Goal: Transaction & Acquisition: Purchase product/service

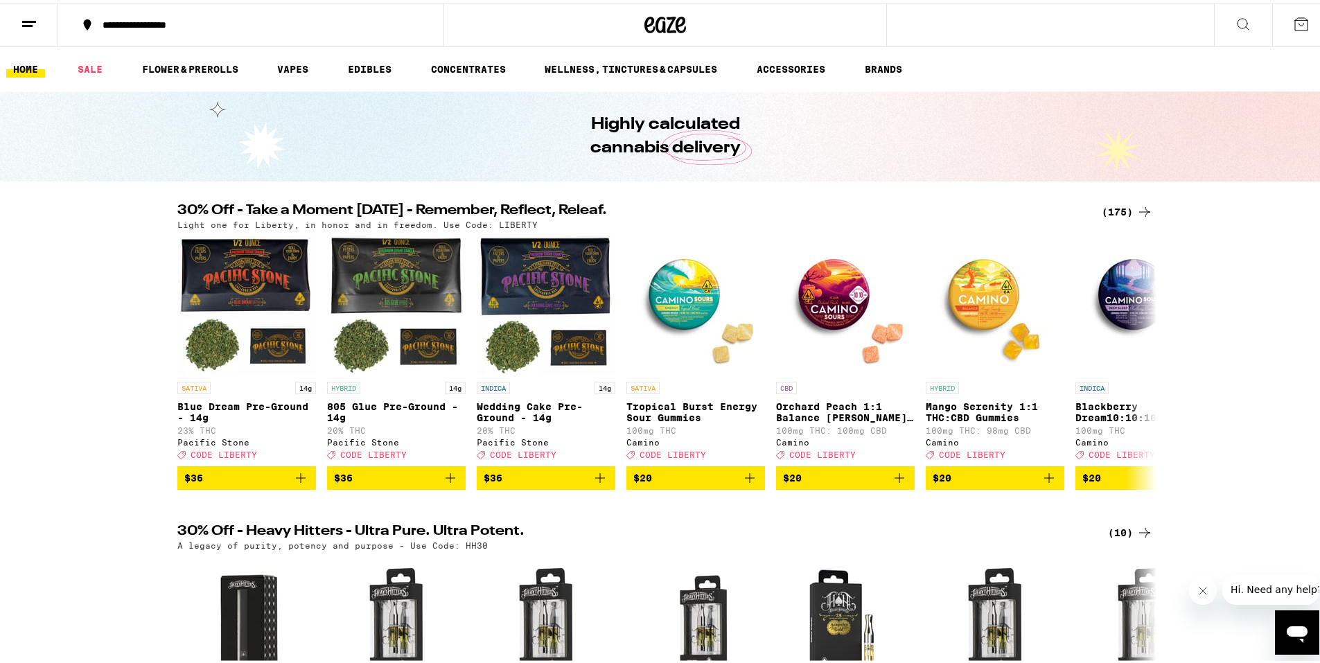
drag, startPoint x: 115, startPoint y: 333, endPoint x: 103, endPoint y: 122, distance: 211.0
click at [91, 64] on link "SALE" at bounding box center [90, 66] width 39 height 17
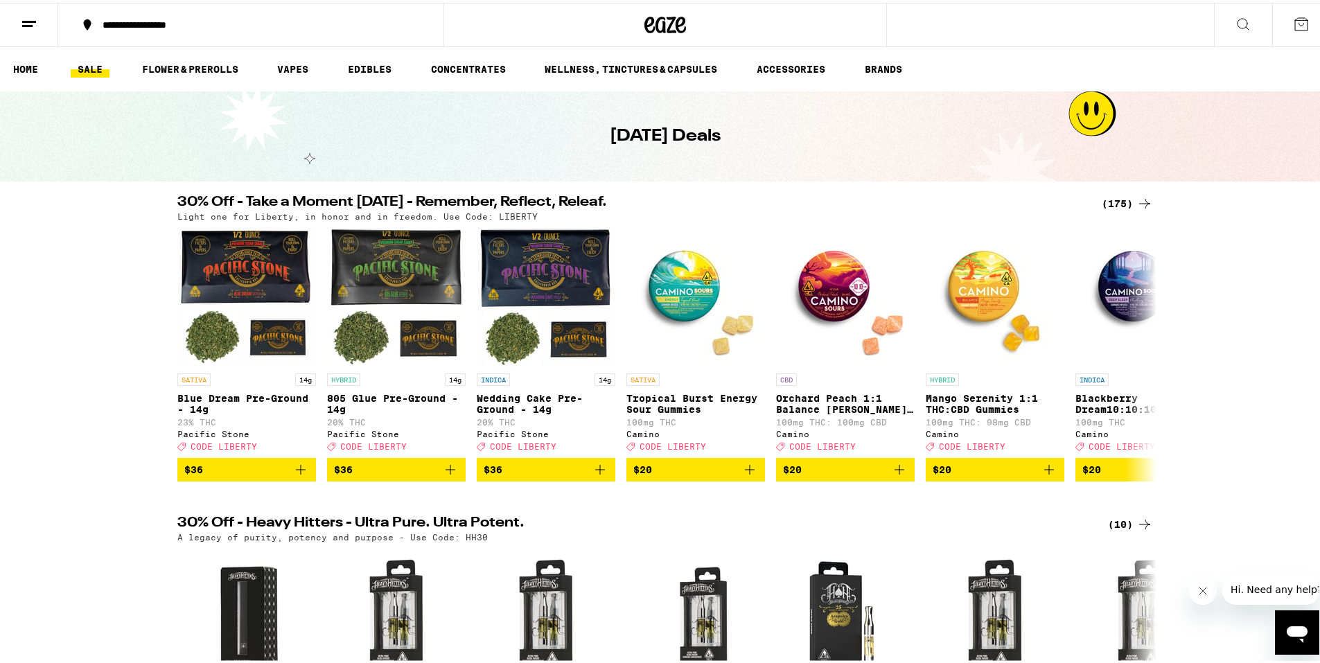
click at [1113, 200] on div "(175)" at bounding box center [1127, 201] width 51 height 17
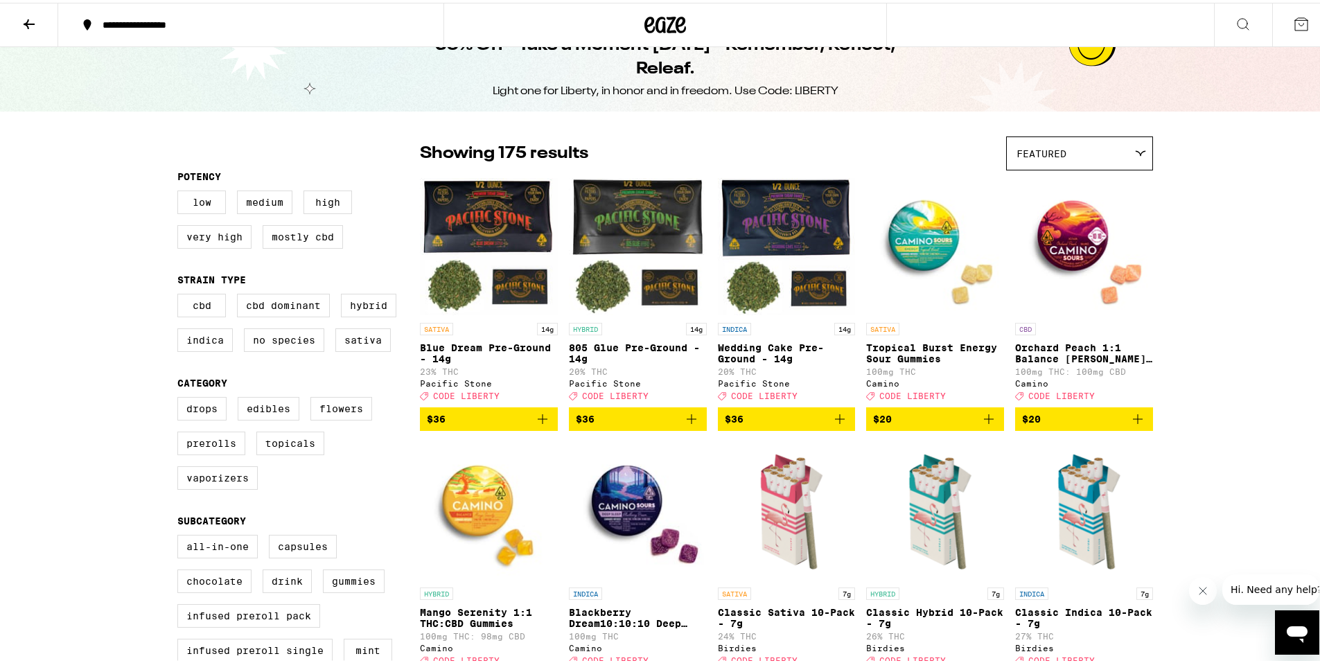
scroll to position [69, 0]
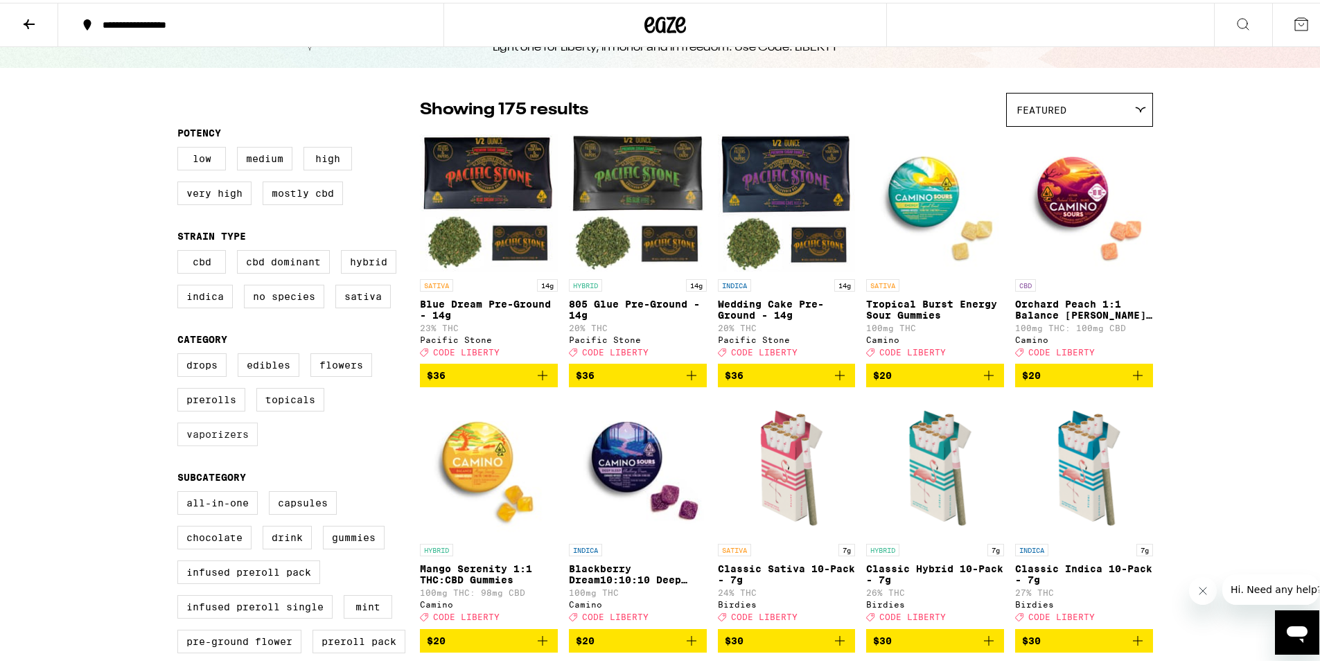
click at [193, 438] on label "Vaporizers" at bounding box center [217, 432] width 80 height 24
click at [181, 353] on input "Vaporizers" at bounding box center [180, 353] width 1 height 1
checkbox input "true"
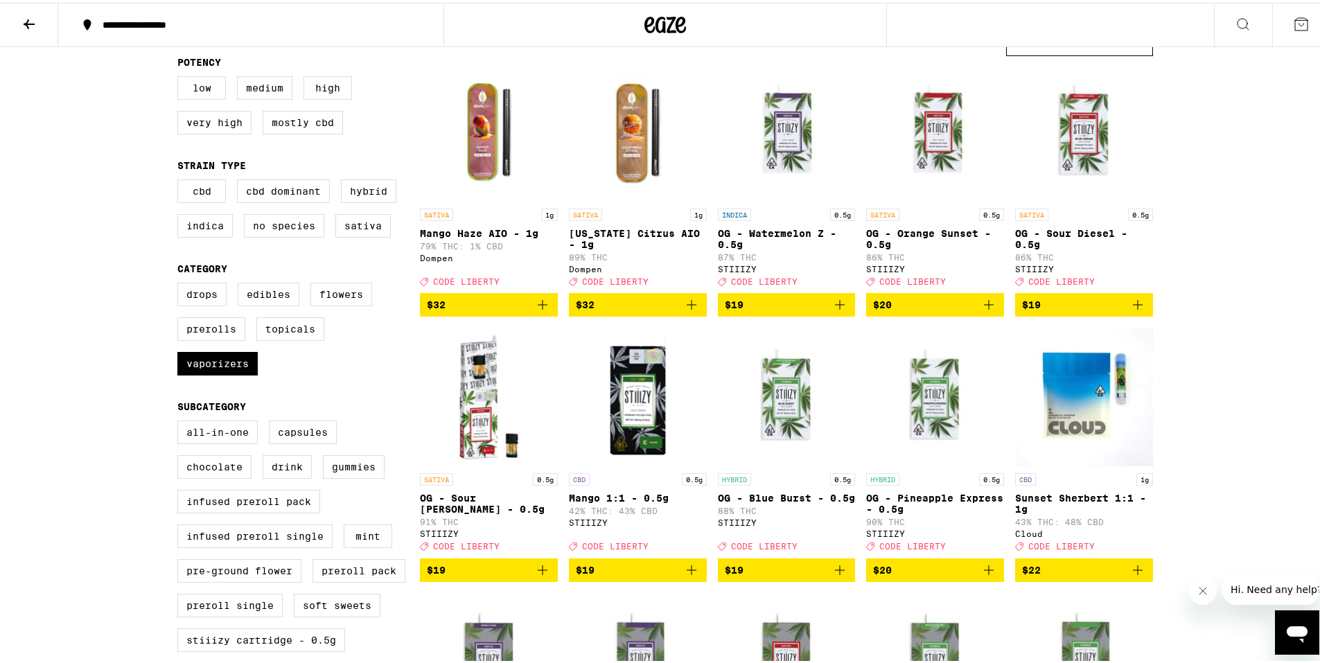
scroll to position [277, 0]
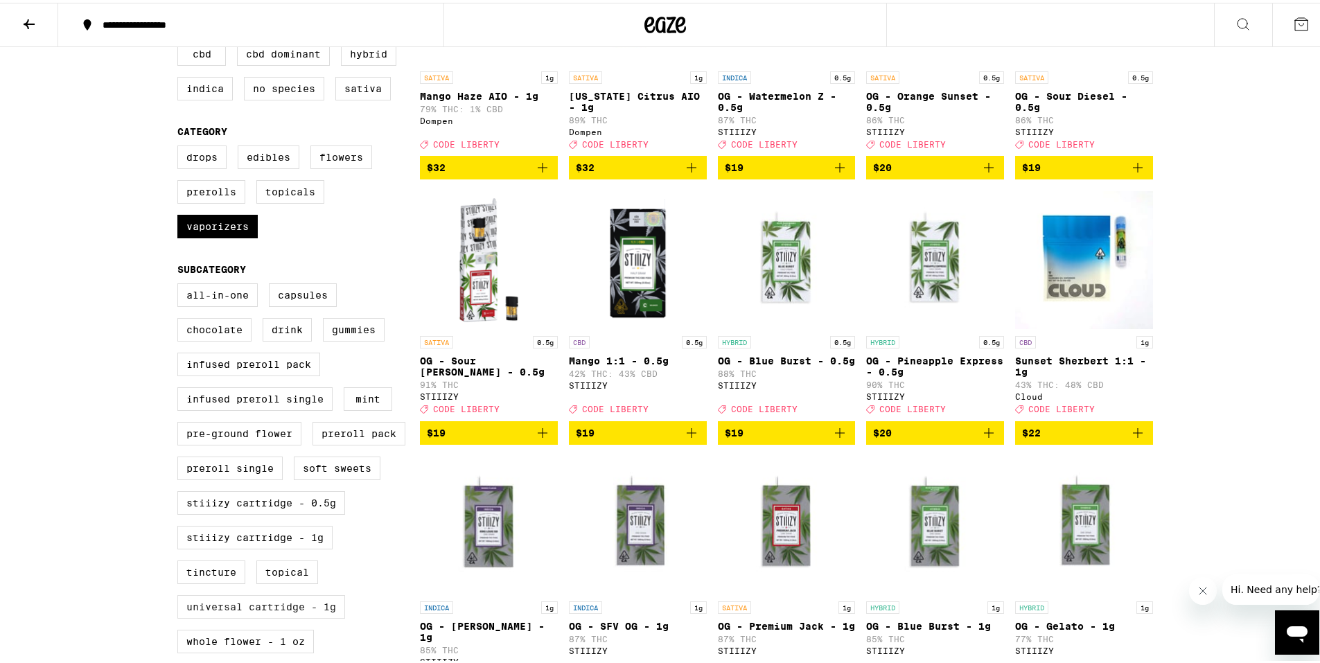
click at [321, 616] on label "Universal Cartridge - 1g" at bounding box center [261, 604] width 168 height 24
click at [181, 283] on input "Universal Cartridge - 1g" at bounding box center [180, 283] width 1 height 1
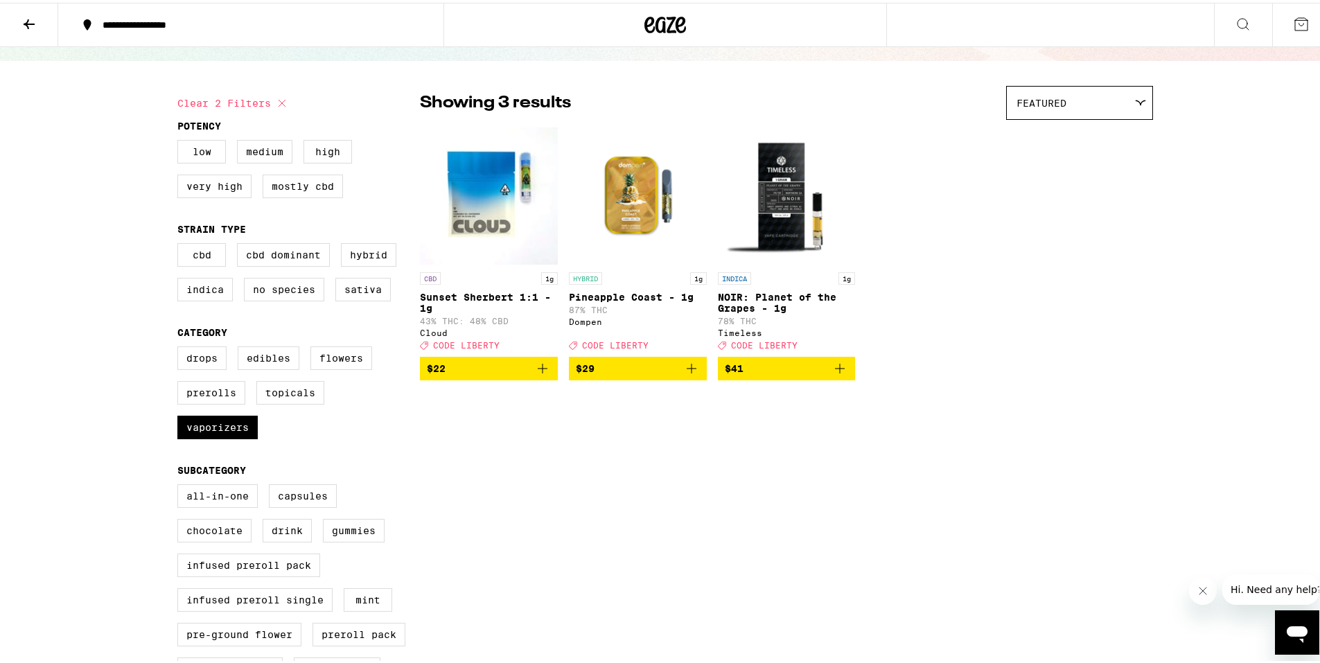
scroll to position [346, 0]
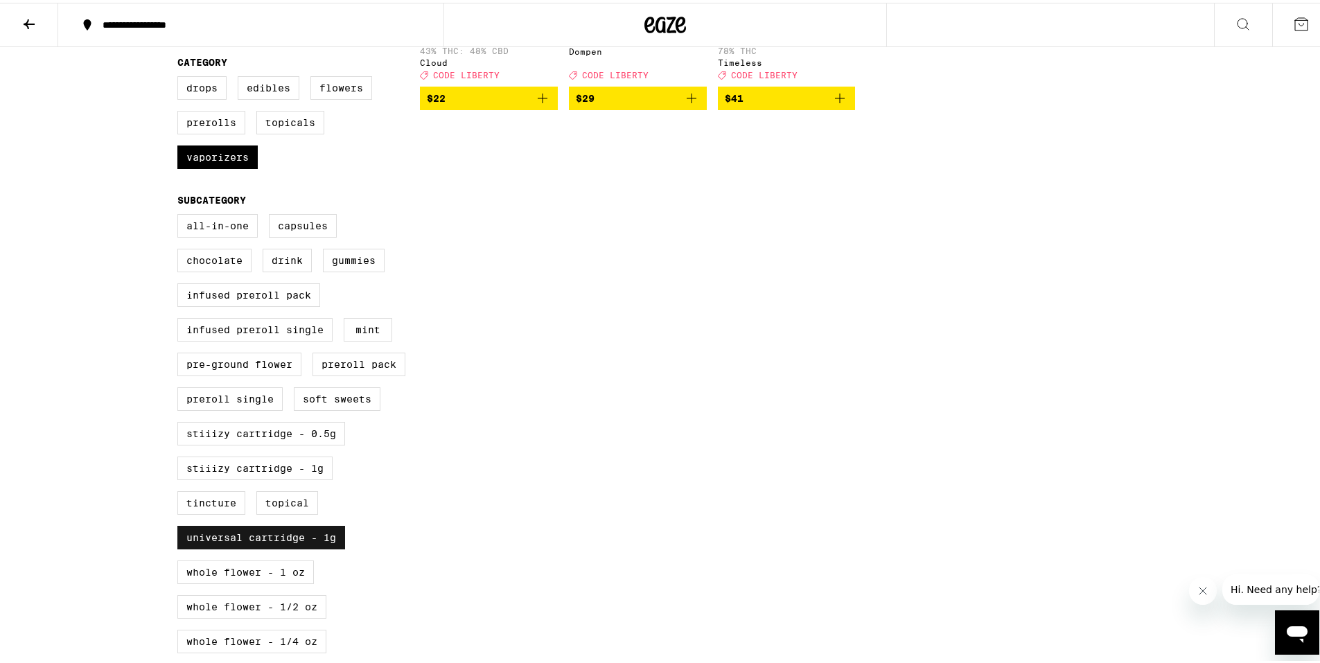
click at [295, 547] on label "Universal Cartridge - 1g" at bounding box center [261, 535] width 168 height 24
click at [181, 214] on input "Universal Cartridge - 1g" at bounding box center [180, 213] width 1 height 1
checkbox input "false"
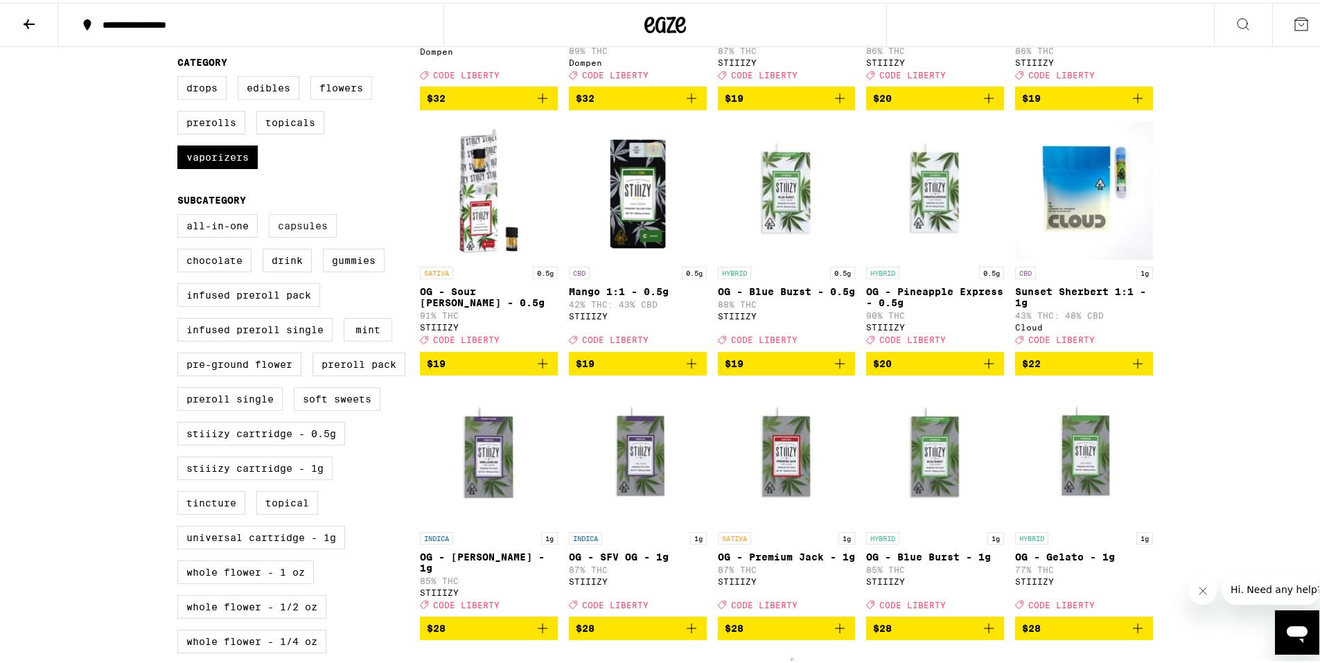
click at [295, 235] on label "Capsules" at bounding box center [303, 223] width 68 height 24
click at [181, 214] on input "Capsules" at bounding box center [180, 213] width 1 height 1
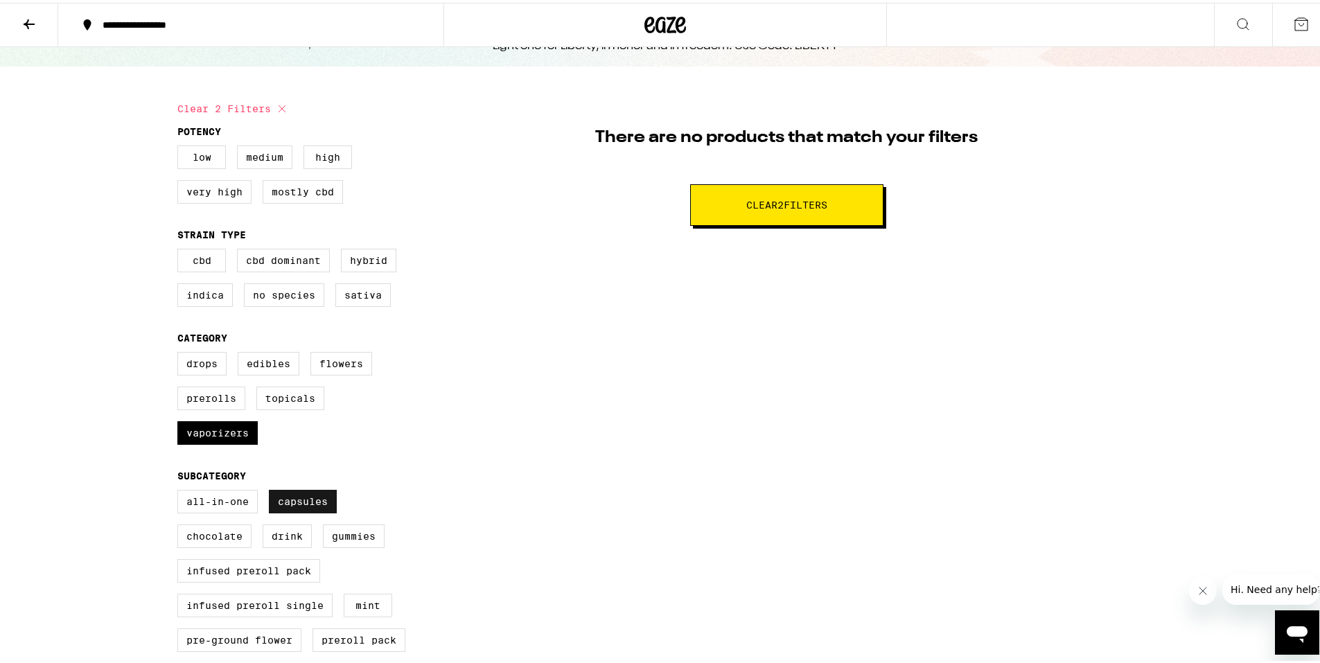
scroll to position [139, 0]
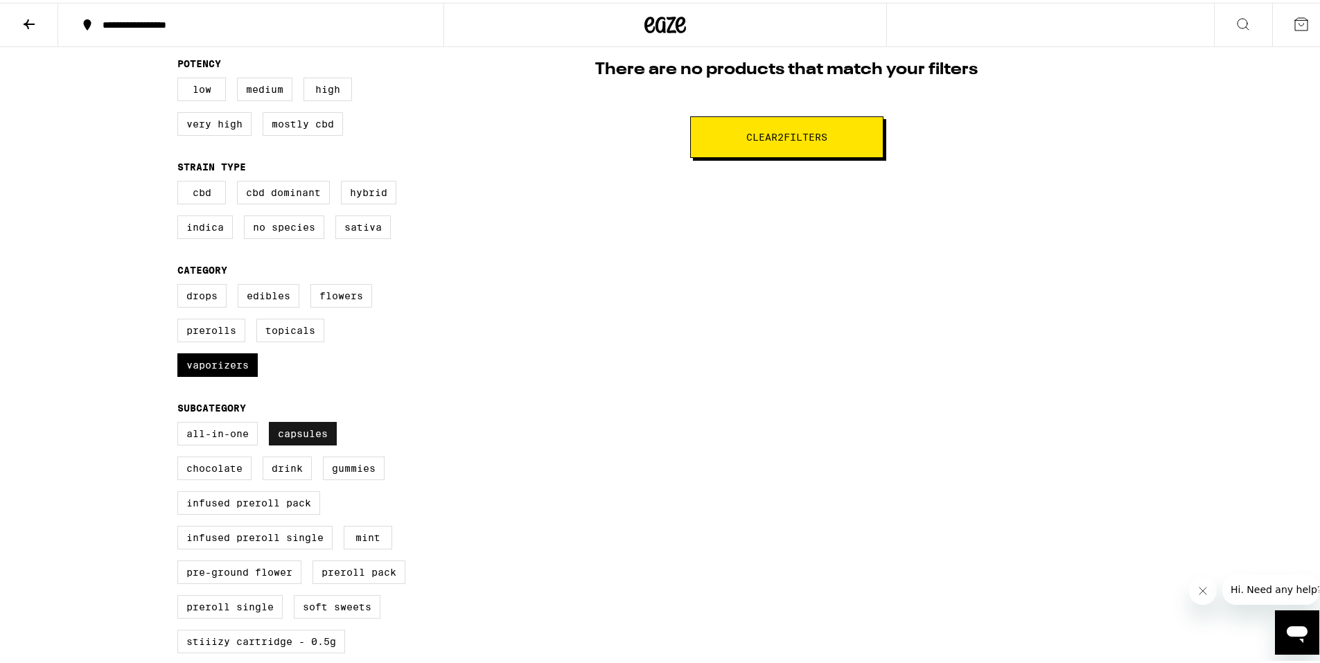
click at [286, 443] on label "Capsules" at bounding box center [303, 431] width 68 height 24
click at [181, 422] on input "Capsules" at bounding box center [180, 421] width 1 height 1
checkbox input "false"
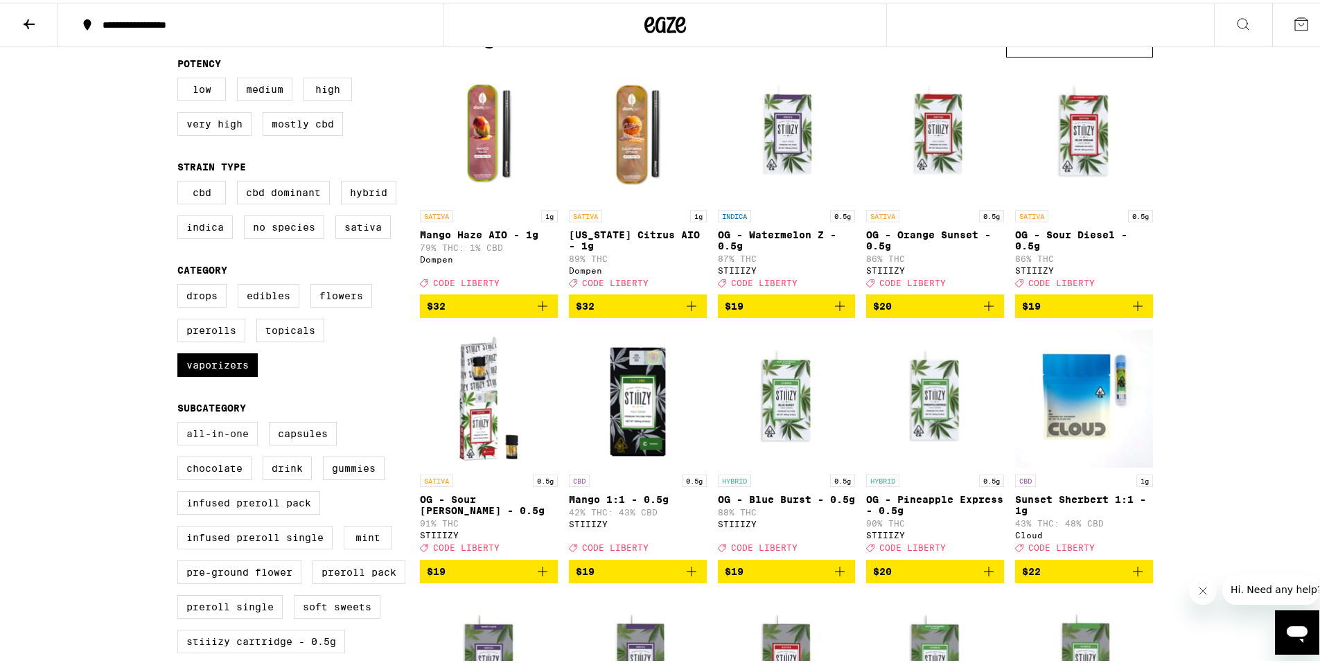
click at [221, 443] on label "All-In-One" at bounding box center [217, 431] width 80 height 24
click at [181, 422] on input "All-In-One" at bounding box center [180, 421] width 1 height 1
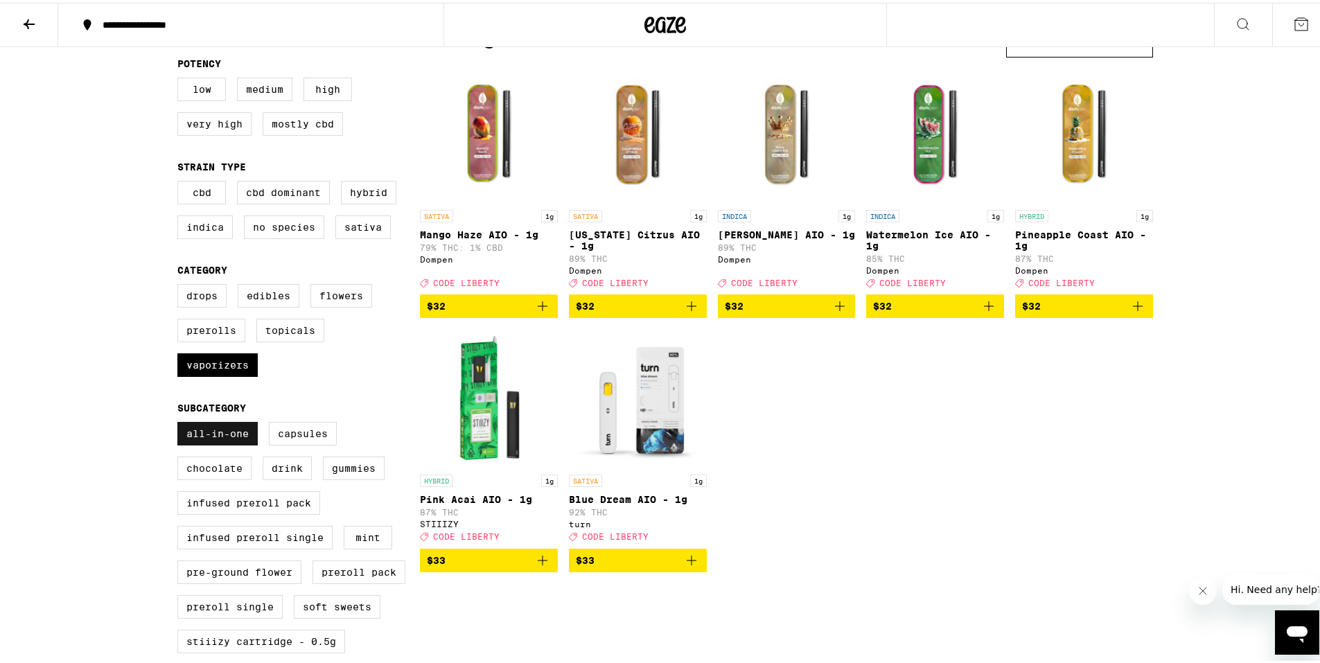
click at [221, 443] on label "All-In-One" at bounding box center [217, 431] width 80 height 24
click at [181, 422] on input "All-In-One" at bounding box center [180, 421] width 1 height 1
checkbox input "false"
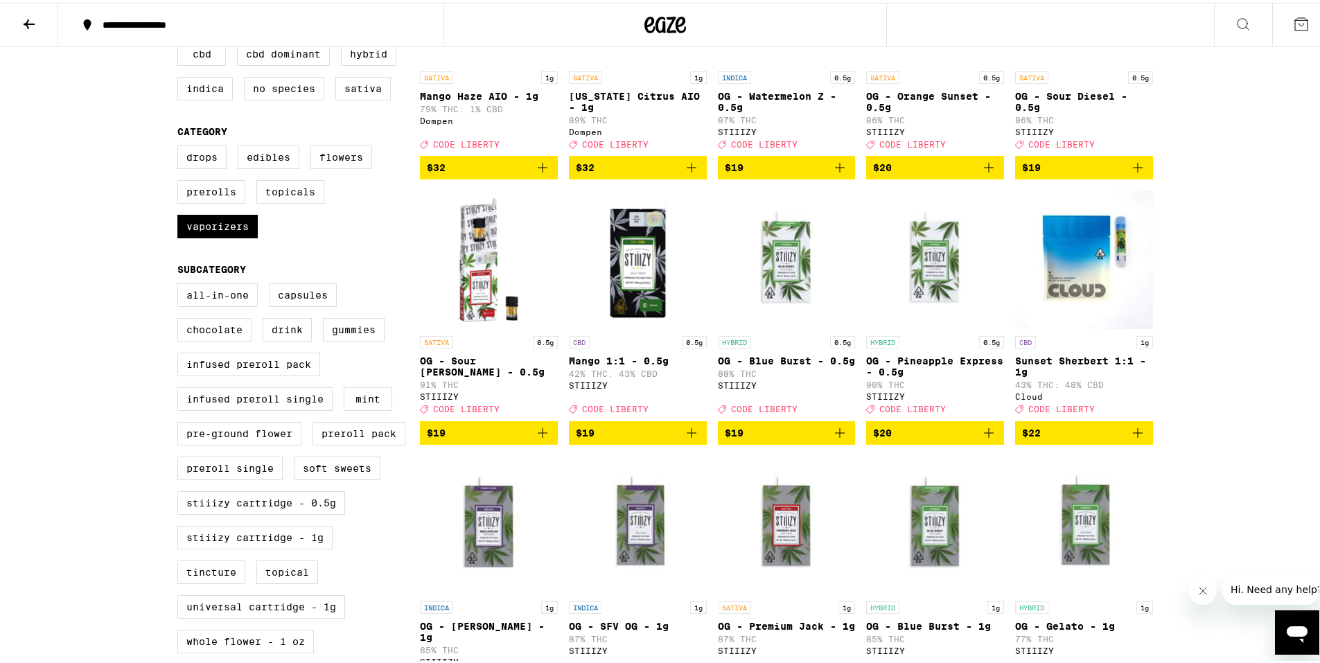
scroll to position [485, 0]
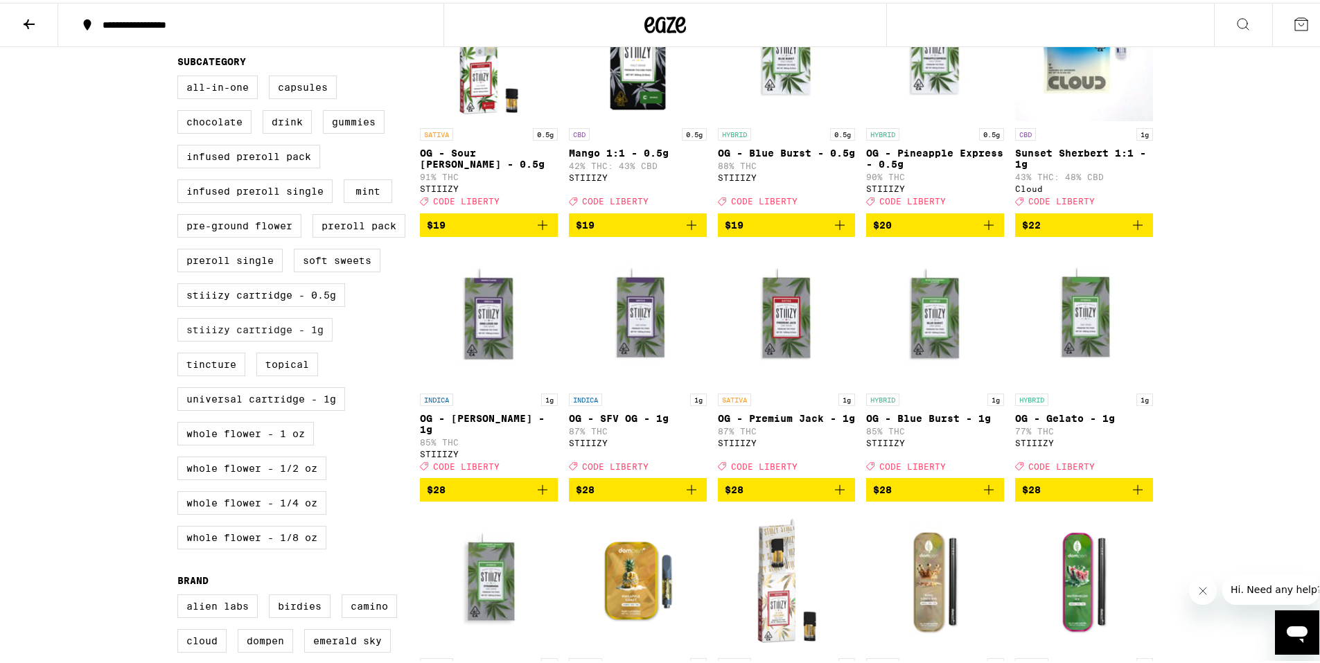
click at [266, 339] on label "STIIIZY Cartridge - 1g" at bounding box center [254, 327] width 155 height 24
click at [181, 76] on input "STIIIZY Cartridge - 1g" at bounding box center [180, 75] width 1 height 1
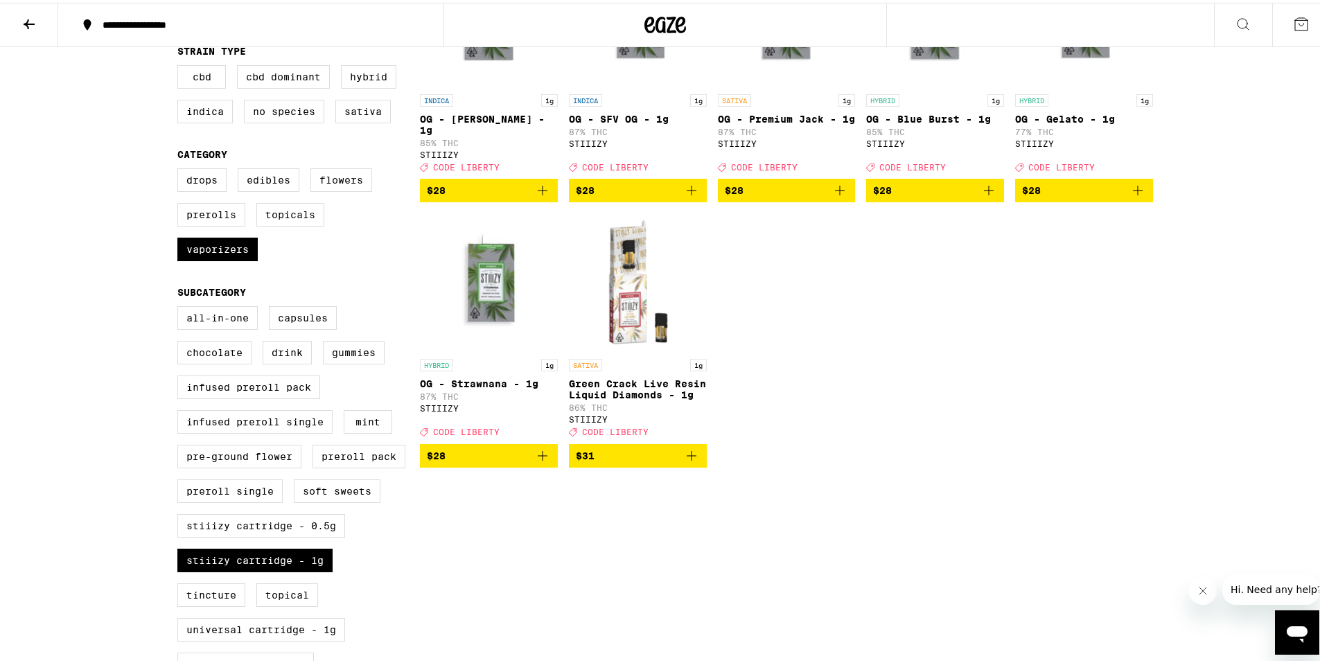
scroll to position [277, 0]
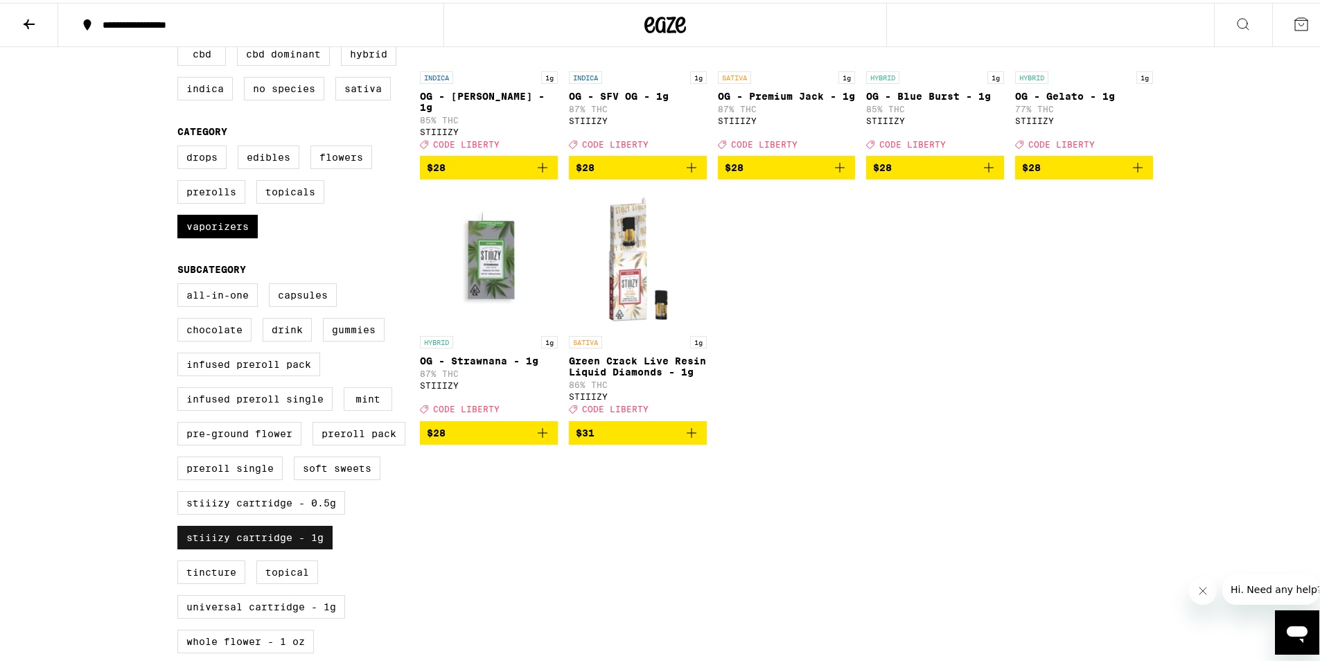
click at [292, 547] on label "STIIIZY Cartridge - 1g" at bounding box center [254, 535] width 155 height 24
click at [181, 283] on input "STIIIZY Cartridge - 1g" at bounding box center [180, 283] width 1 height 1
checkbox input "false"
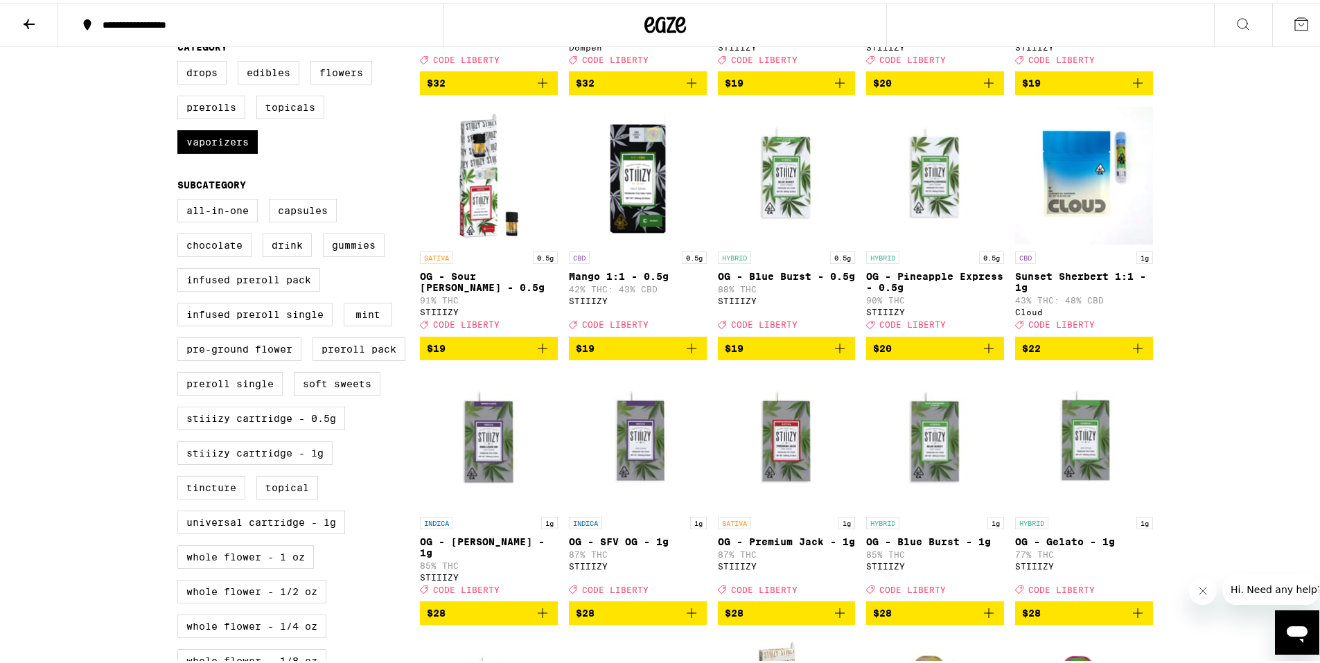
scroll to position [554, 0]
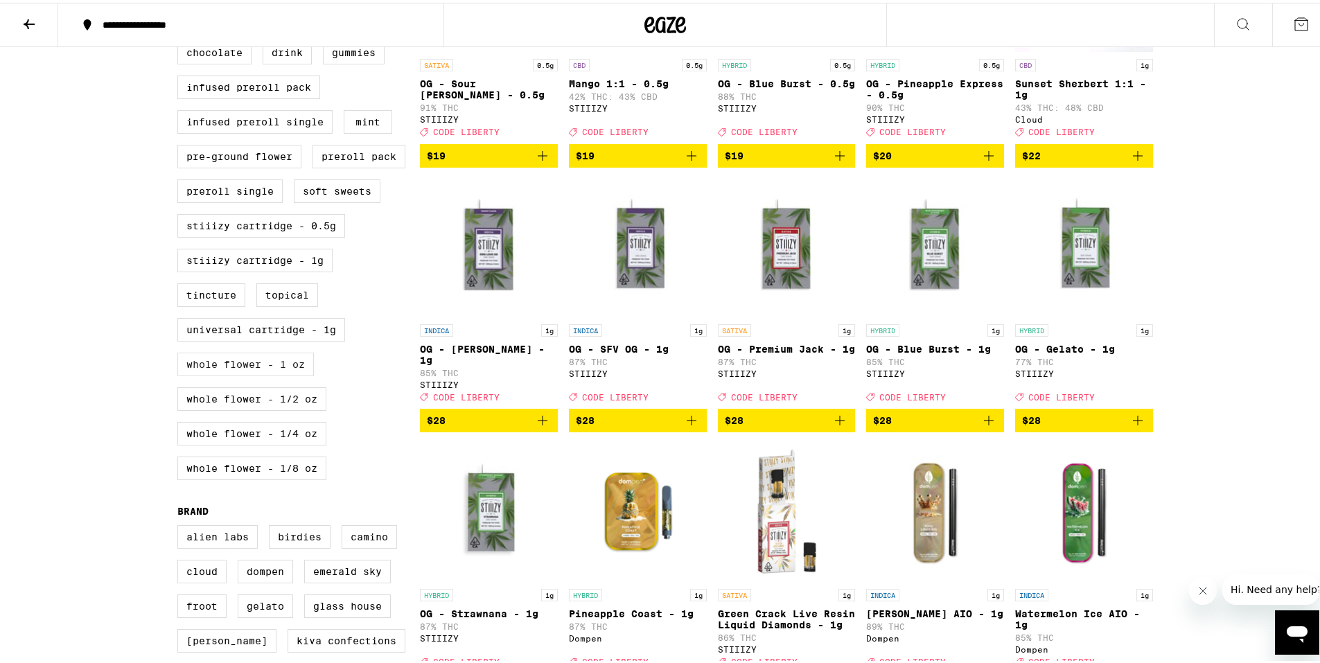
click at [222, 373] on label "Whole Flower - 1 oz" at bounding box center [245, 362] width 137 height 24
click at [181, 6] on input "Whole Flower - 1 oz" at bounding box center [180, 6] width 1 height 1
checkbox input "true"
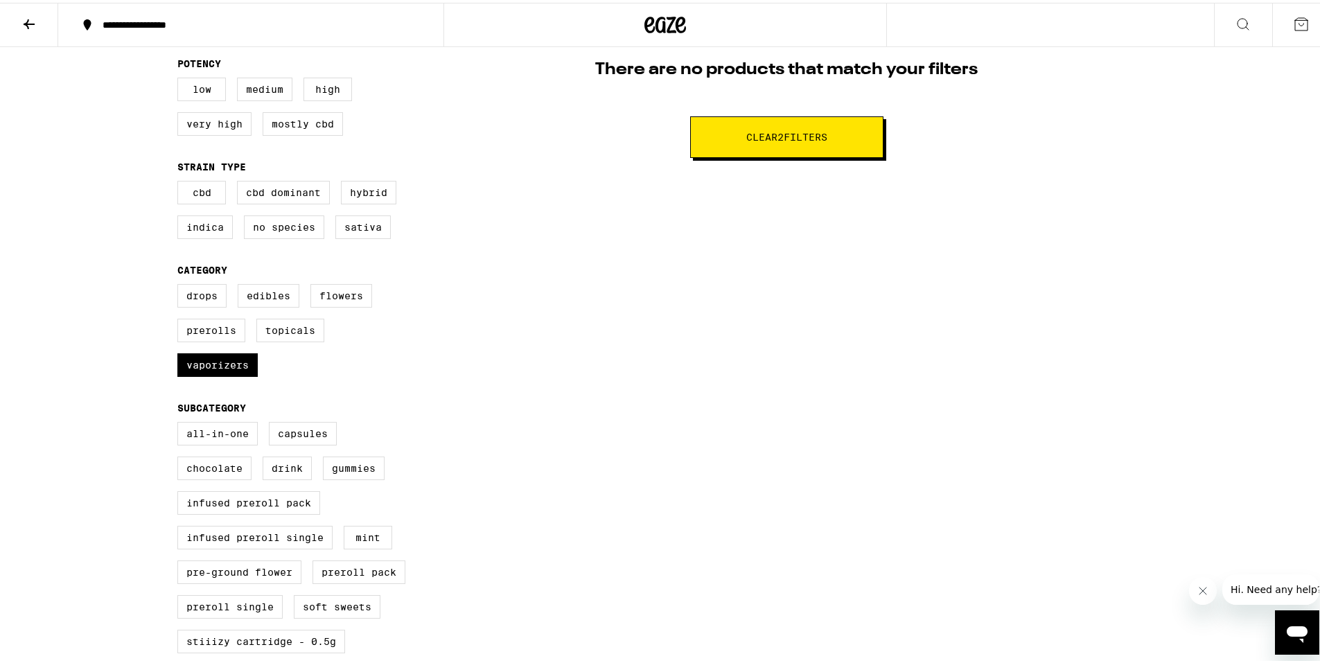
scroll to position [346, 0]
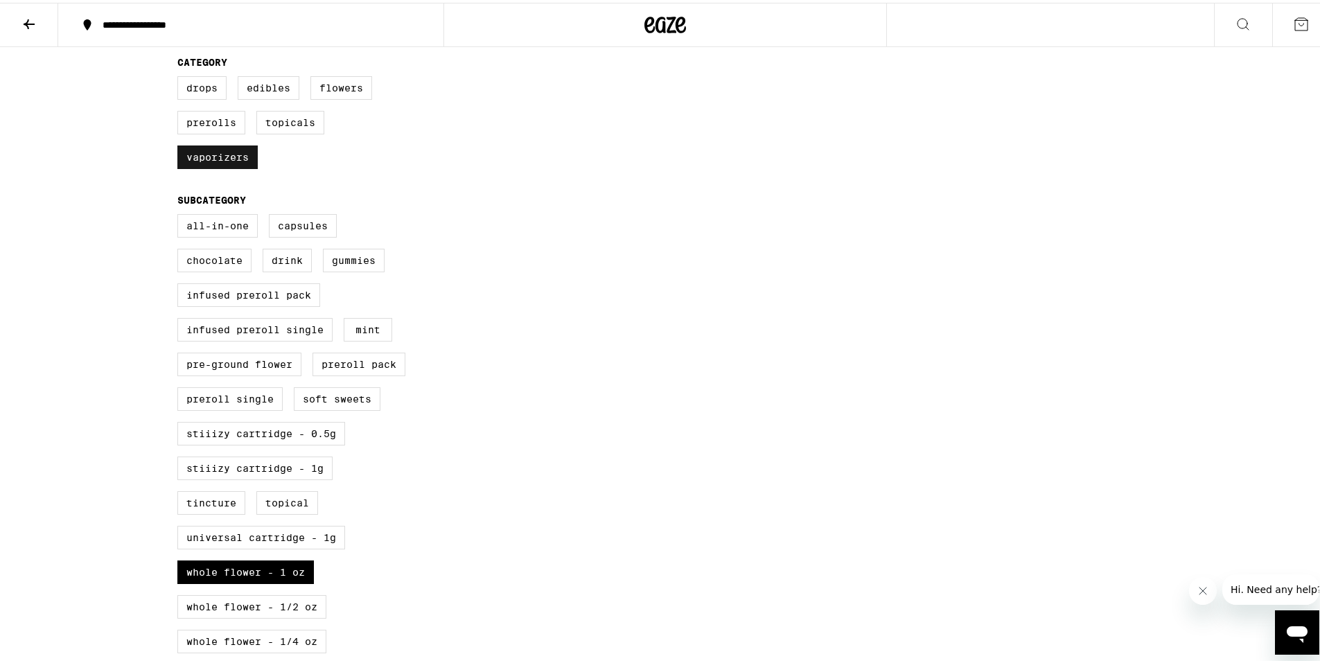
click at [226, 166] on label "Vaporizers" at bounding box center [217, 155] width 80 height 24
click at [181, 76] on input "Vaporizers" at bounding box center [180, 76] width 1 height 1
checkbox input "false"
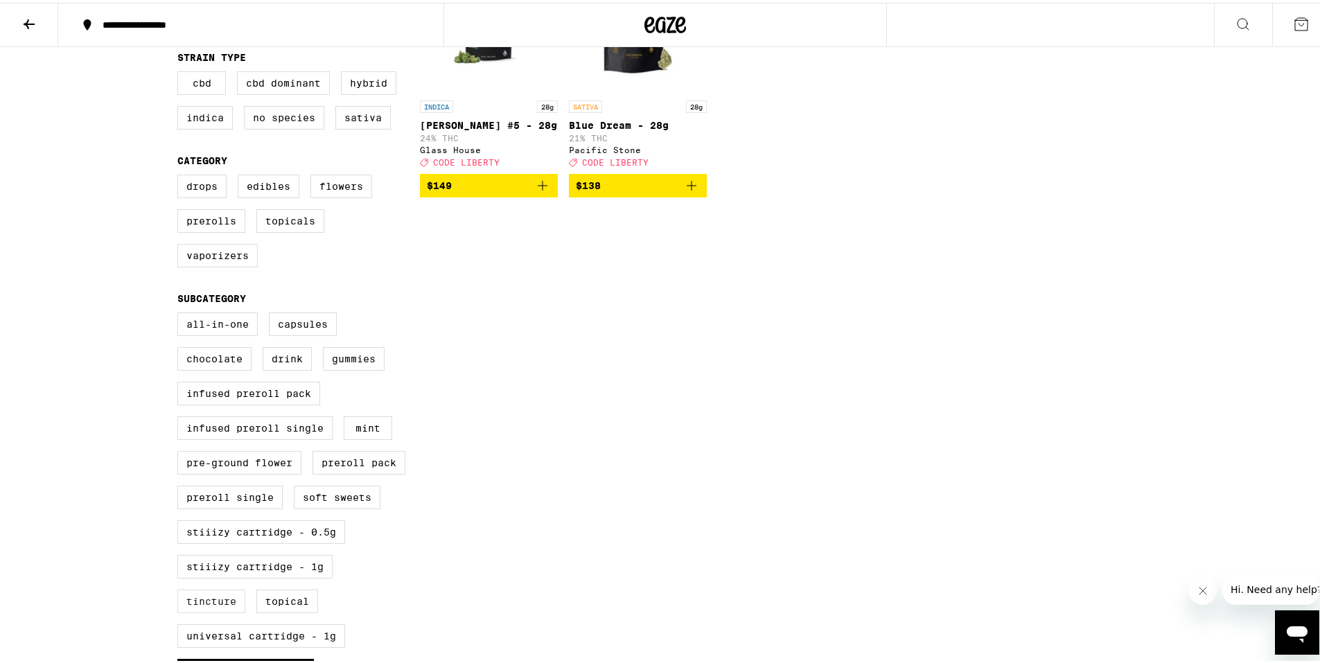
scroll to position [416, 0]
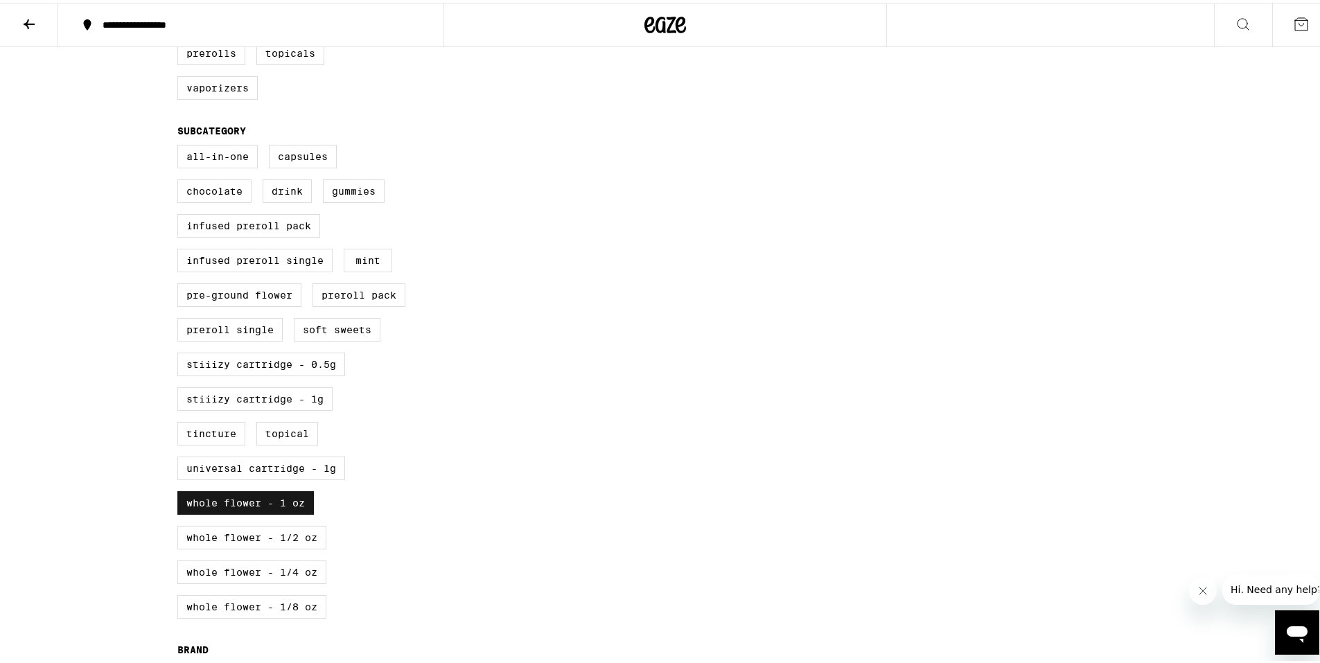
click at [262, 512] on label "Whole Flower - 1 oz" at bounding box center [245, 500] width 137 height 24
click at [181, 145] on input "Whole Flower - 1 oz" at bounding box center [180, 144] width 1 height 1
checkbox input "false"
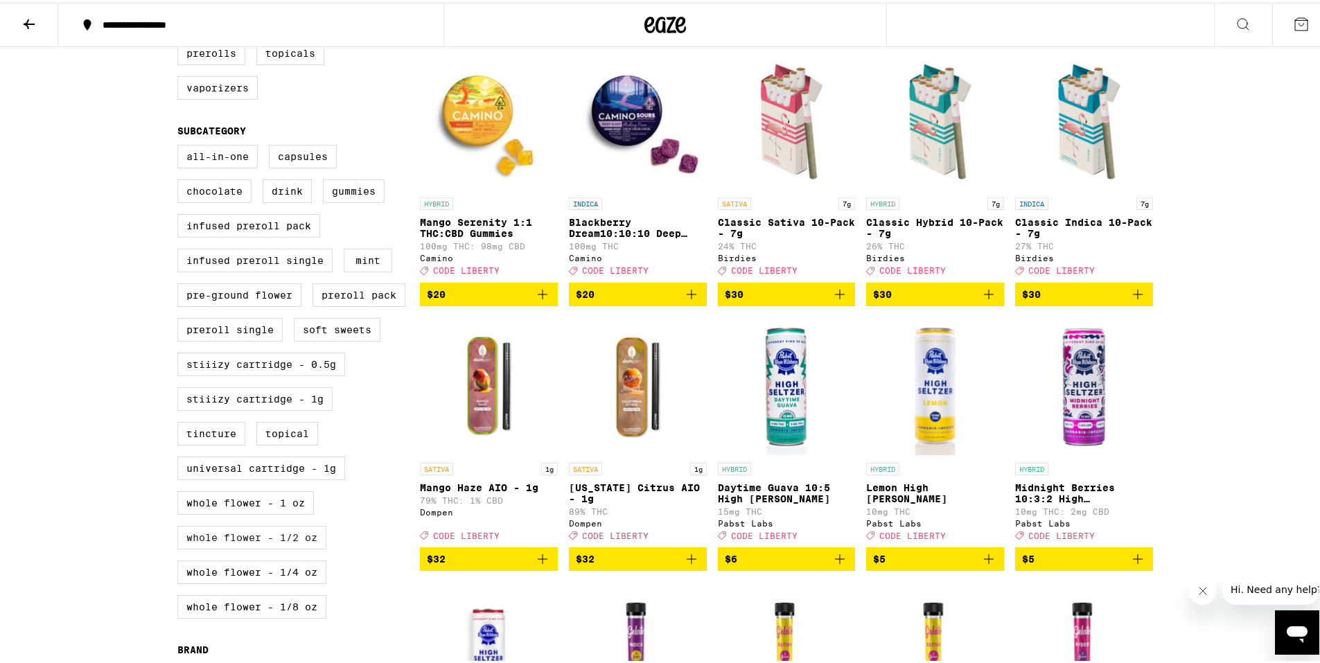
click at [282, 547] on label "Whole Flower - 1/2 oz" at bounding box center [251, 535] width 149 height 24
click at [181, 145] on input "Whole Flower - 1/2 oz" at bounding box center [180, 144] width 1 height 1
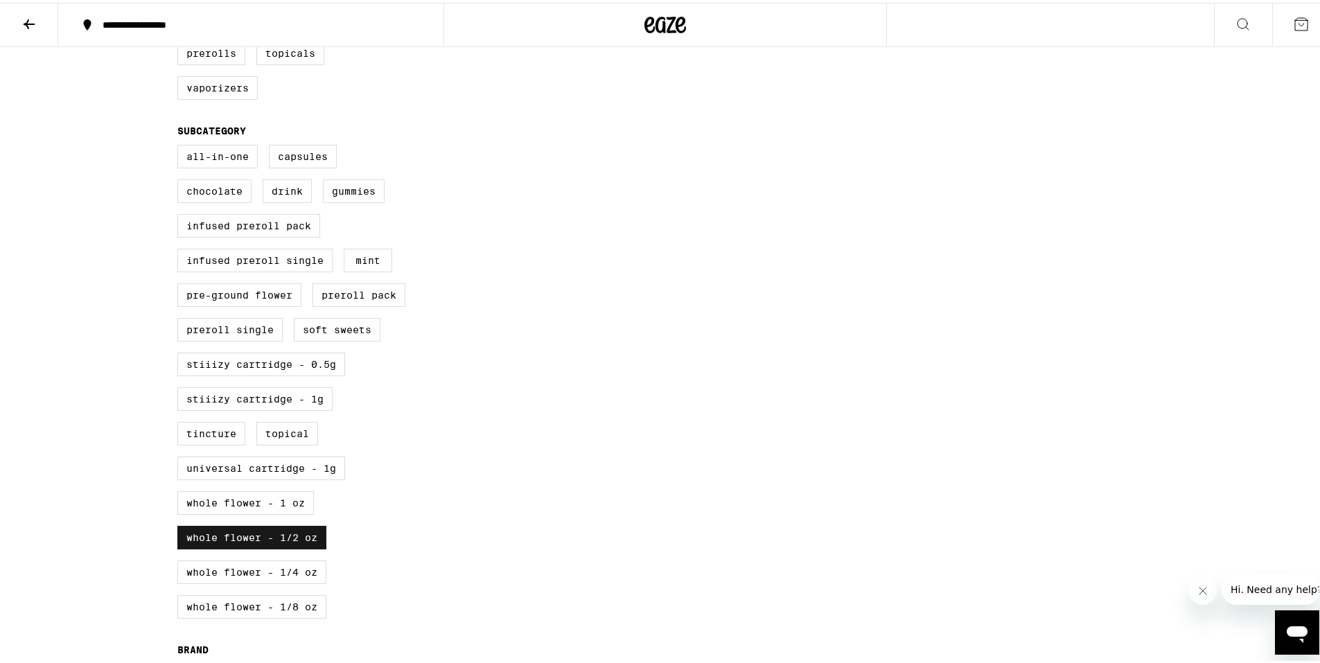
click at [282, 547] on label "Whole Flower - 1/2 oz" at bounding box center [251, 535] width 149 height 24
click at [181, 145] on input "Whole Flower - 1/2 oz" at bounding box center [180, 144] width 1 height 1
checkbox input "false"
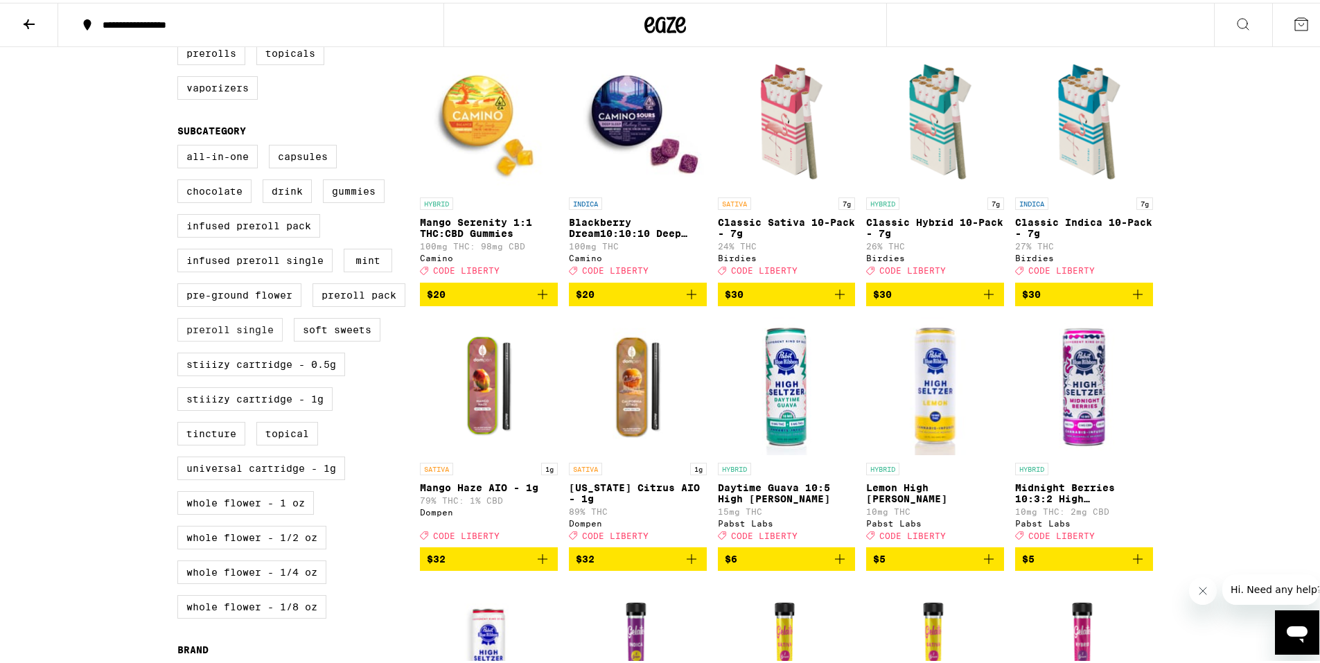
click at [206, 339] on label "Preroll Single" at bounding box center [229, 327] width 105 height 24
click at [181, 145] on input "Preroll Single" at bounding box center [180, 144] width 1 height 1
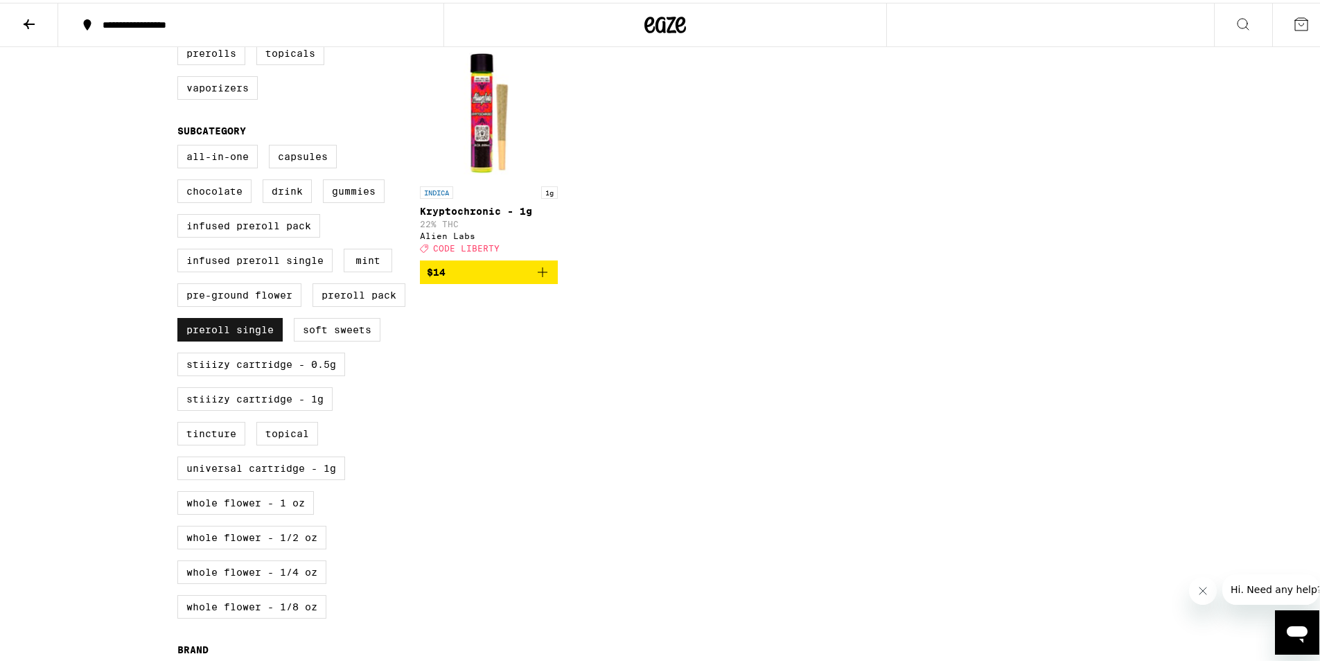
click at [255, 339] on label "Preroll Single" at bounding box center [229, 327] width 105 height 24
click at [181, 145] on input "Preroll Single" at bounding box center [180, 144] width 1 height 1
checkbox input "false"
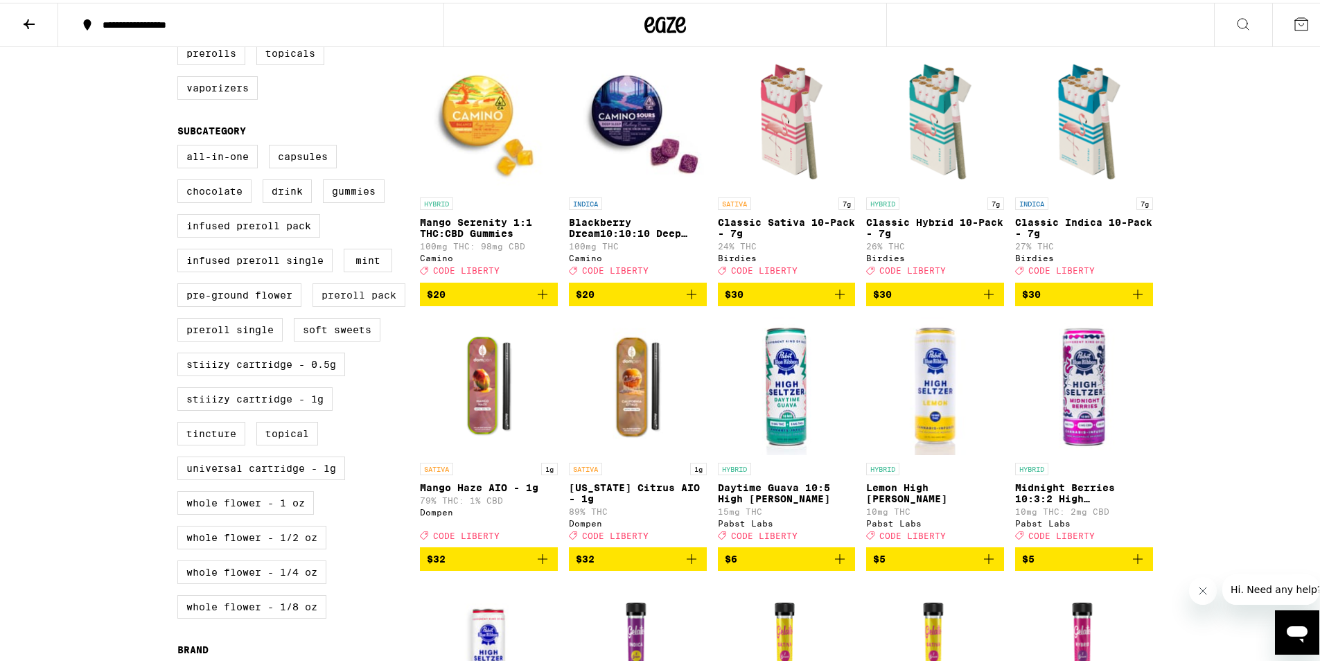
click at [329, 304] on label "Preroll Pack" at bounding box center [358, 293] width 93 height 24
click at [181, 145] on input "Preroll Pack" at bounding box center [180, 144] width 1 height 1
checkbox input "true"
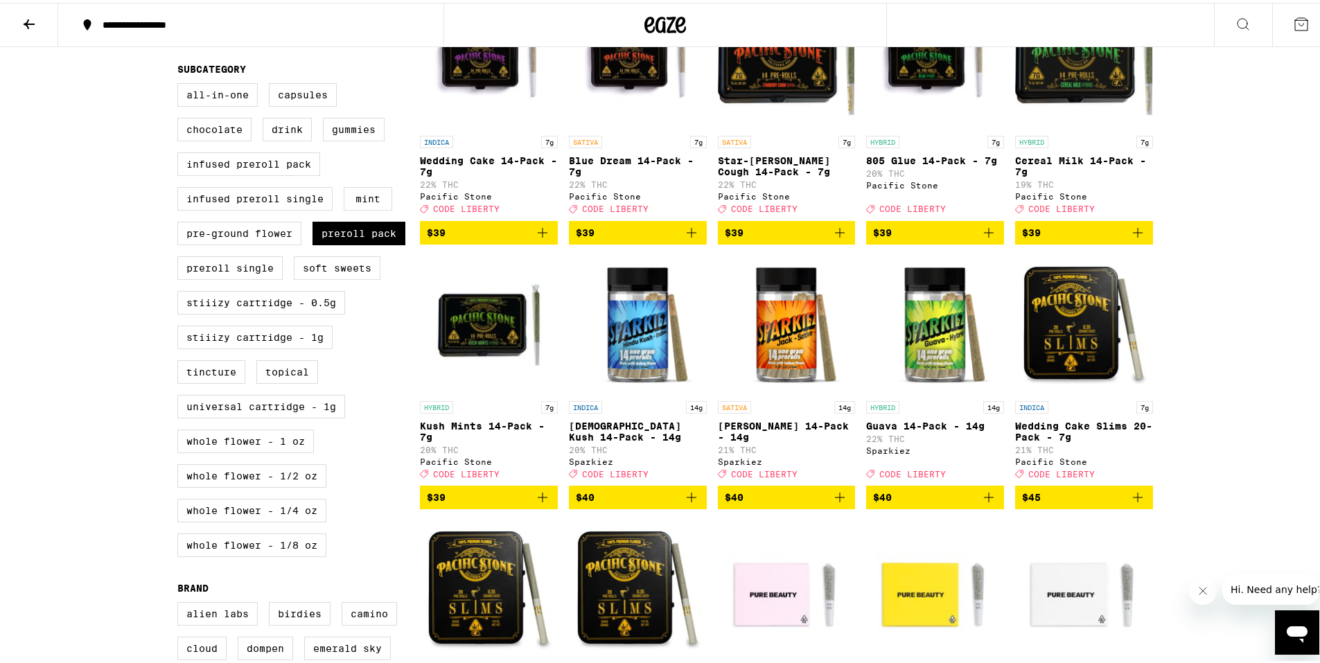
scroll to position [554, 0]
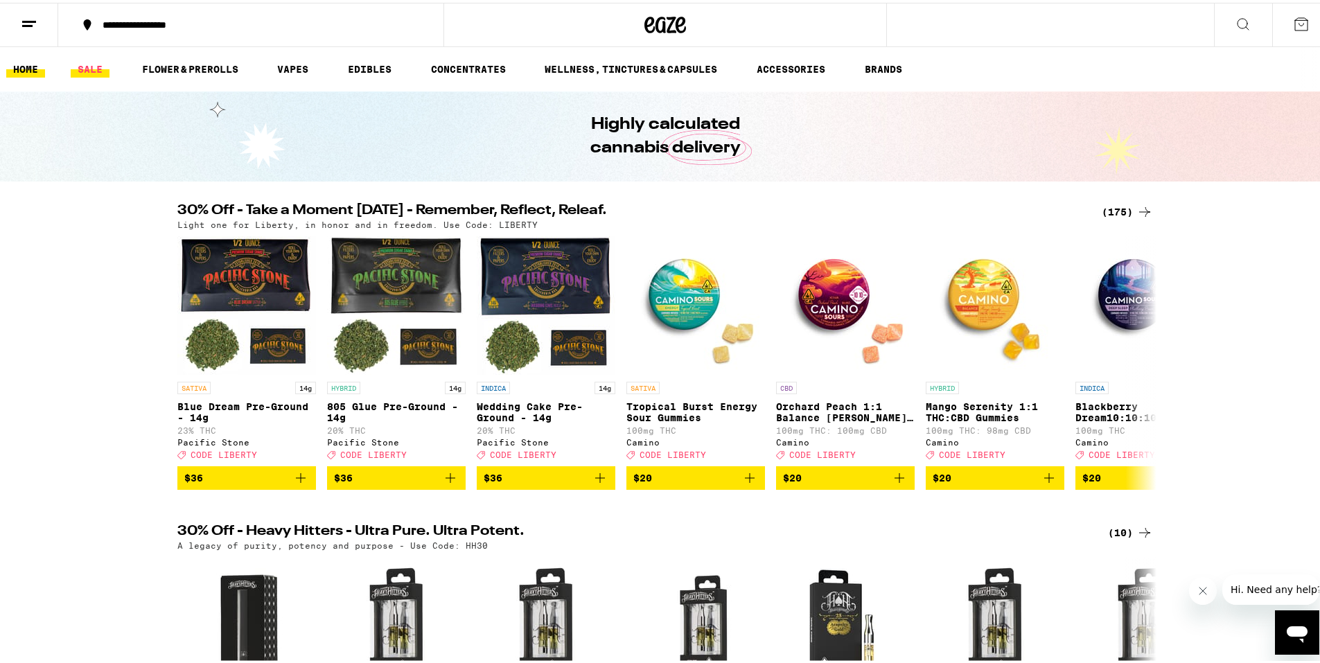
click at [87, 71] on link "SALE" at bounding box center [90, 66] width 39 height 17
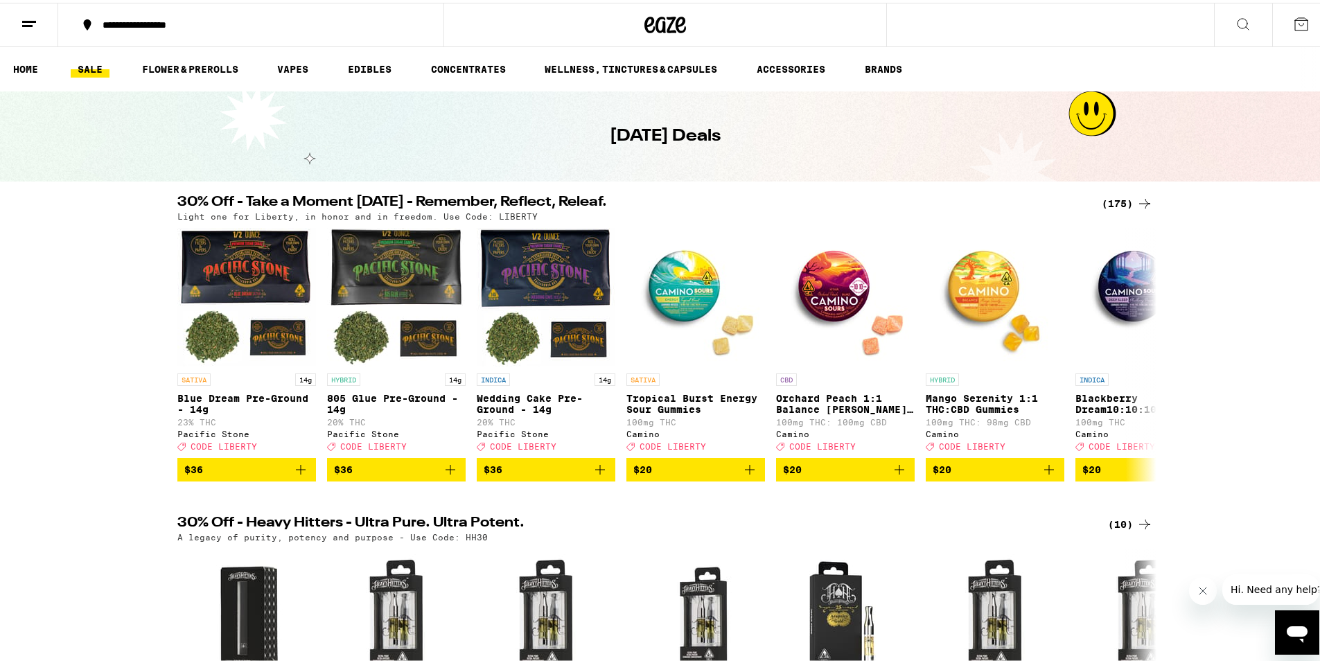
click at [1113, 203] on div "(175)" at bounding box center [1127, 201] width 51 height 17
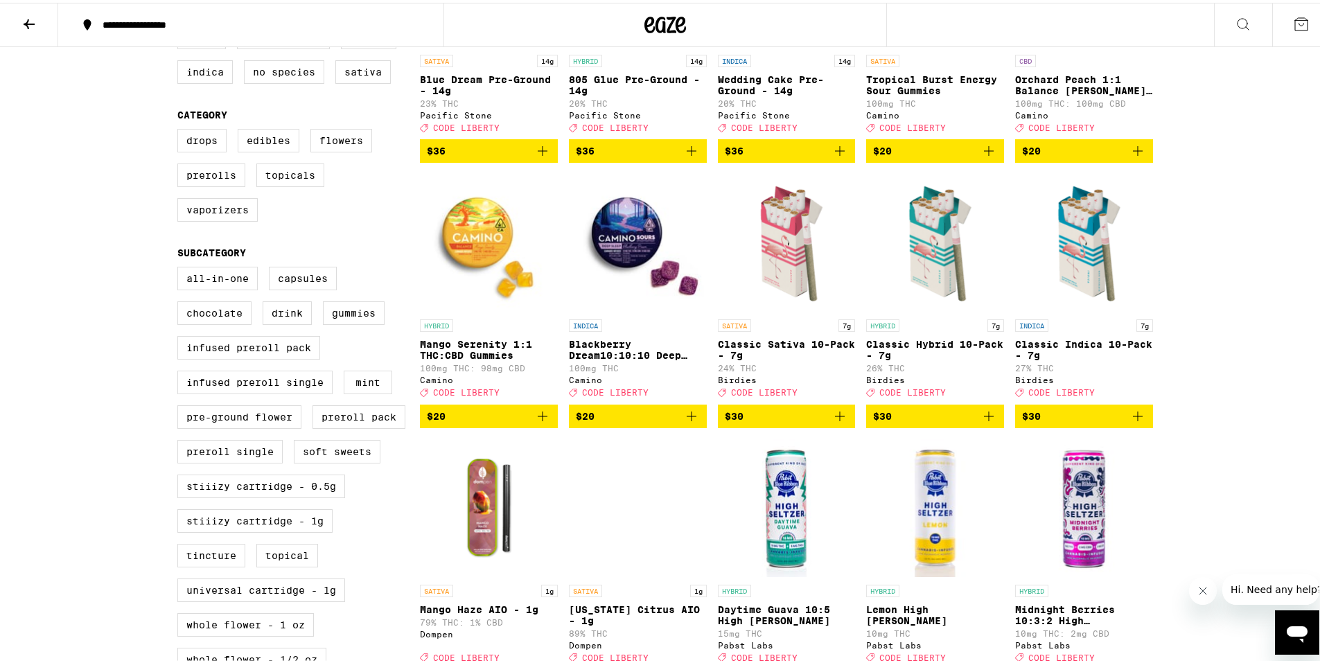
scroll to position [346, 0]
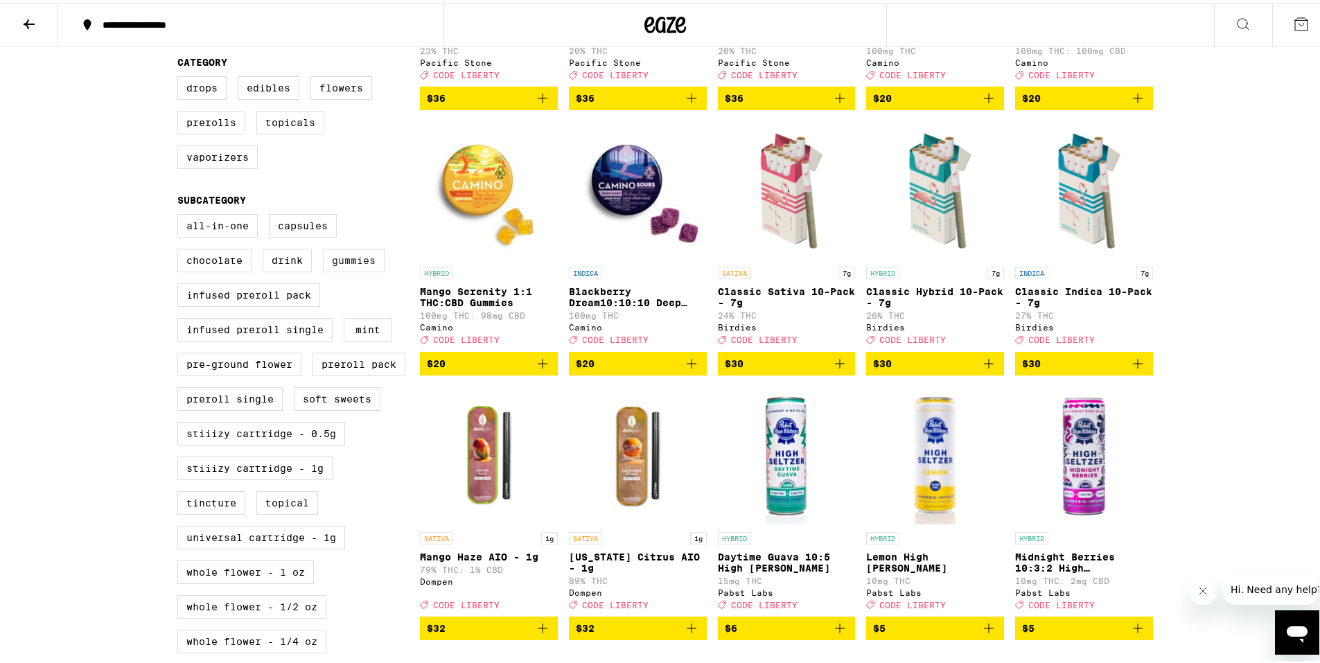
click at [344, 270] on label "Gummies" at bounding box center [354, 258] width 62 height 24
click at [181, 214] on input "Gummies" at bounding box center [180, 213] width 1 height 1
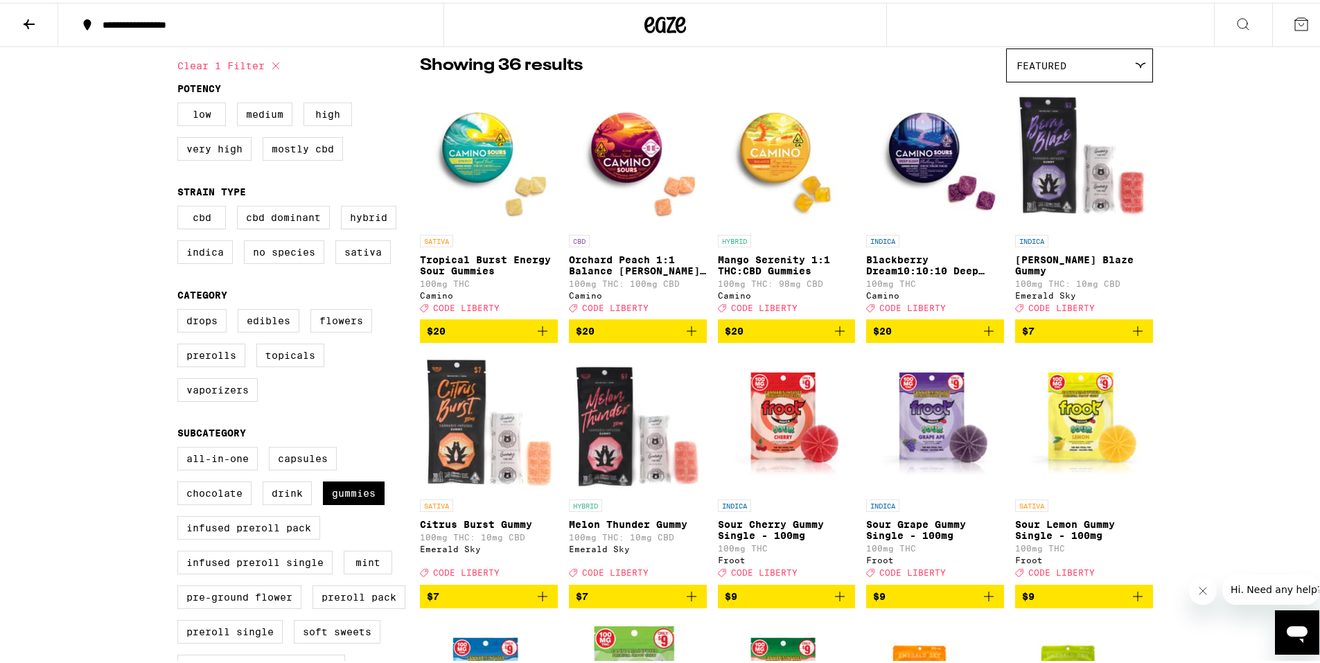
scroll to position [139, 0]
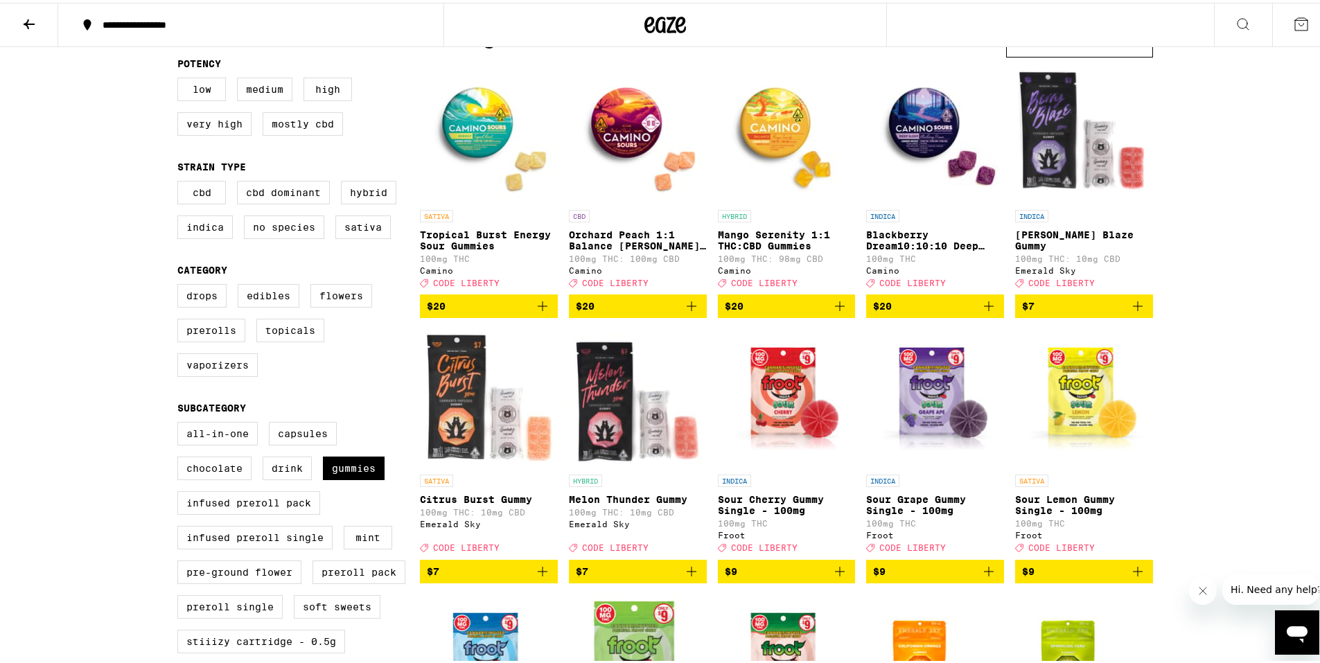
click at [1137, 577] on icon "Add to bag" at bounding box center [1137, 569] width 17 height 17
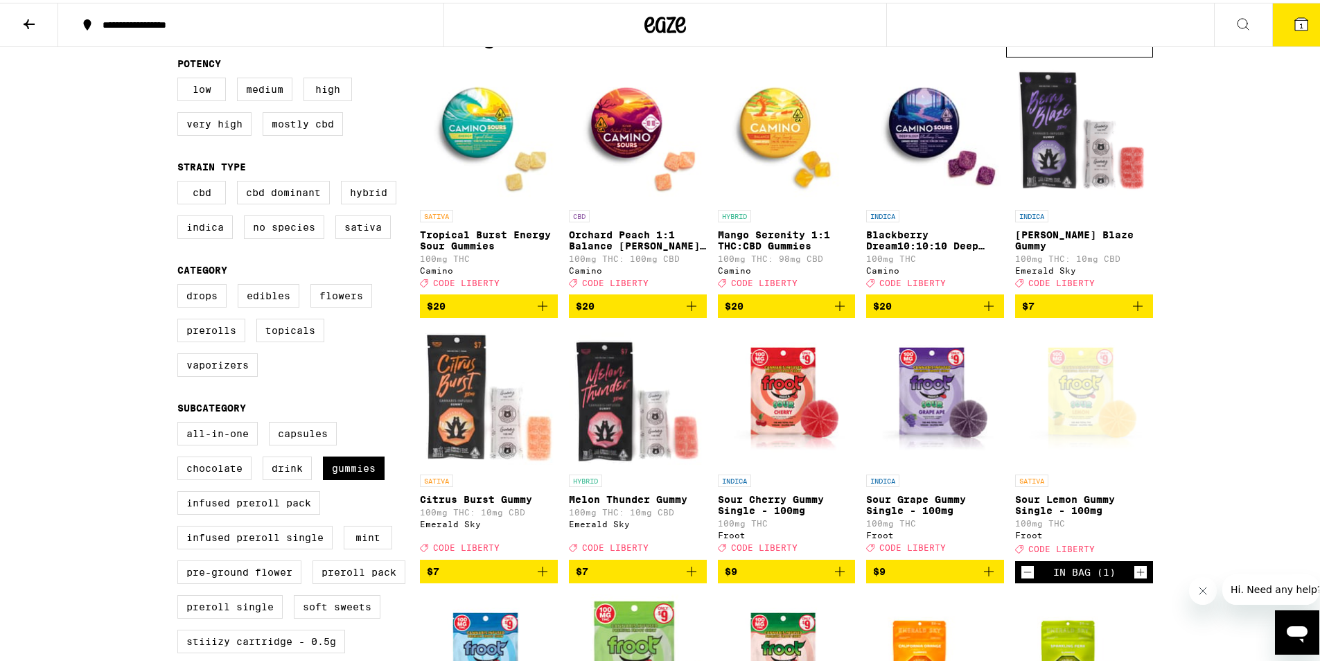
scroll to position [183, 0]
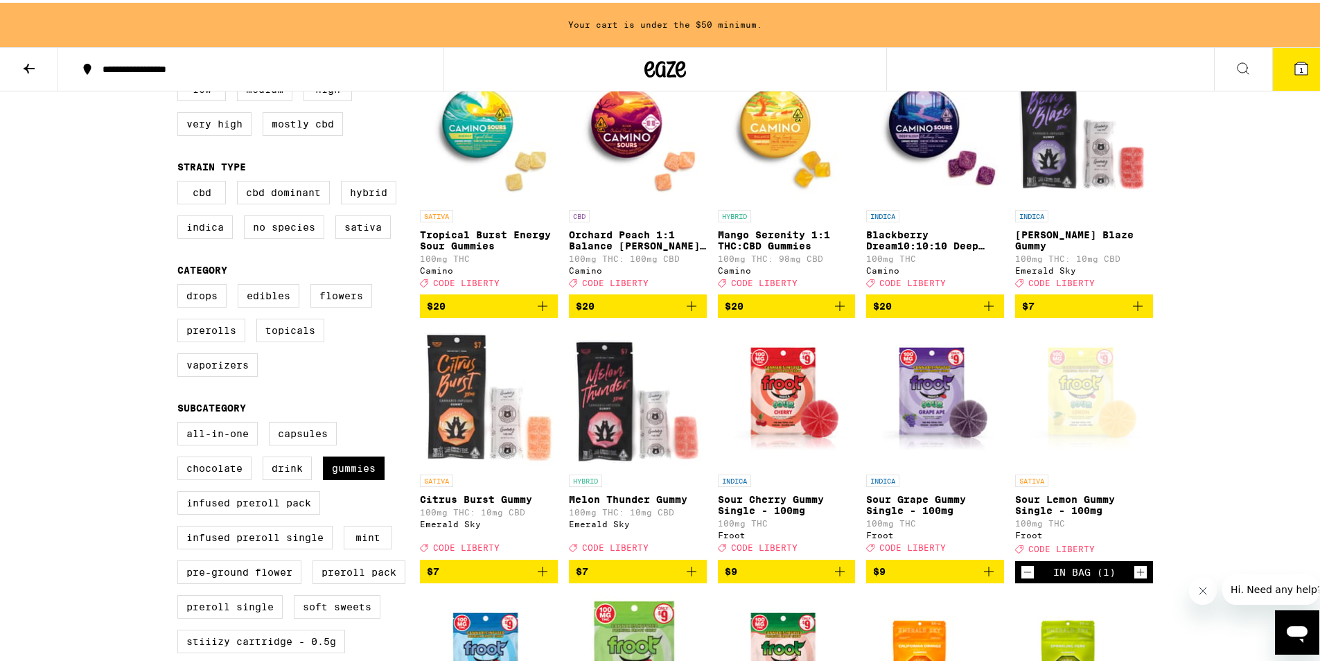
click at [985, 577] on icon "Add to bag" at bounding box center [988, 569] width 17 height 17
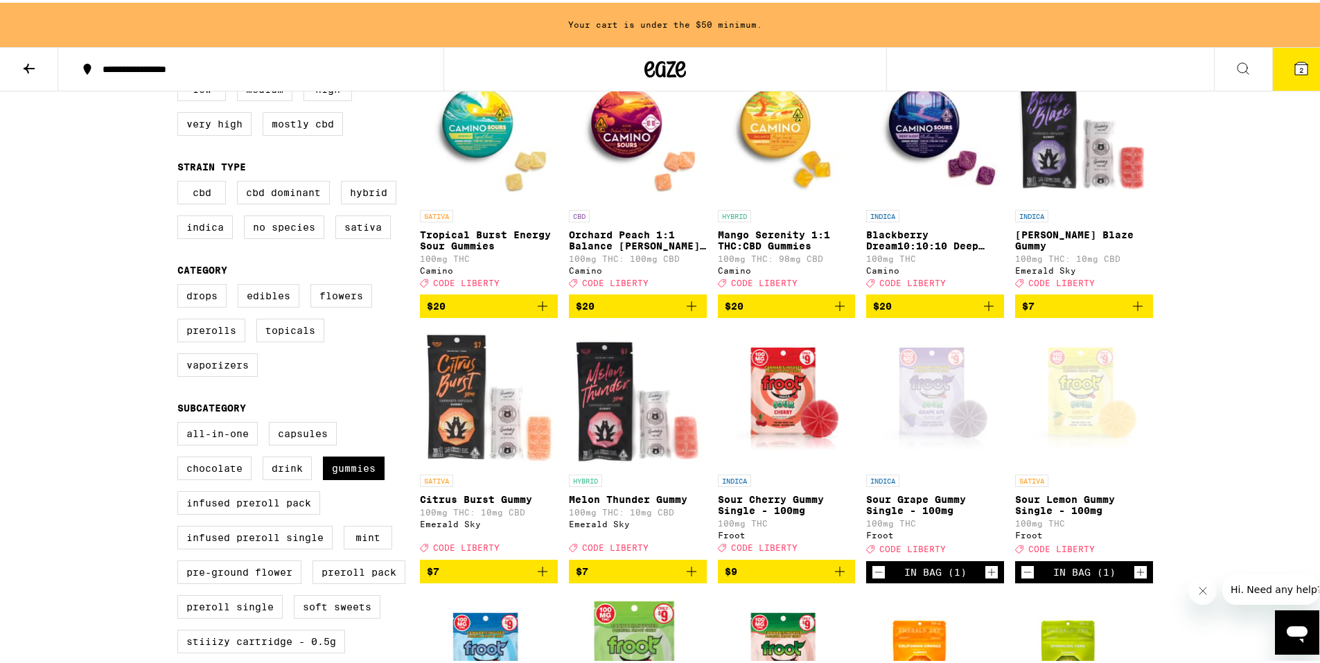
click at [812, 577] on span "$9" at bounding box center [787, 569] width 124 height 17
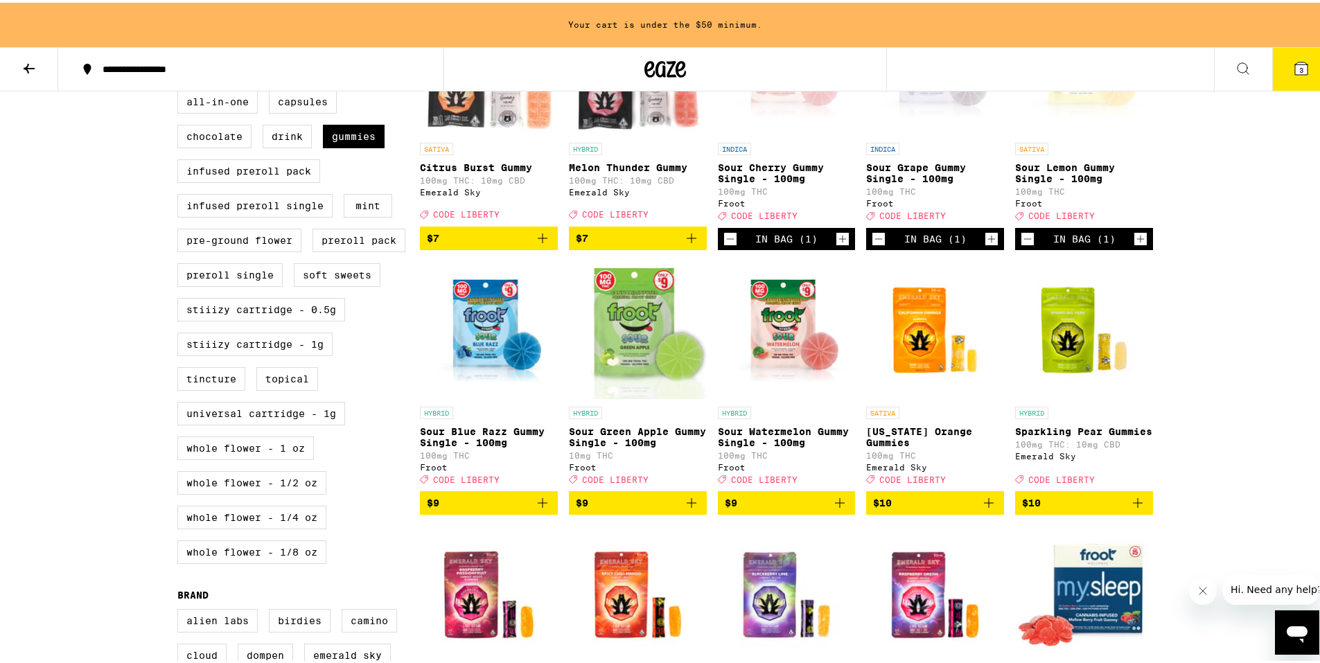
scroll to position [529, 0]
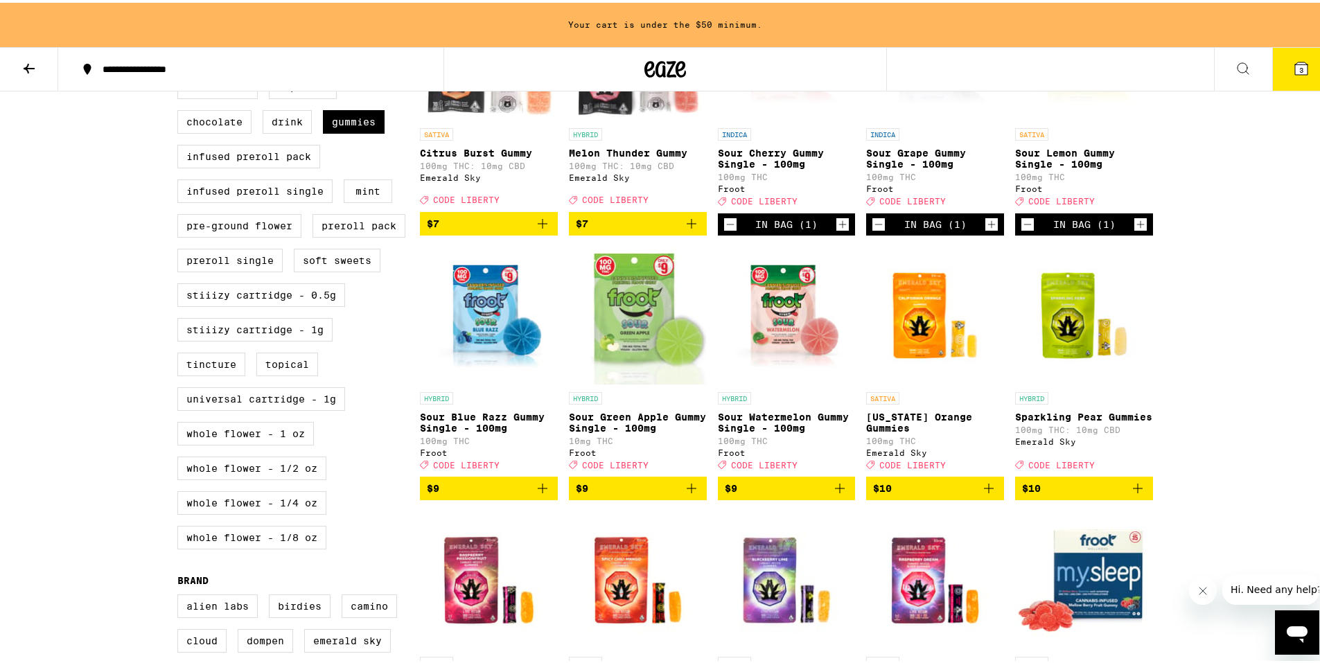
click at [1021, 230] on icon "Decrement" at bounding box center [1027, 221] width 12 height 17
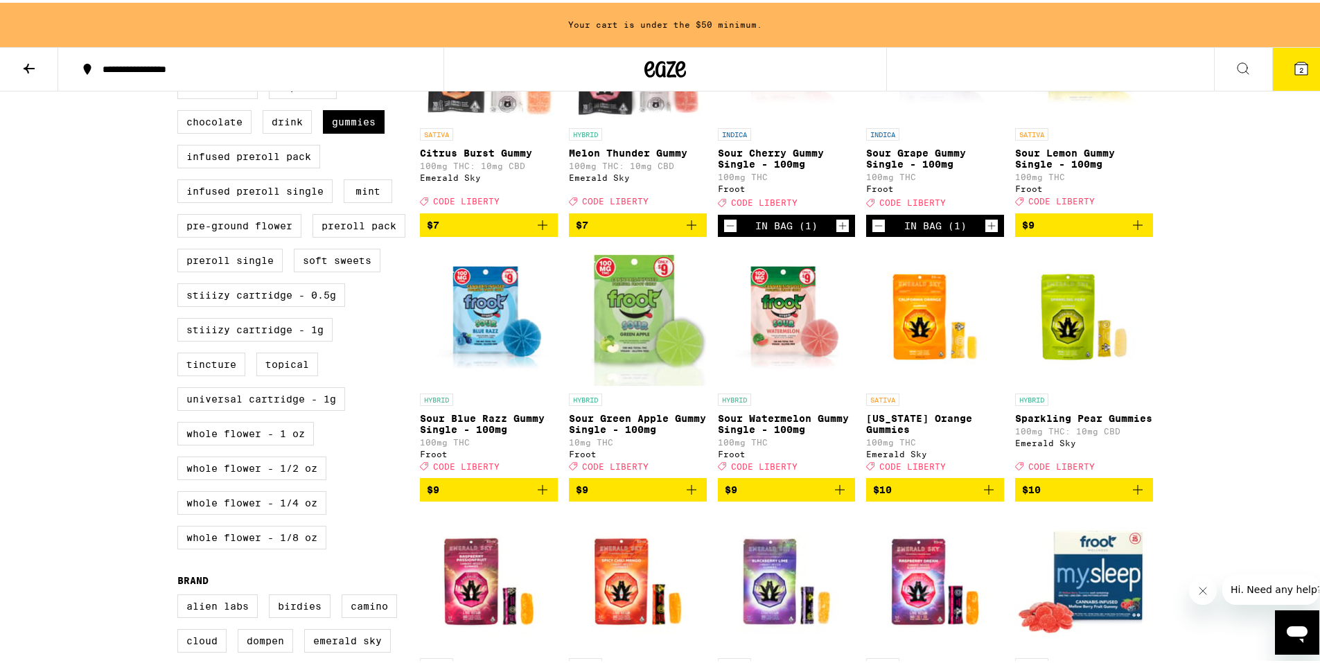
click at [873, 231] on icon "Decrement" at bounding box center [878, 223] width 12 height 17
click at [542, 495] on icon "Add to bag" at bounding box center [542, 487] width 17 height 17
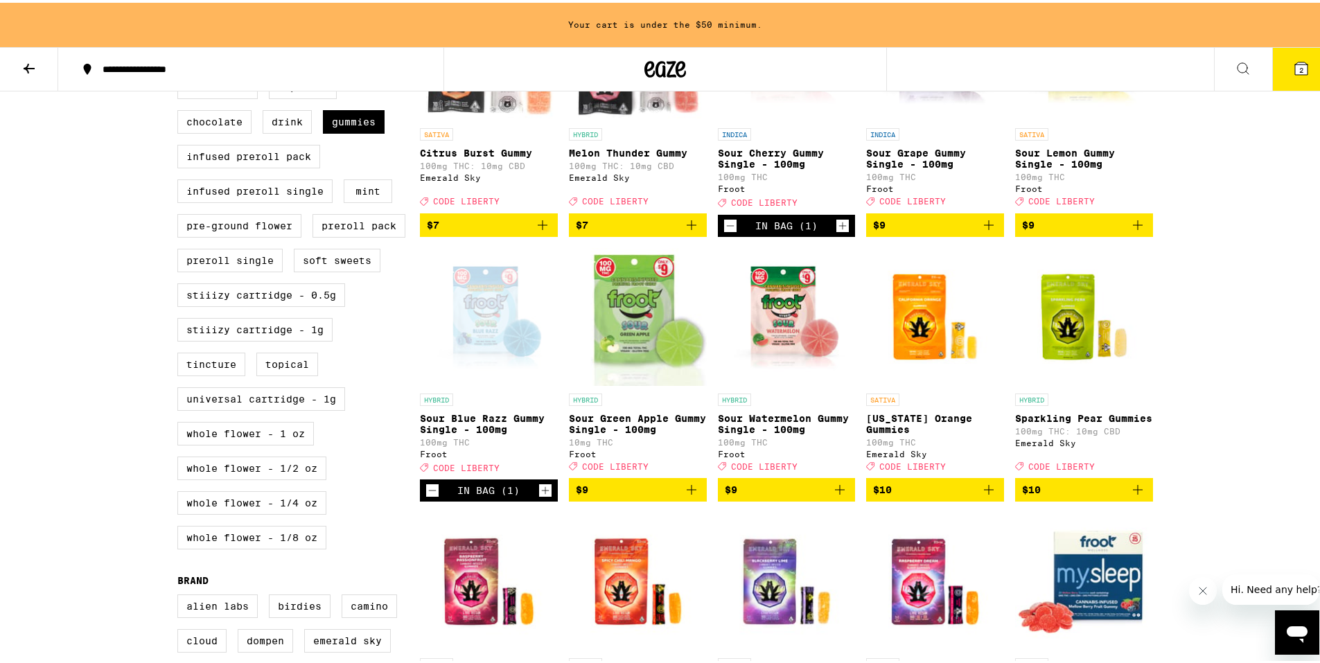
click at [687, 495] on icon "Add to bag" at bounding box center [691, 487] width 17 height 17
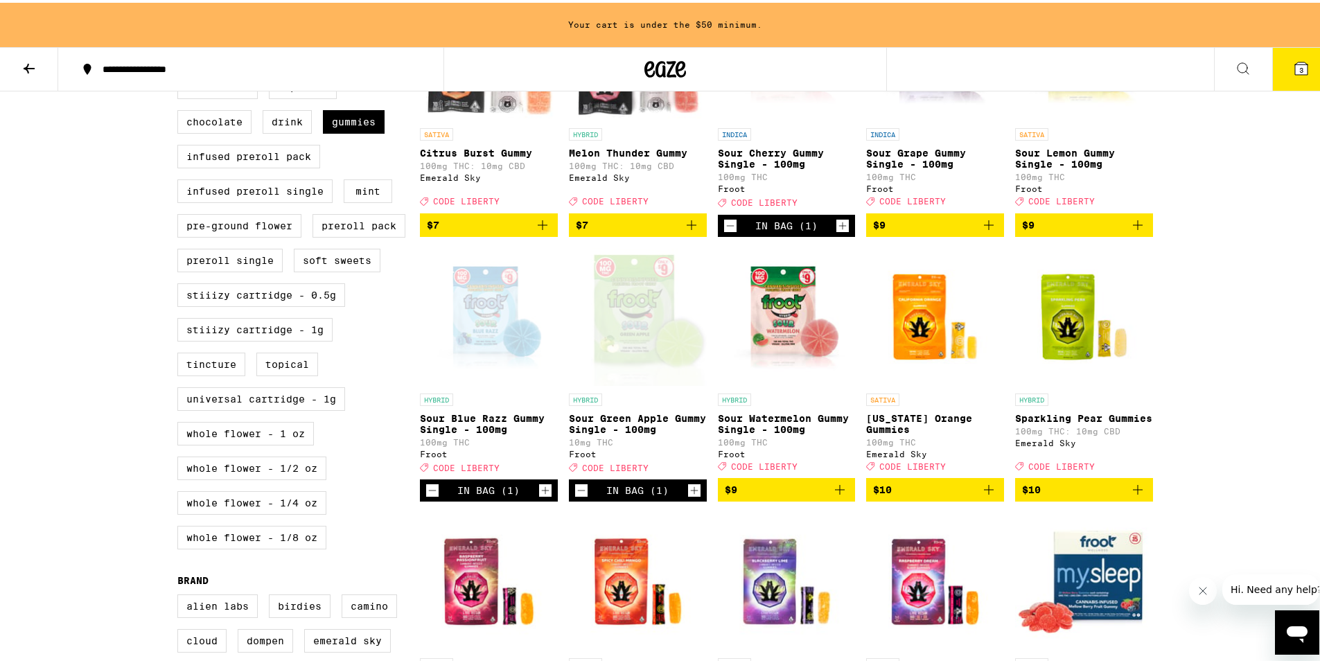
click at [575, 496] on icon "Decrement" at bounding box center [581, 487] width 12 height 17
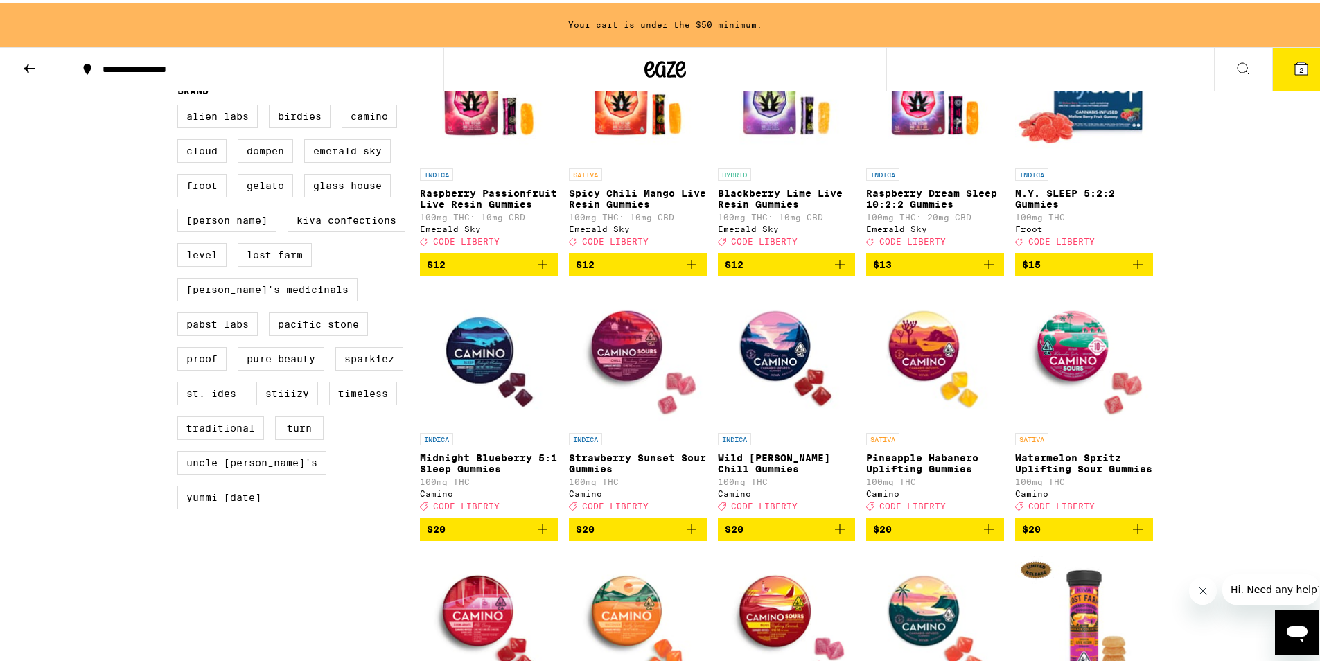
scroll to position [1292, 0]
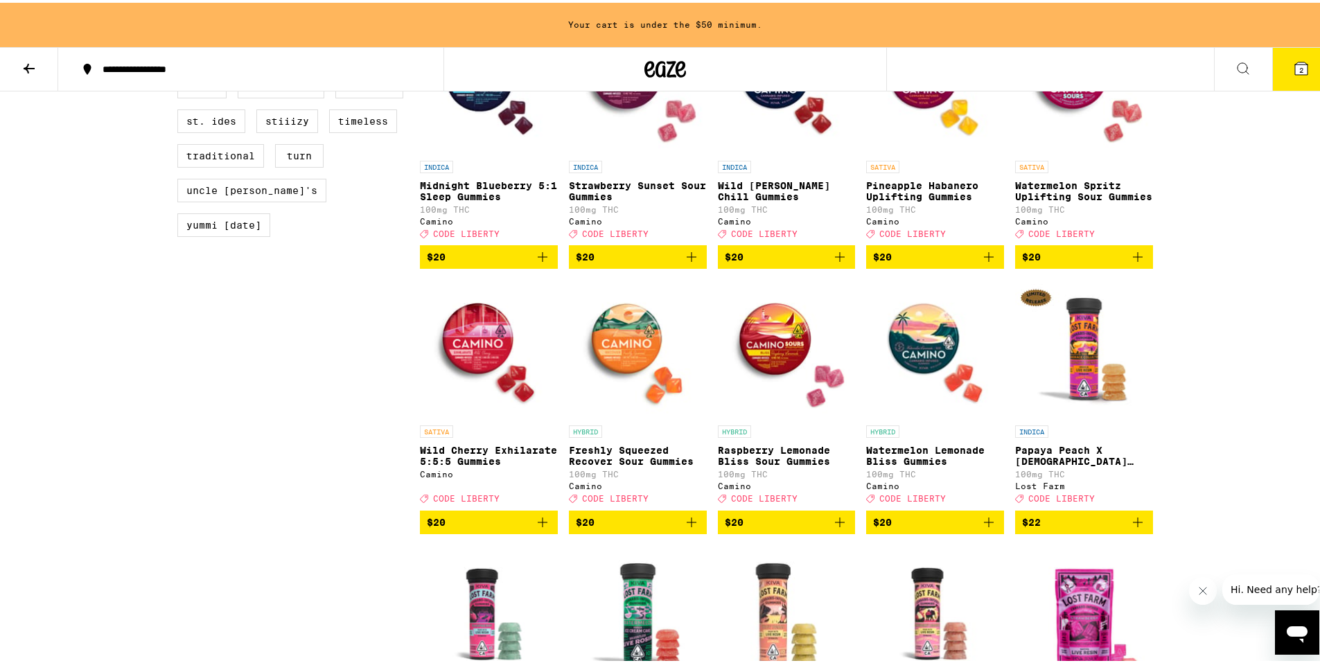
click at [838, 528] on icon "Add to bag" at bounding box center [839, 519] width 17 height 17
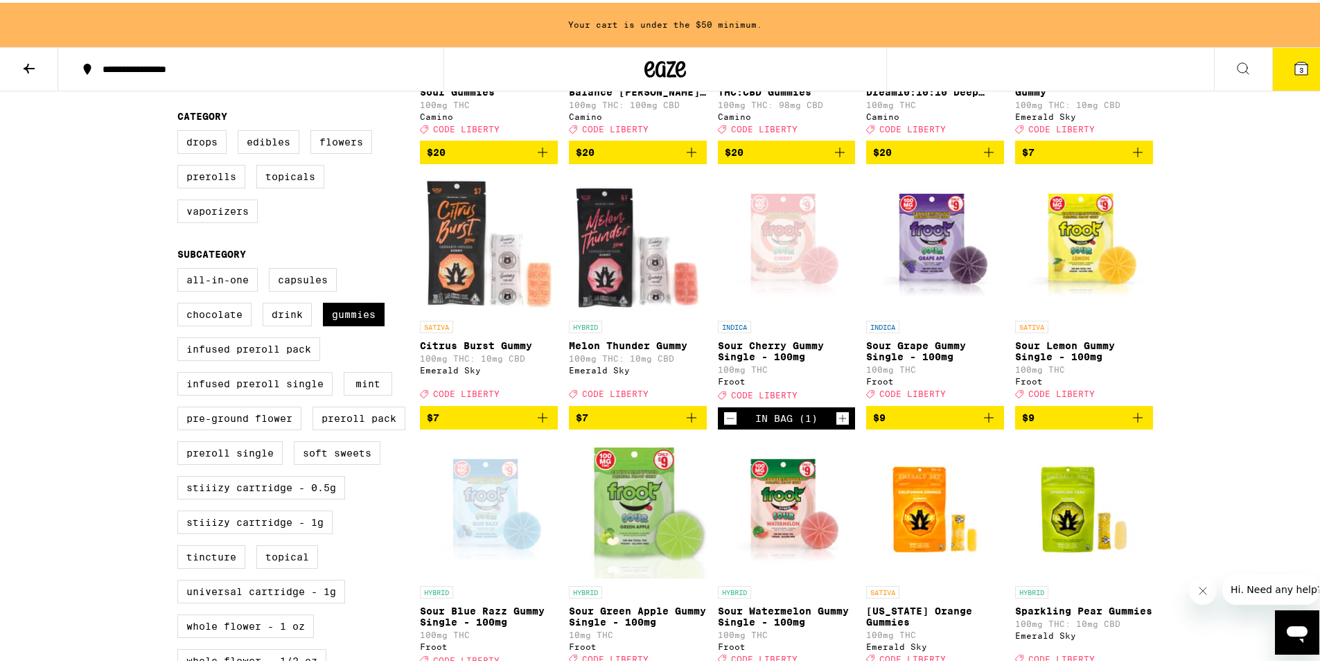
scroll to position [322, 0]
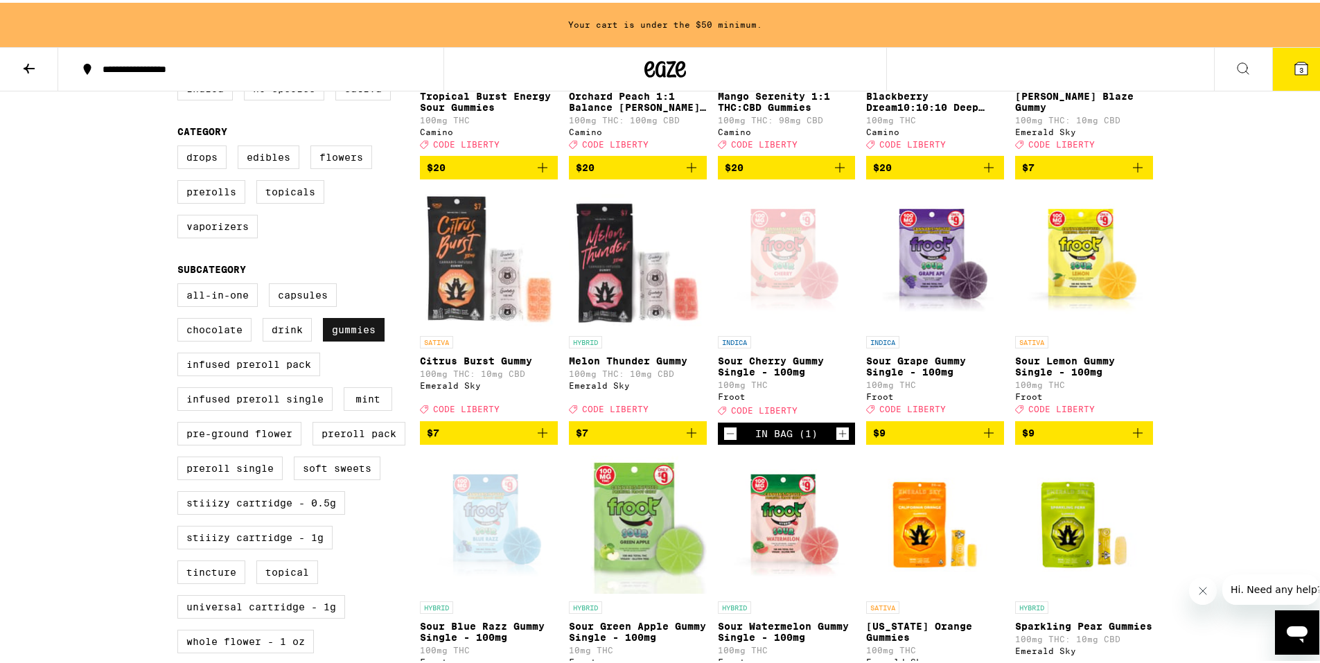
click at [346, 339] on label "Gummies" at bounding box center [354, 327] width 62 height 24
click at [181, 283] on input "Gummies" at bounding box center [180, 283] width 1 height 1
checkbox input "false"
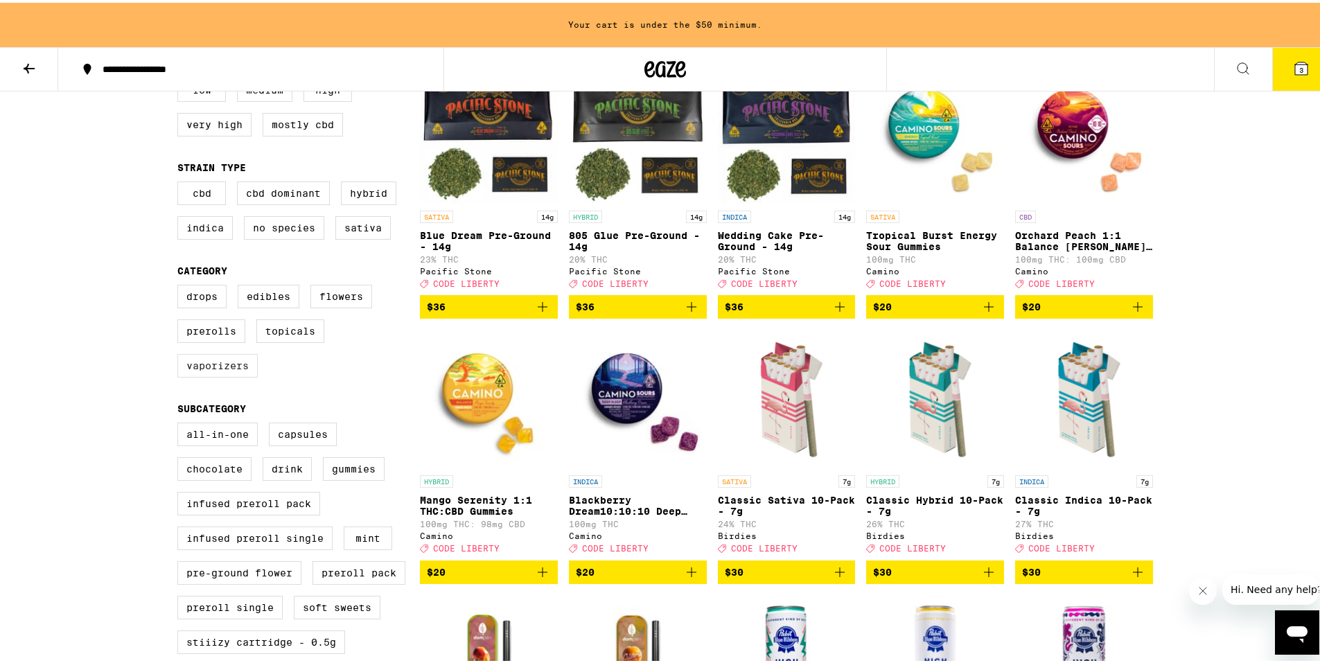
scroll to position [183, 0]
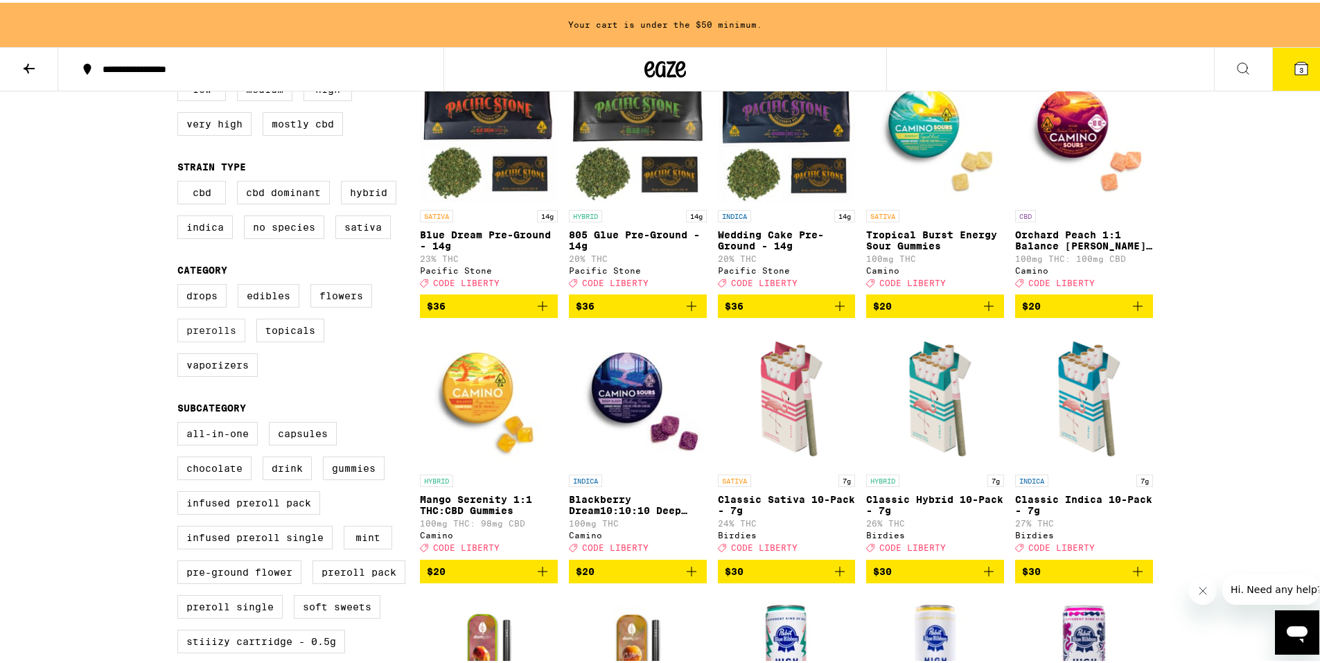
click at [209, 337] on label "Prerolls" at bounding box center [211, 328] width 68 height 24
click at [181, 284] on input "Prerolls" at bounding box center [180, 283] width 1 height 1
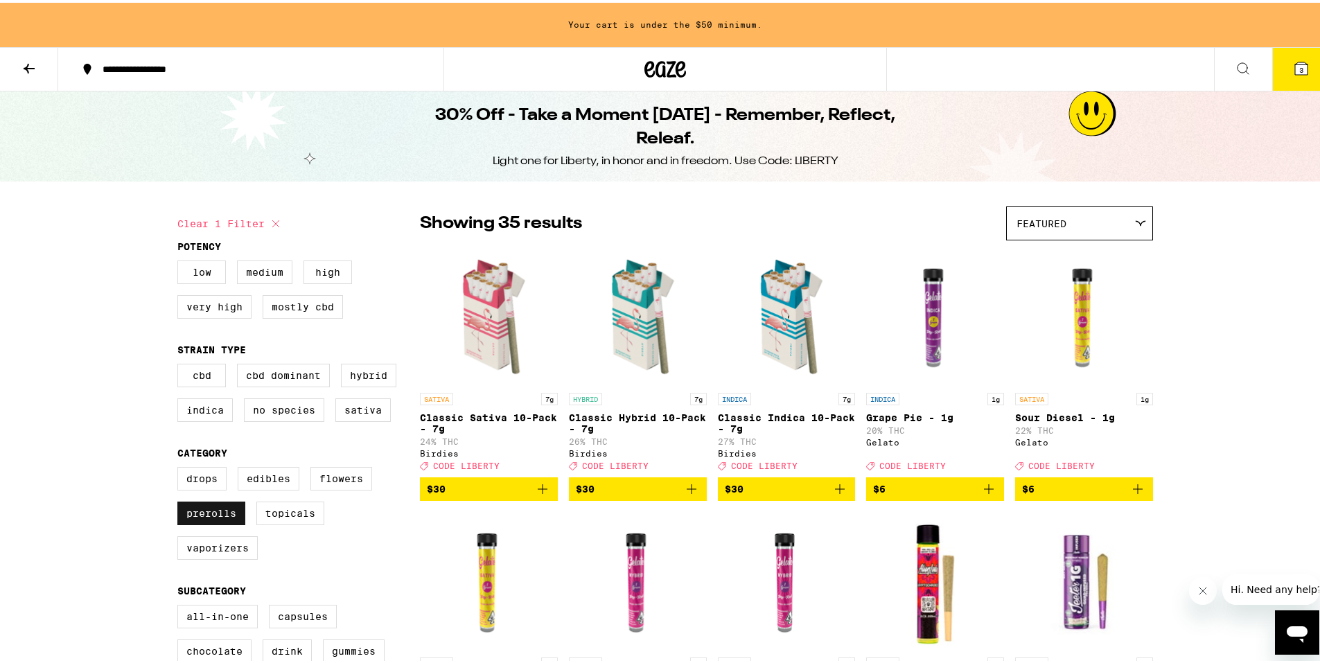
click at [219, 518] on label "Prerolls" at bounding box center [211, 511] width 68 height 24
click at [181, 467] on input "Prerolls" at bounding box center [180, 466] width 1 height 1
checkbox input "false"
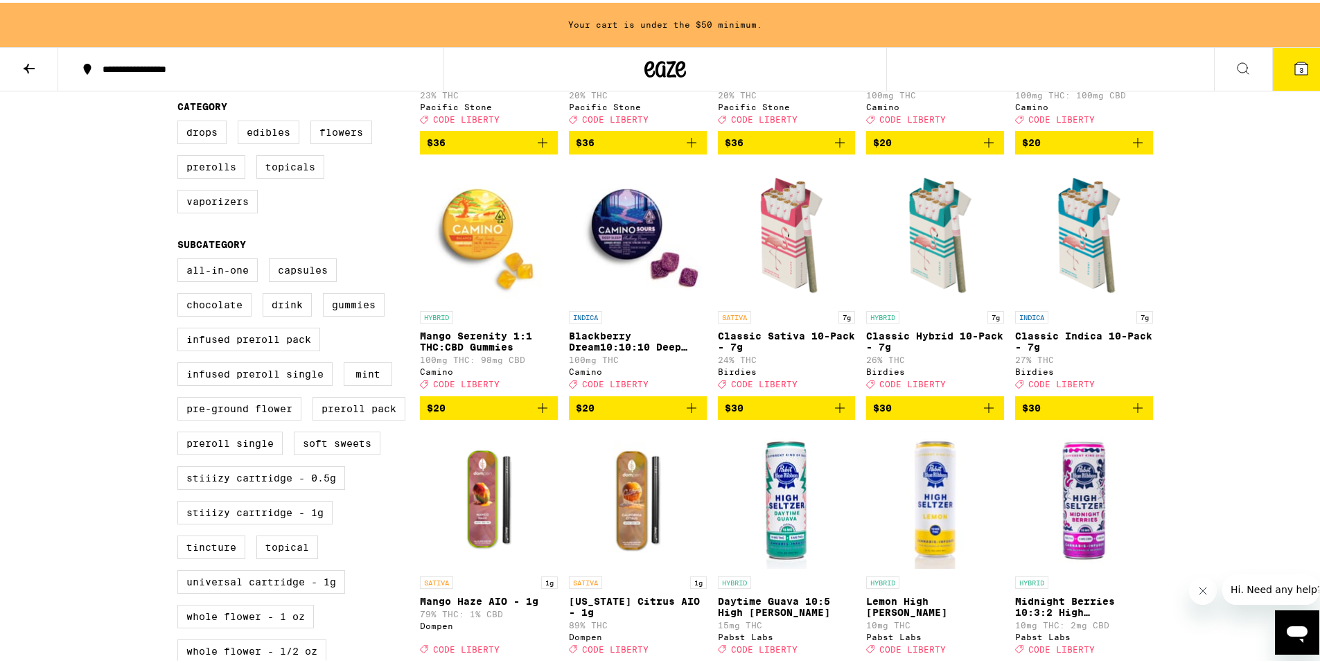
scroll to position [554, 0]
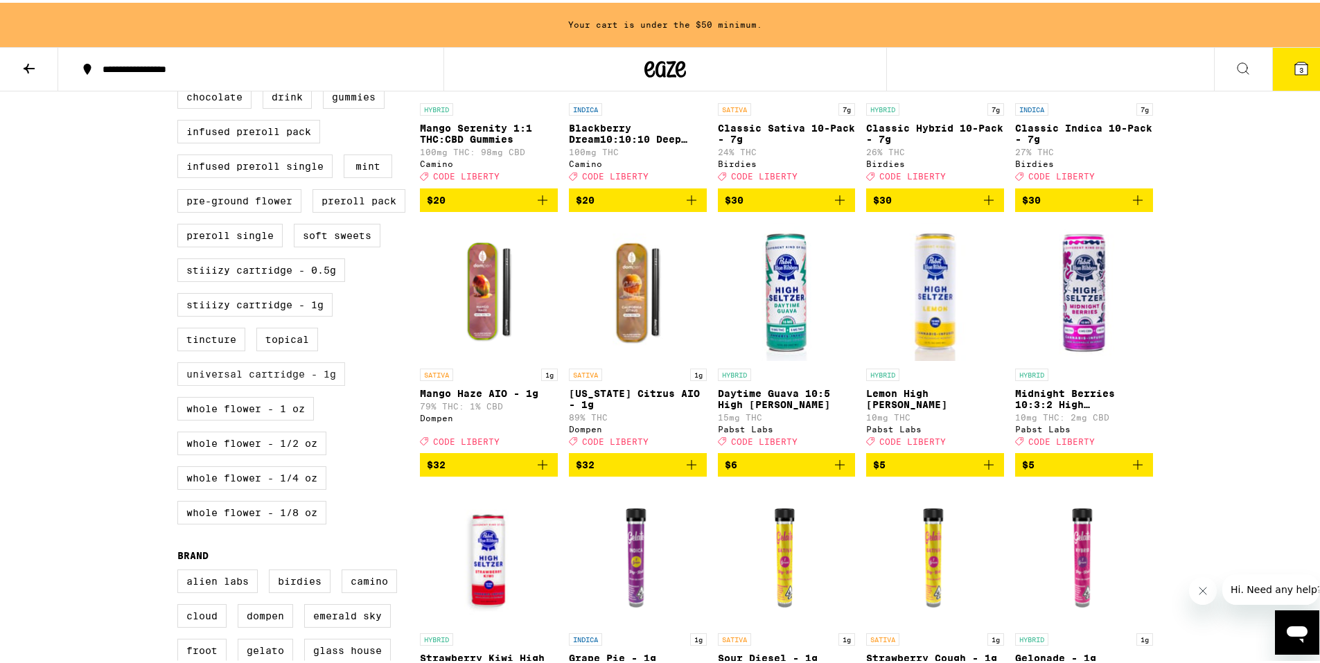
click at [274, 383] on label "Universal Cartridge - 1g" at bounding box center [261, 372] width 168 height 24
click at [181, 51] on input "Universal Cartridge - 1g" at bounding box center [180, 50] width 1 height 1
checkbox input "true"
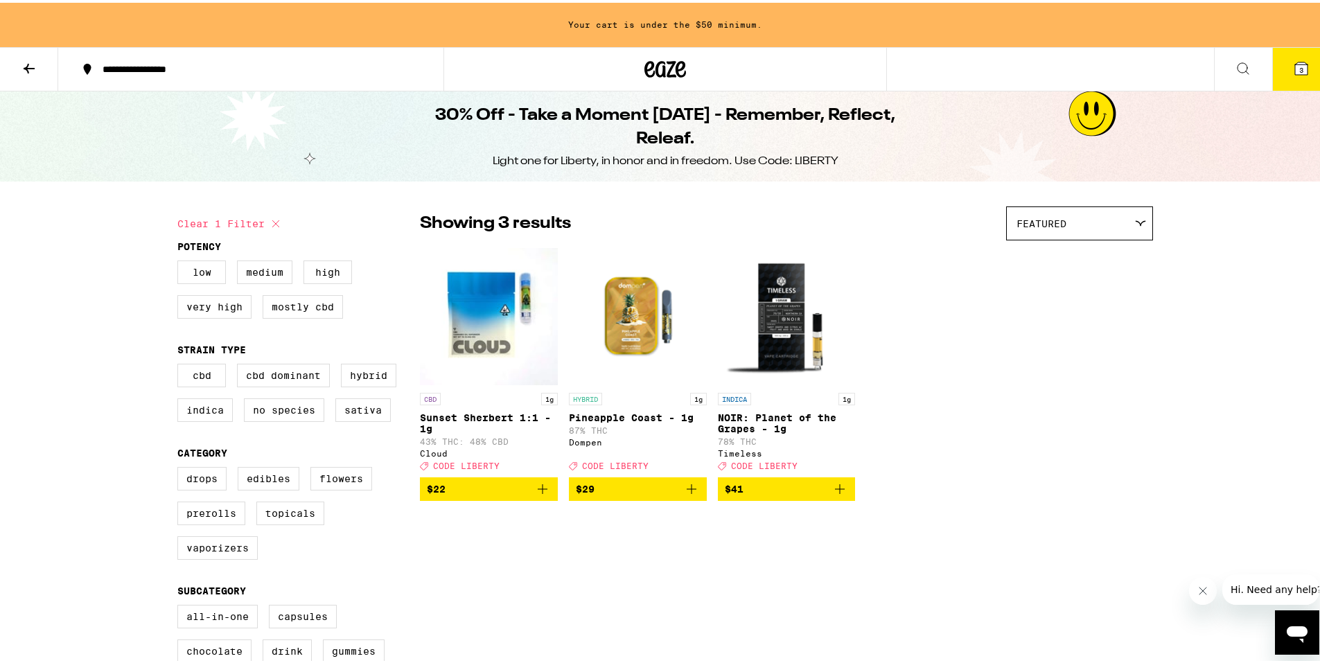
click at [23, 62] on icon at bounding box center [29, 66] width 17 height 17
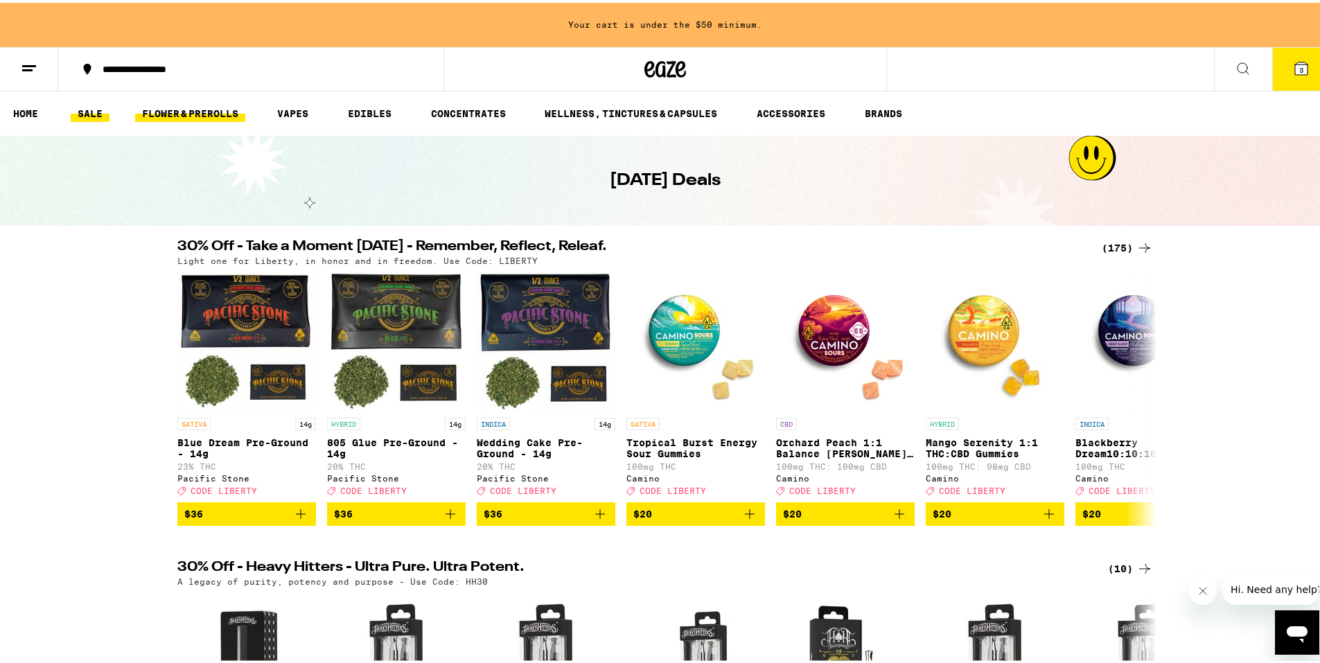
click at [204, 116] on link "FLOWER & PREROLLS" at bounding box center [190, 111] width 110 height 17
click at [293, 120] on ul "HOME SALE FLOWER & PREROLLS VAPES EDIBLES CONCENTRATES WELLNESS, TINCTURES & CA…" at bounding box center [665, 111] width 1330 height 44
click at [294, 114] on link "VAPES" at bounding box center [292, 111] width 45 height 17
click at [294, 111] on link "VAPES" at bounding box center [292, 111] width 45 height 17
click at [298, 112] on link "VAPES" at bounding box center [292, 111] width 45 height 17
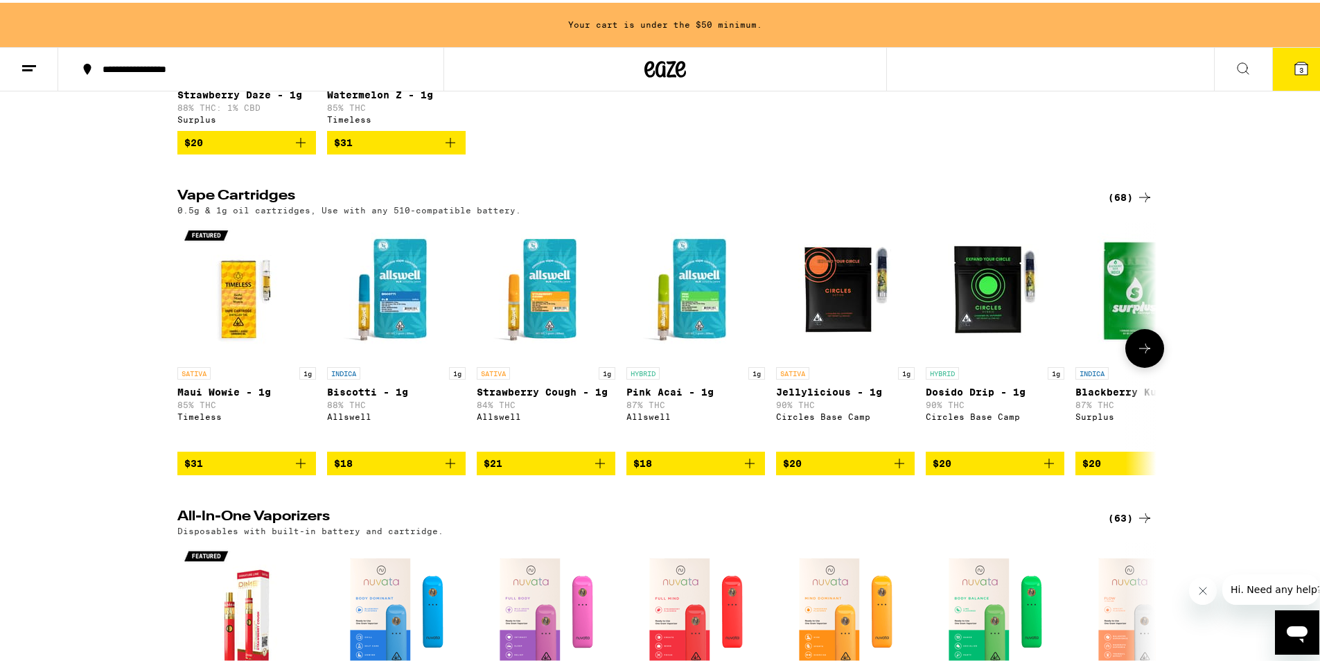
scroll to position [346, 0]
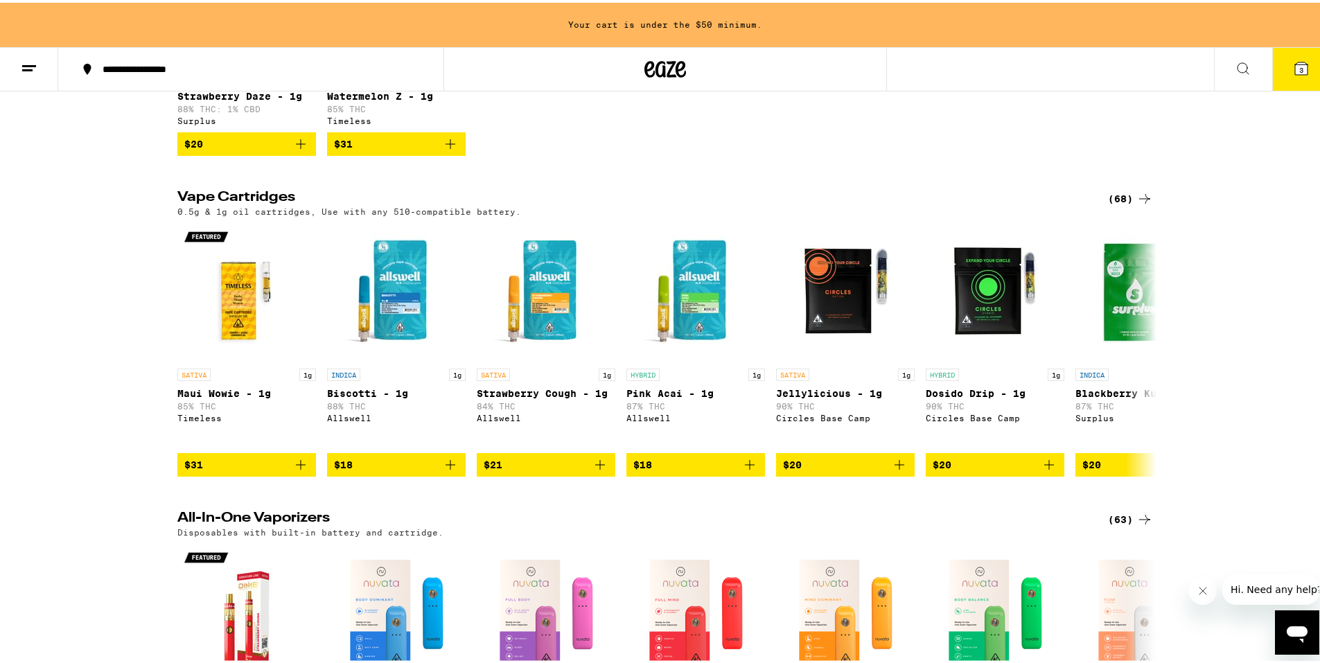
click at [1136, 200] on icon at bounding box center [1144, 196] width 17 height 17
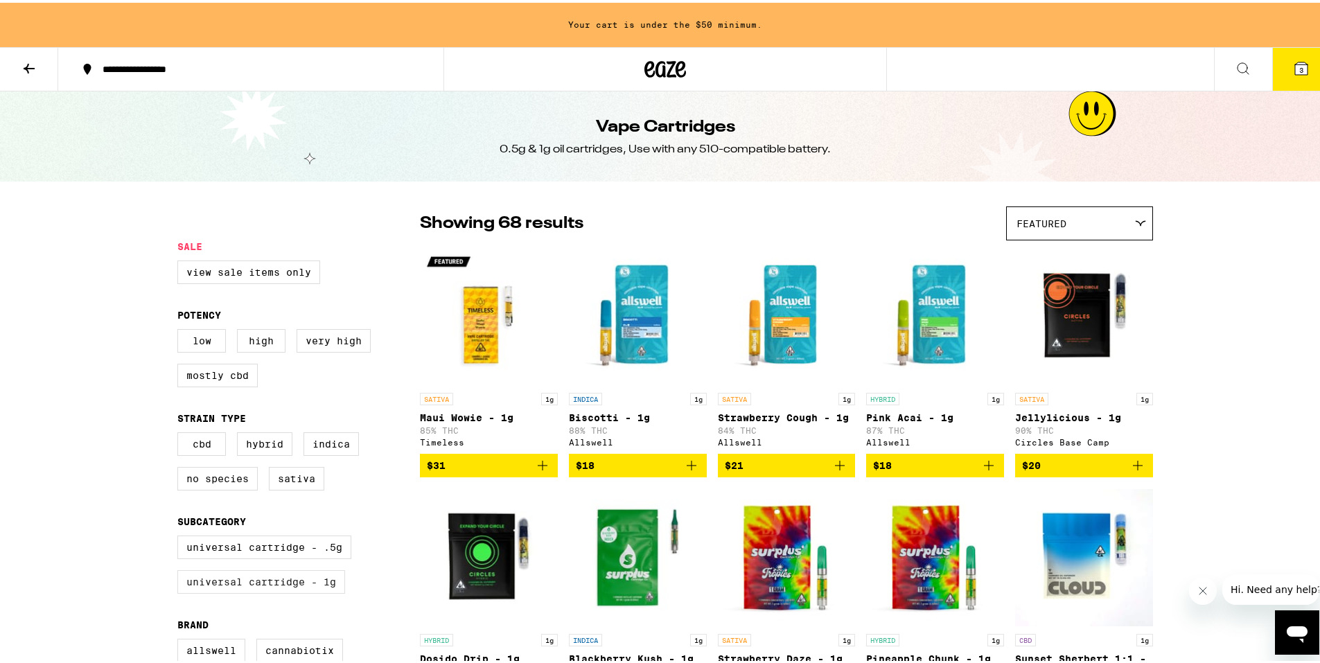
click at [255, 591] on label "Universal Cartridge - 1g" at bounding box center [261, 579] width 168 height 24
click at [181, 536] on input "Universal Cartridge - 1g" at bounding box center [180, 535] width 1 height 1
checkbox input "true"
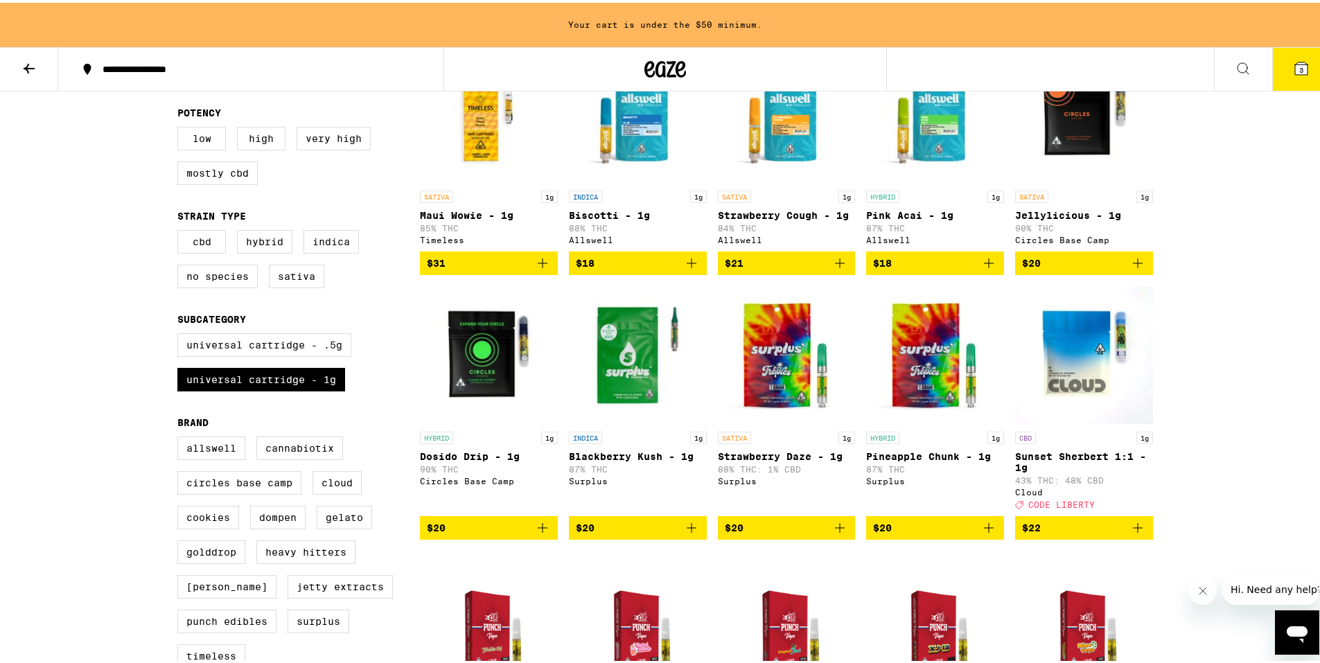
scroll to position [346, 0]
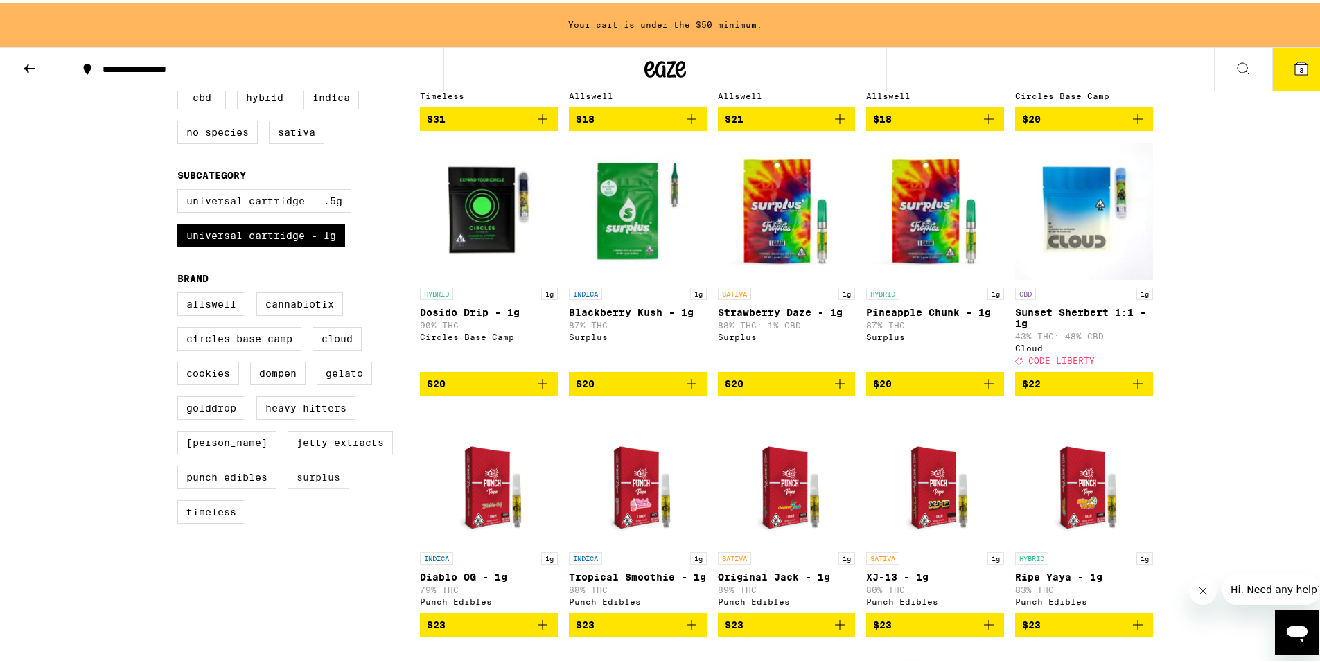
click at [322, 486] on label "Surplus" at bounding box center [319, 475] width 62 height 24
click at [181, 292] on input "Surplus" at bounding box center [180, 292] width 1 height 1
checkbox input "true"
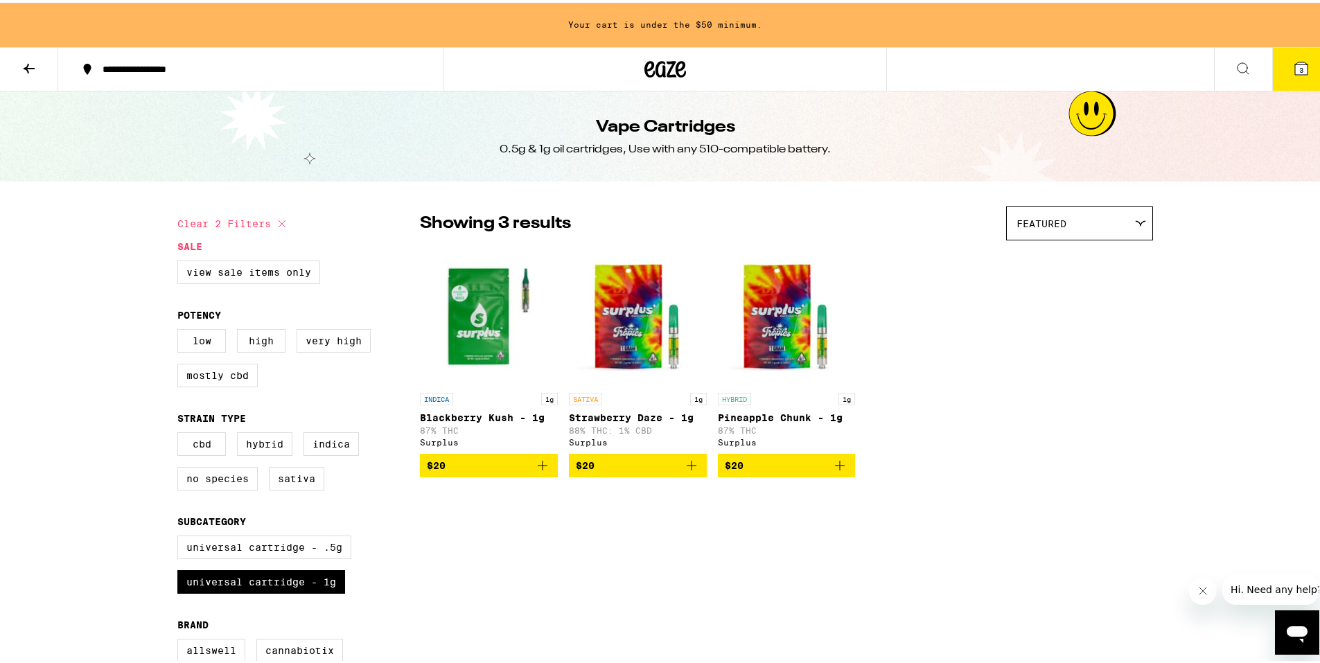
click at [544, 471] on icon "Add to bag" at bounding box center [542, 463] width 17 height 17
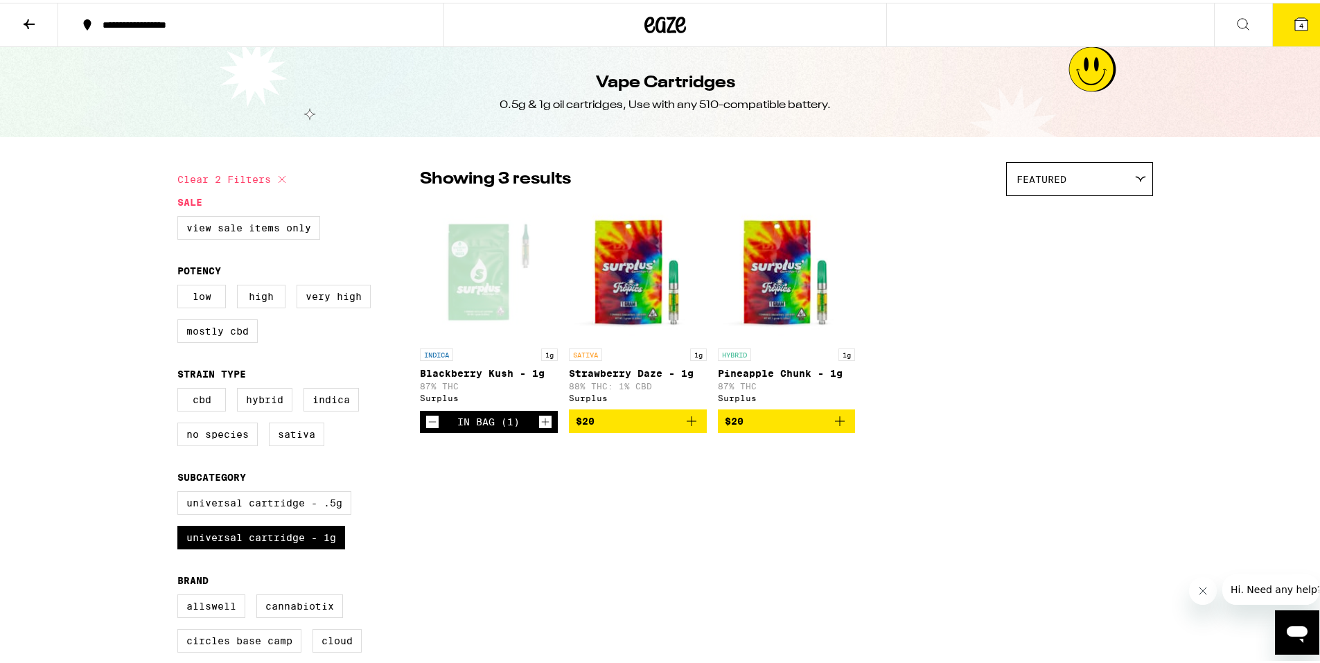
click at [693, 422] on icon "Add to bag" at bounding box center [691, 418] width 17 height 17
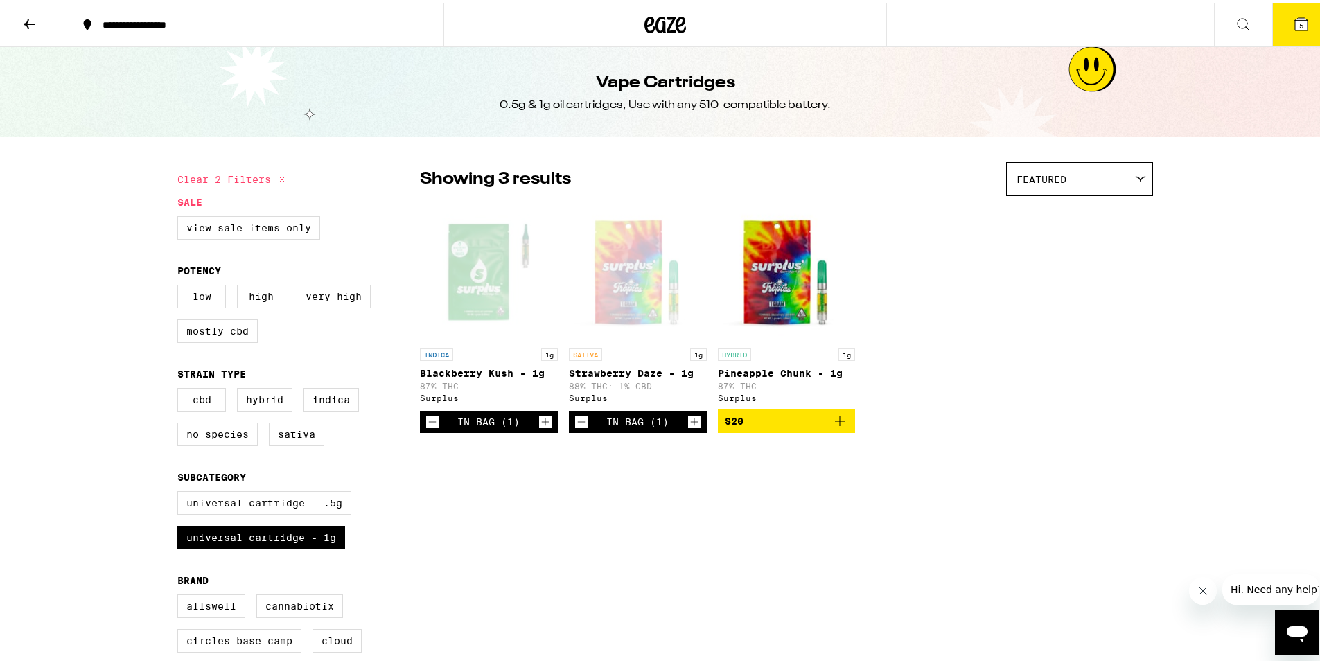
click at [1295, 28] on icon at bounding box center [1301, 21] width 12 height 12
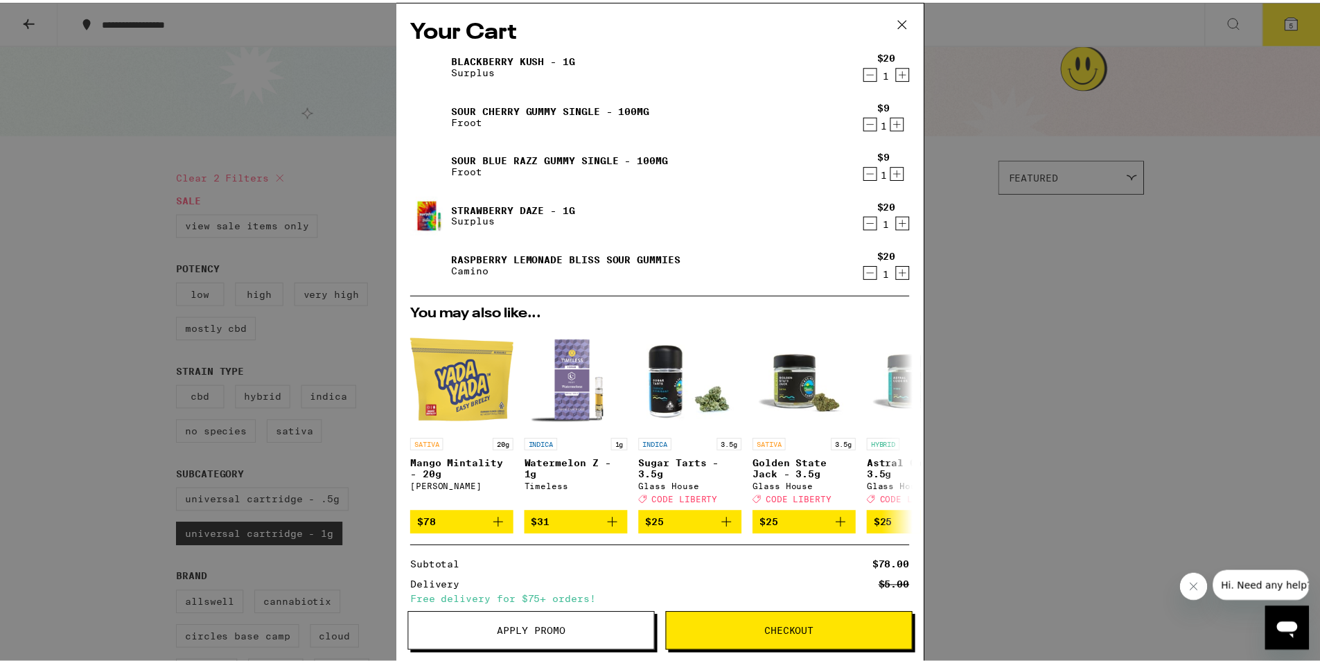
scroll to position [126, 0]
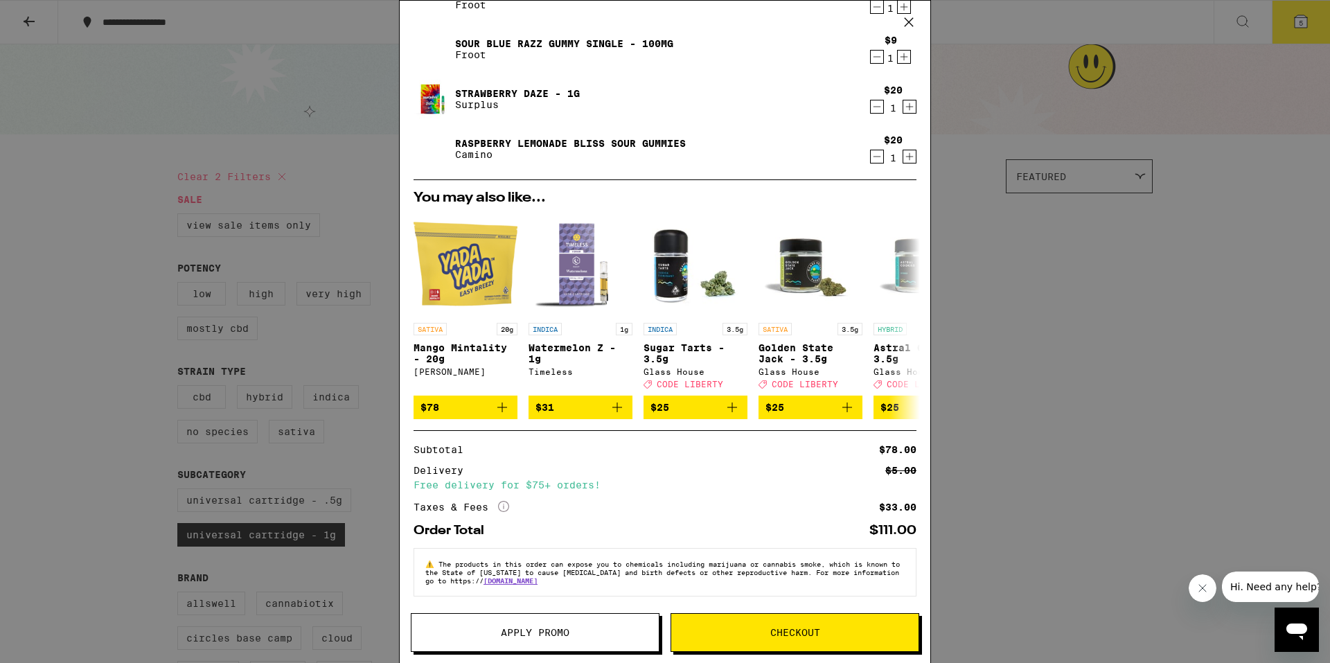
click at [604, 638] on button "Apply Promo" at bounding box center [535, 632] width 249 height 39
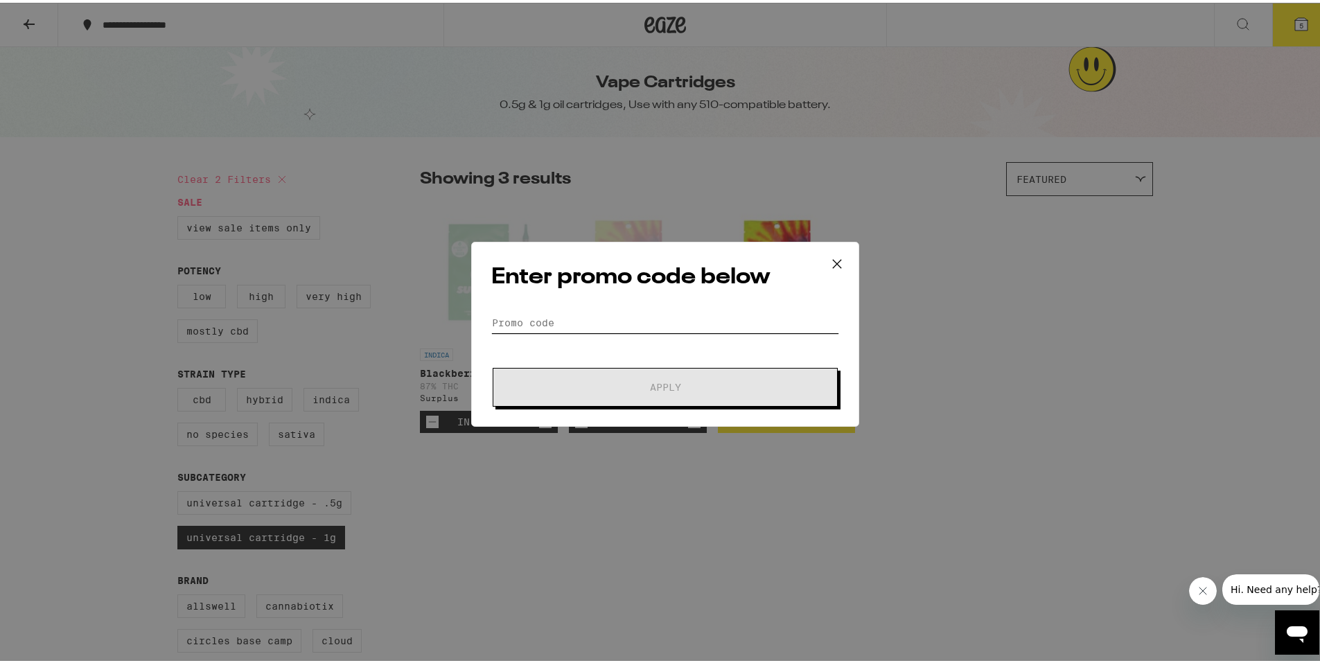
click at [582, 322] on input "Promo Code" at bounding box center [665, 320] width 348 height 21
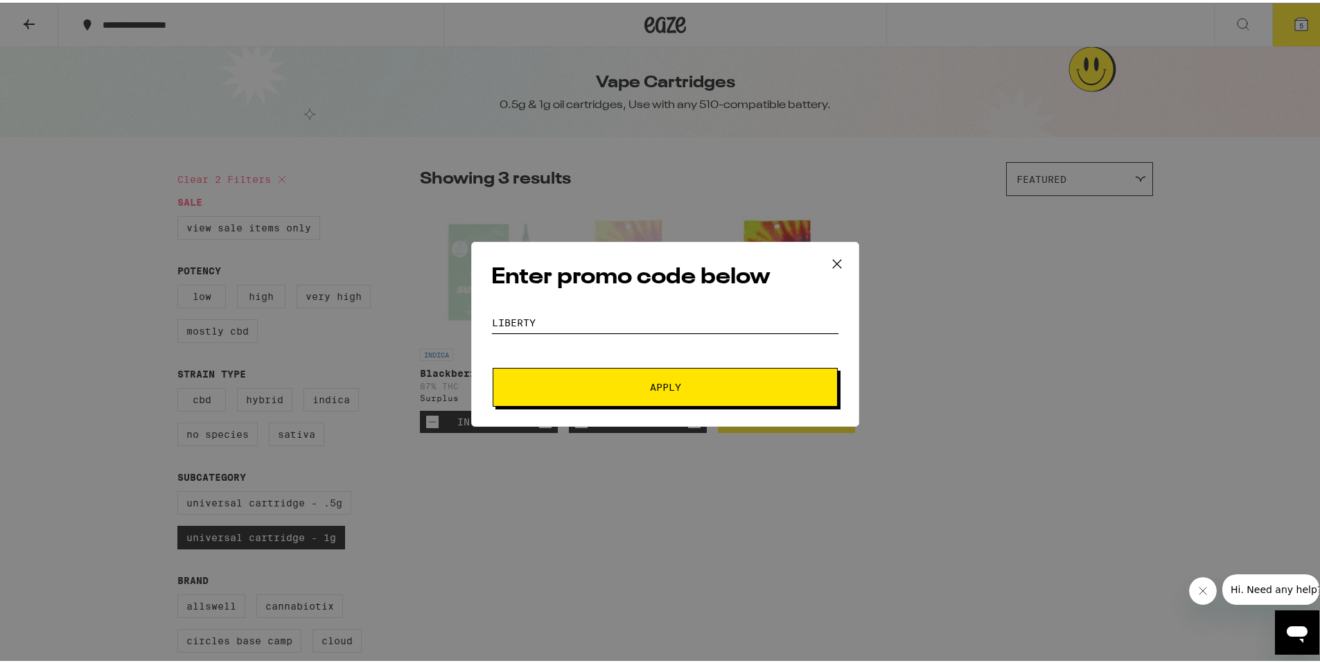
type input "Liberty"
click at [608, 383] on span "Apply" at bounding box center [664, 385] width 249 height 10
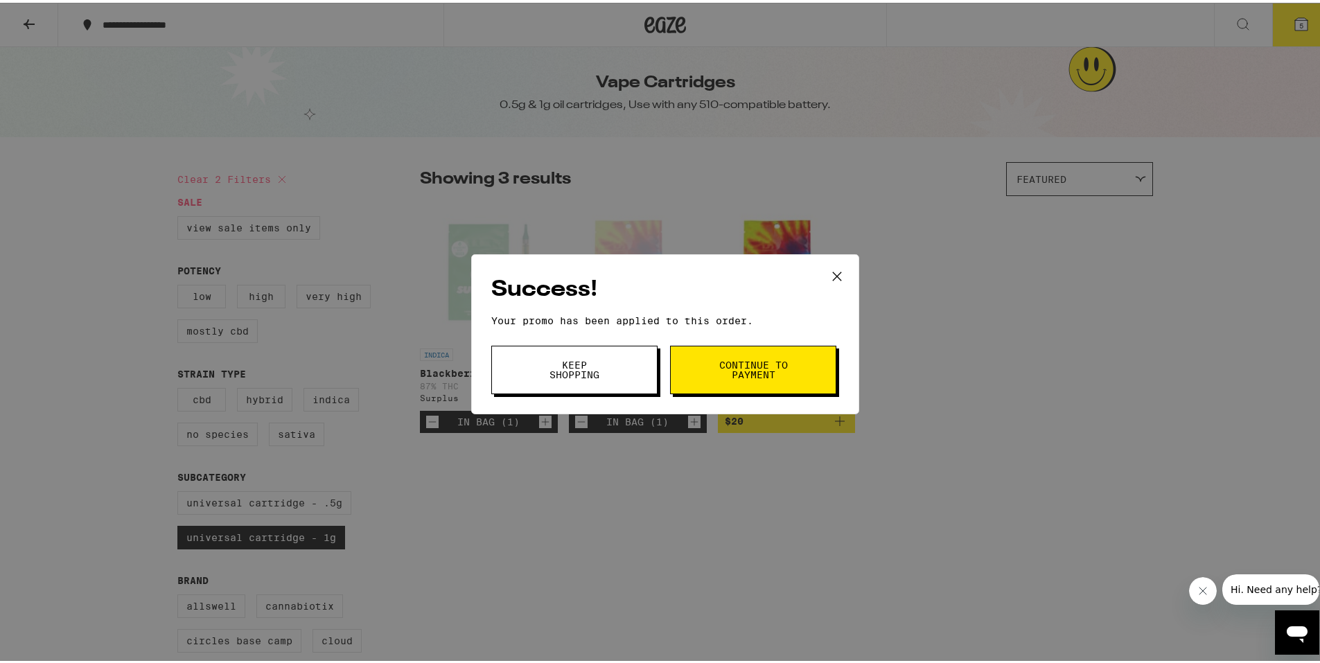
click at [703, 367] on button "Continue to payment" at bounding box center [753, 367] width 166 height 49
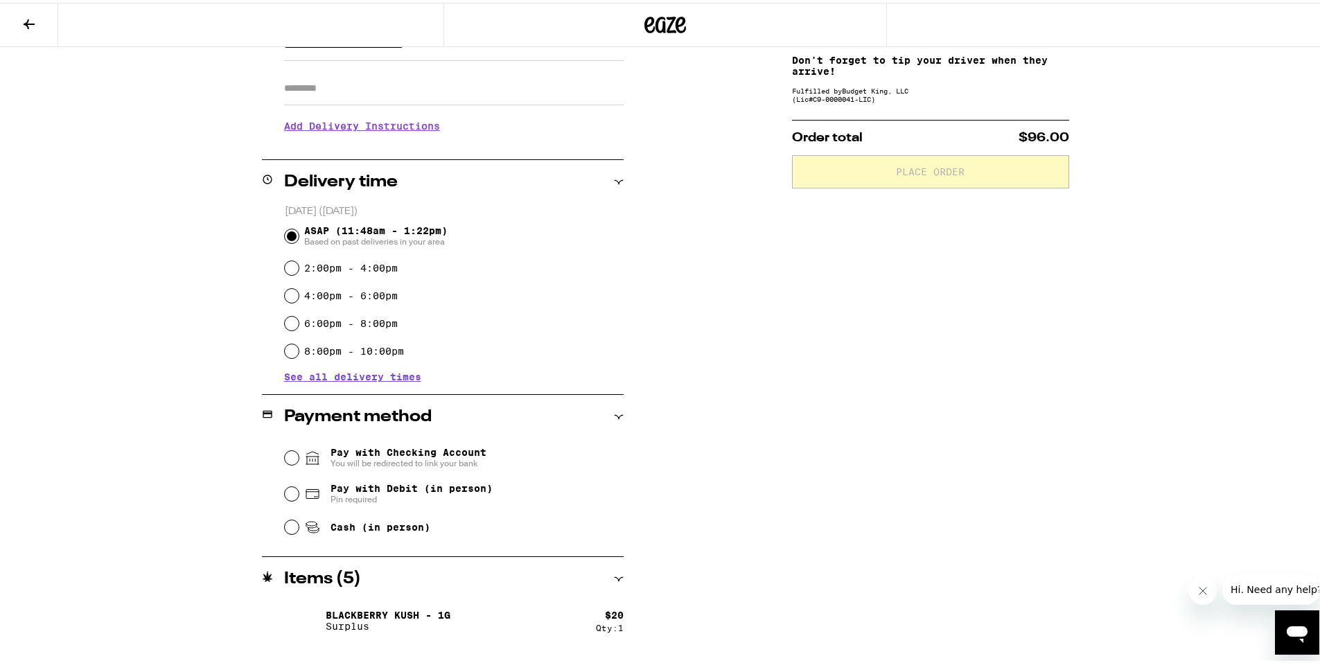
scroll to position [414, 0]
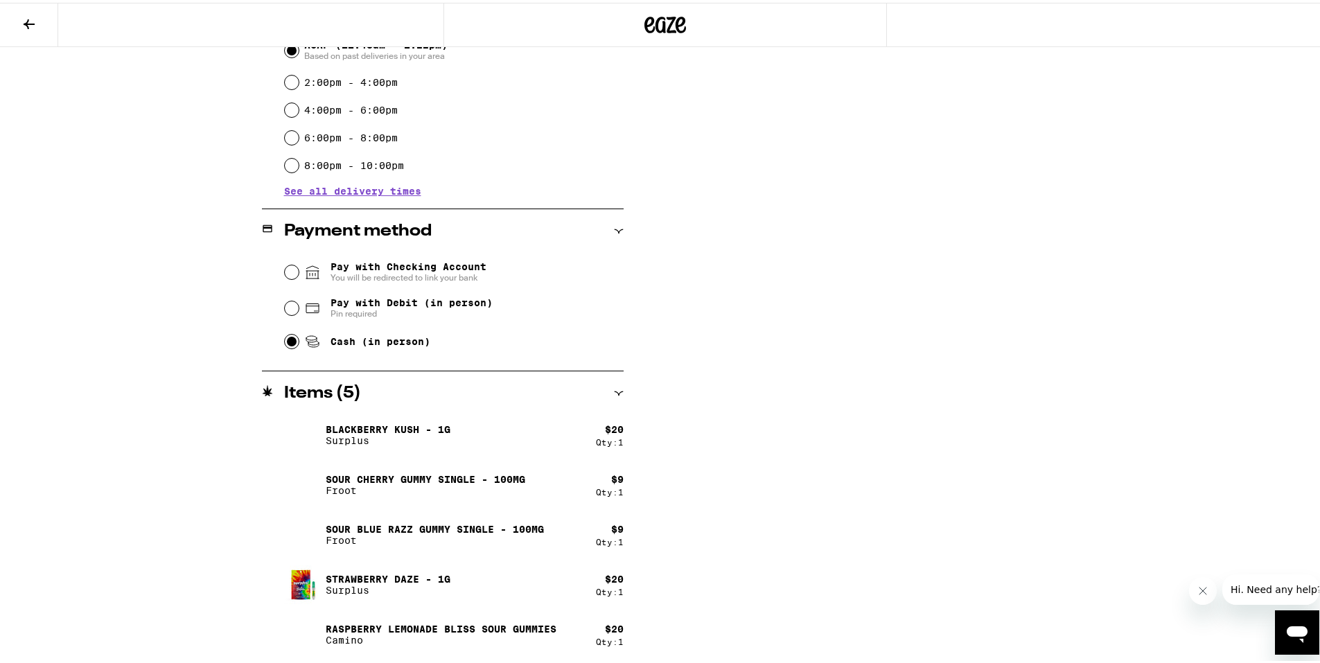
click at [285, 338] on input "Cash (in person)" at bounding box center [292, 339] width 14 height 14
radio input "true"
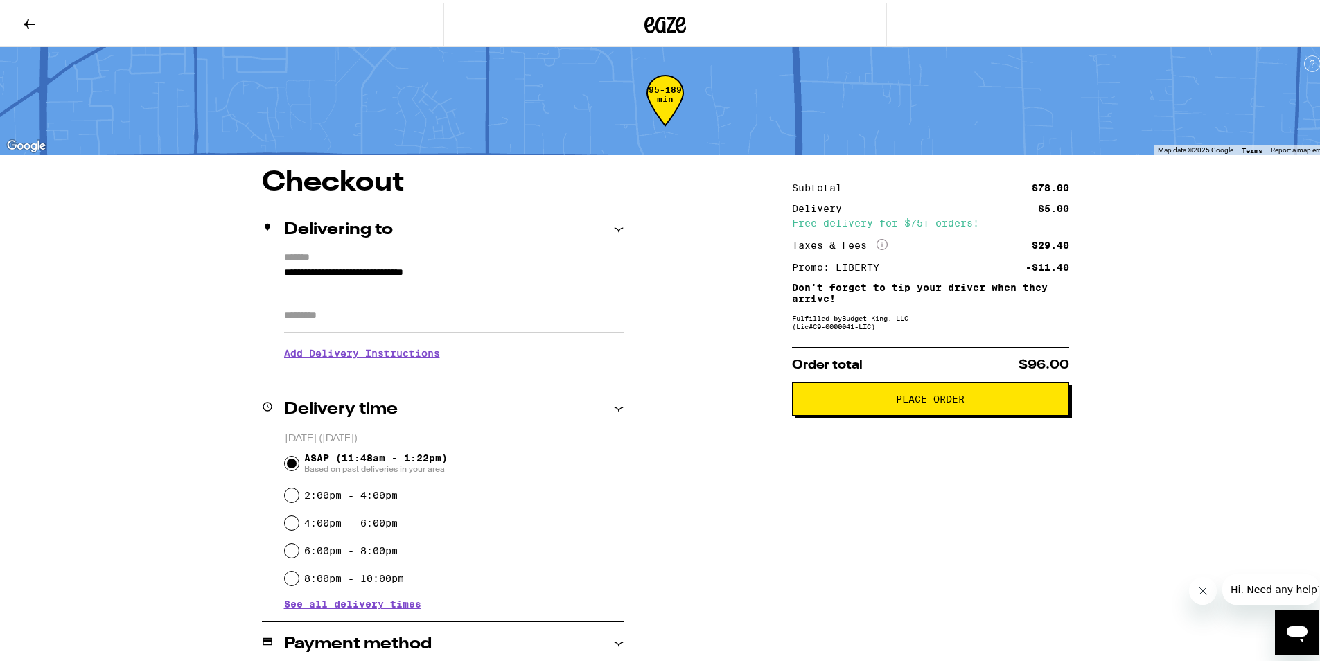
scroll to position [0, 0]
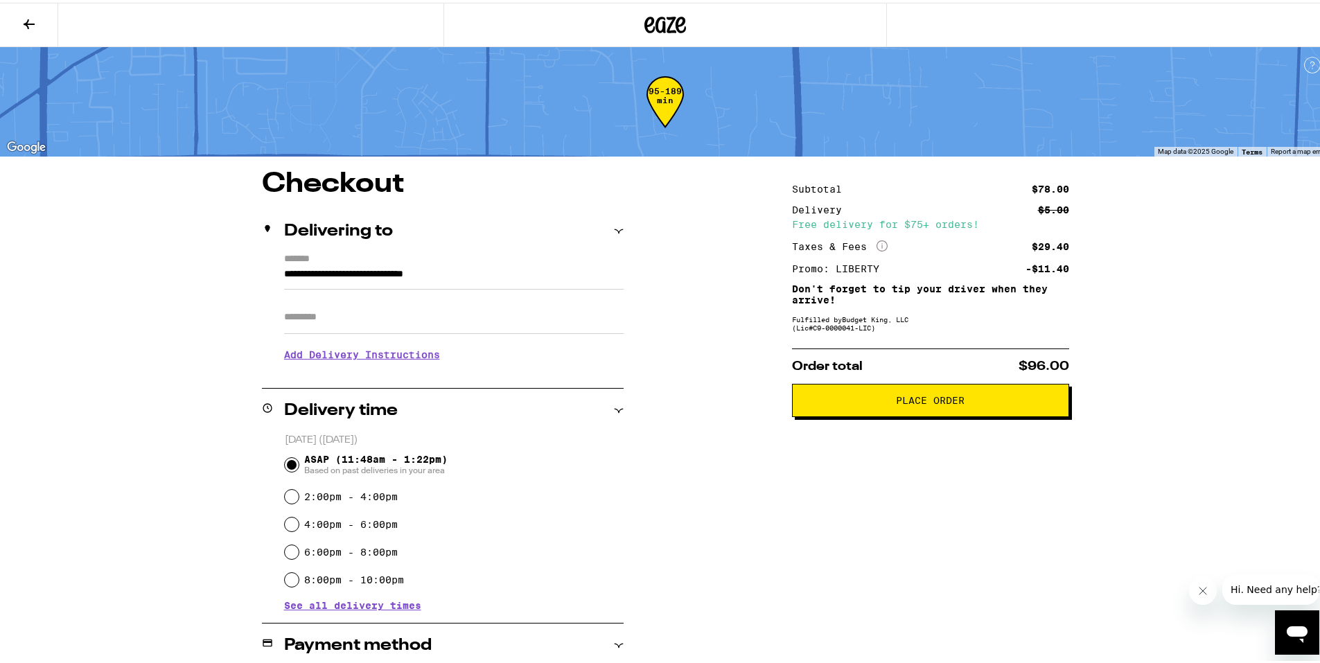
click at [33, 18] on icon at bounding box center [29, 21] width 17 height 17
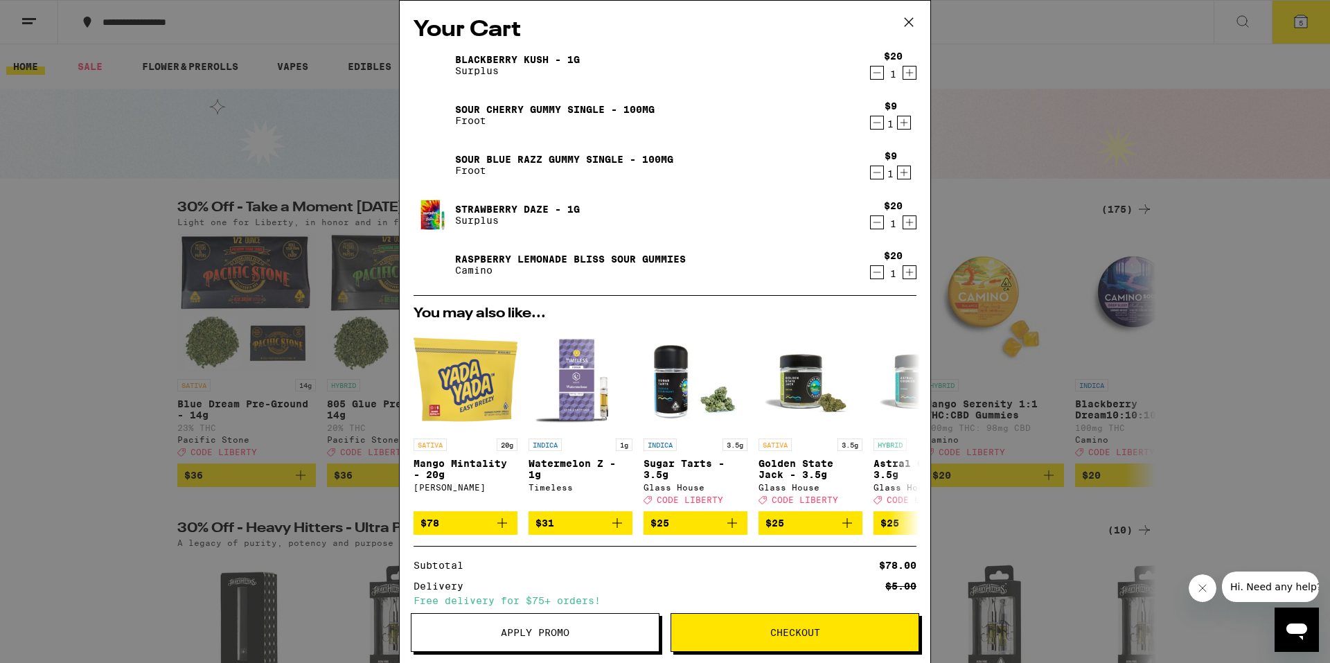
click at [884, 277] on div "1" at bounding box center [893, 273] width 19 height 11
click at [871, 279] on icon "Decrement" at bounding box center [877, 272] width 12 height 17
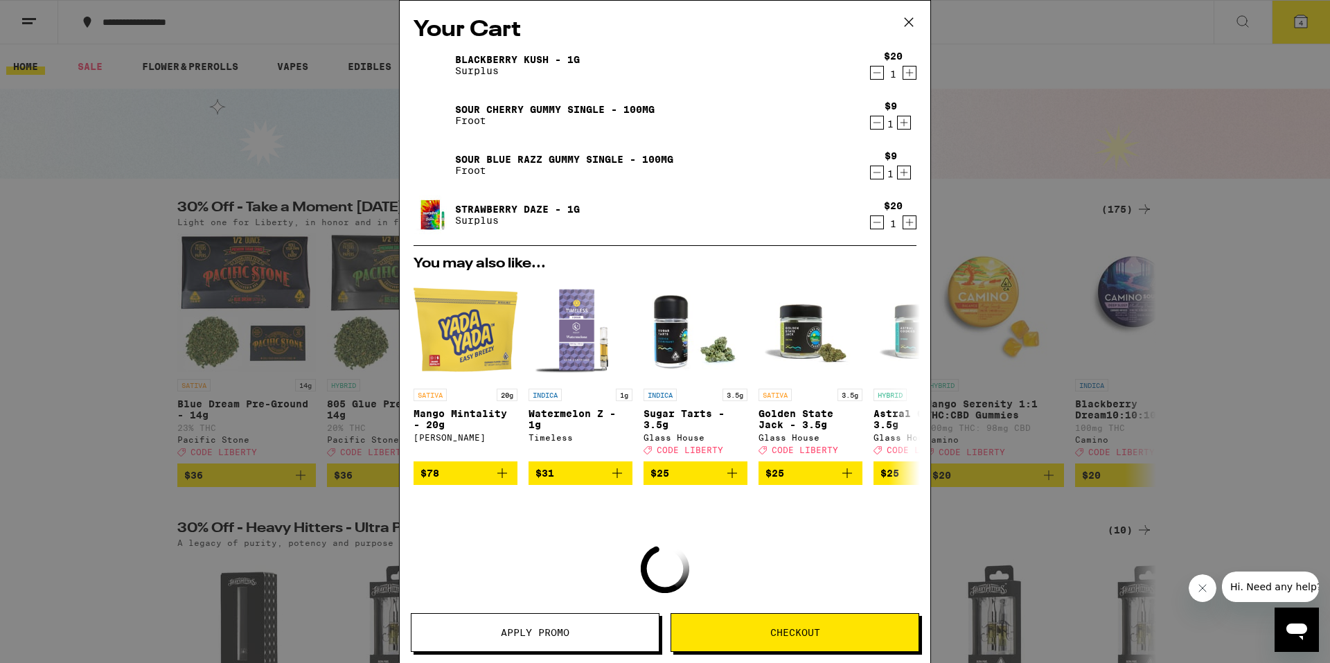
click at [907, 17] on icon at bounding box center [909, 22] width 21 height 21
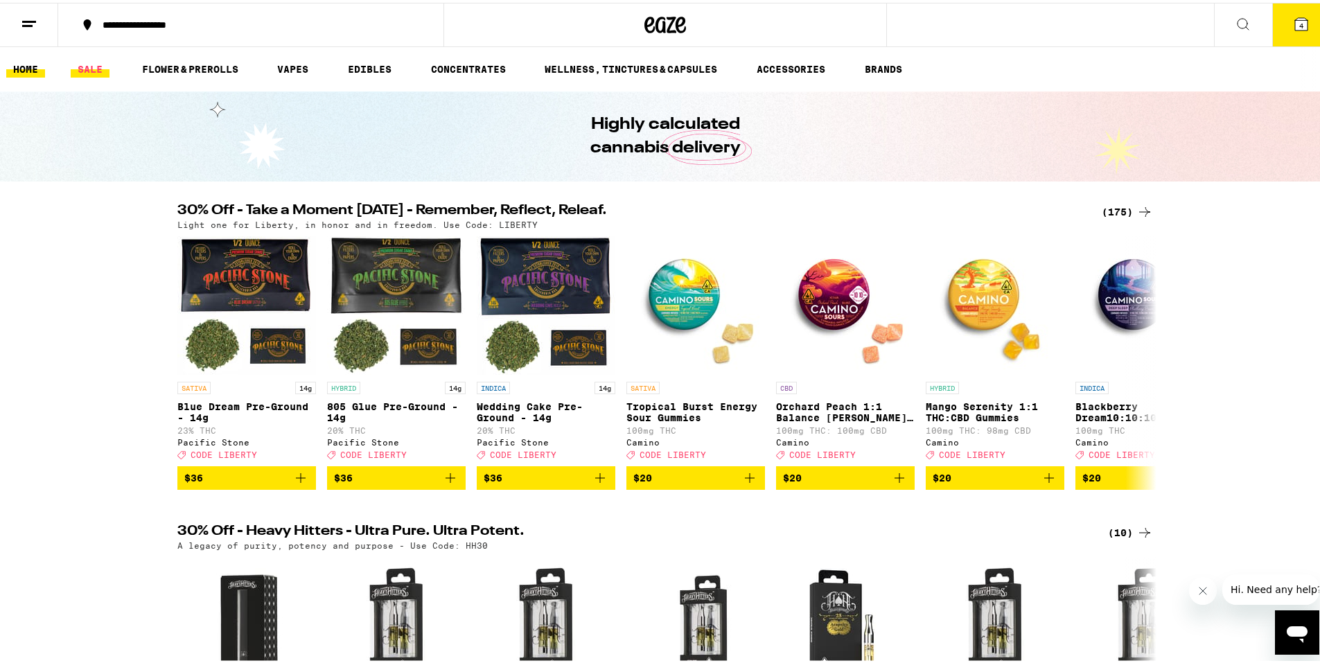
click at [92, 69] on link "SALE" at bounding box center [90, 66] width 39 height 17
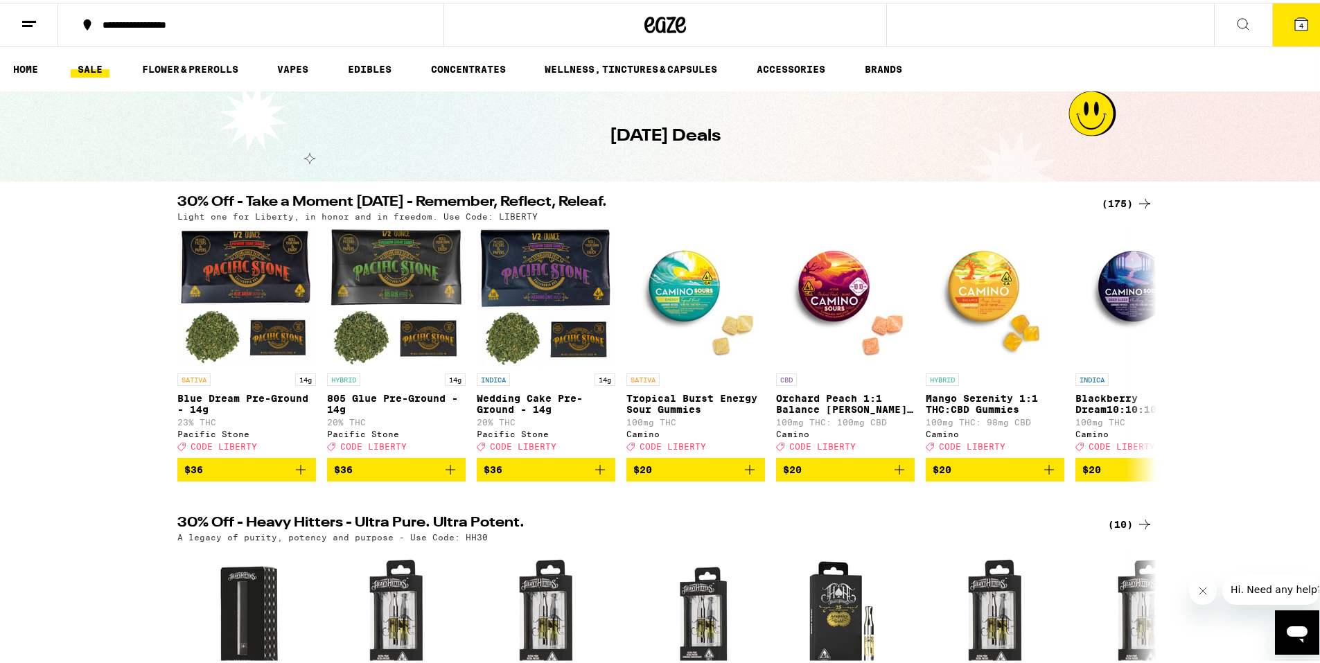
click at [1111, 200] on div "(175)" at bounding box center [1127, 201] width 51 height 17
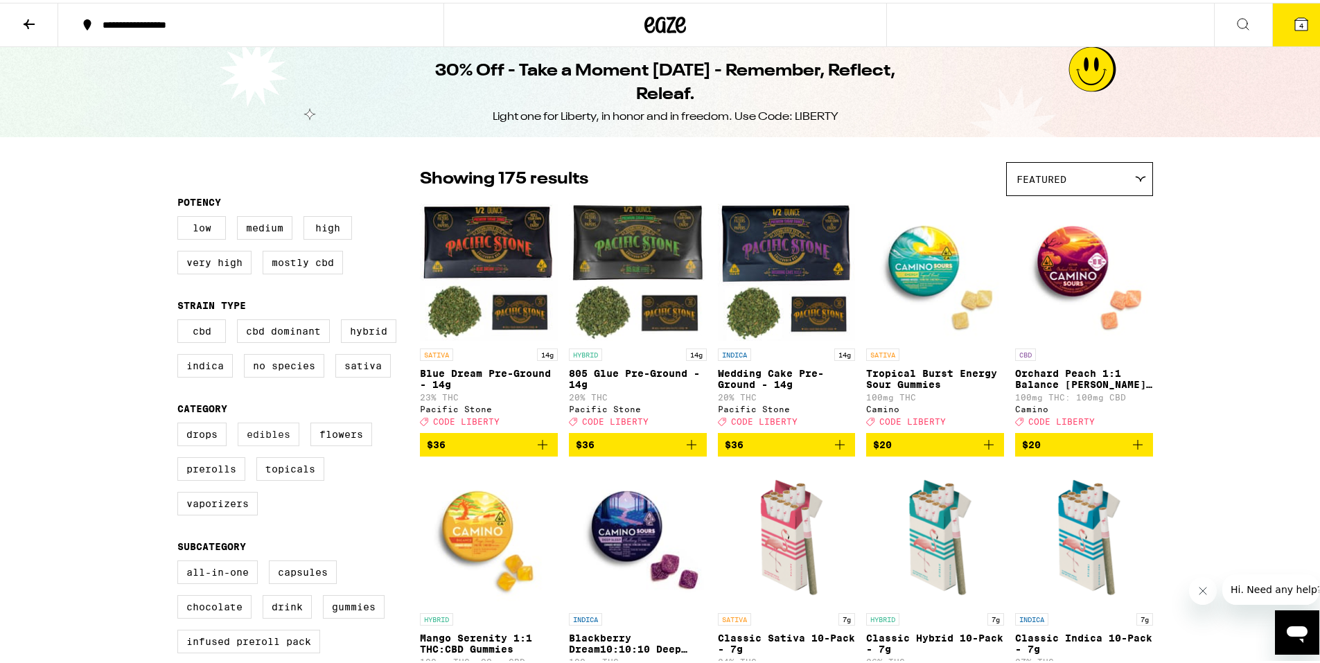
click at [258, 437] on label "Edibles" at bounding box center [269, 432] width 62 height 24
click at [181, 423] on input "Edibles" at bounding box center [180, 422] width 1 height 1
checkbox input "true"
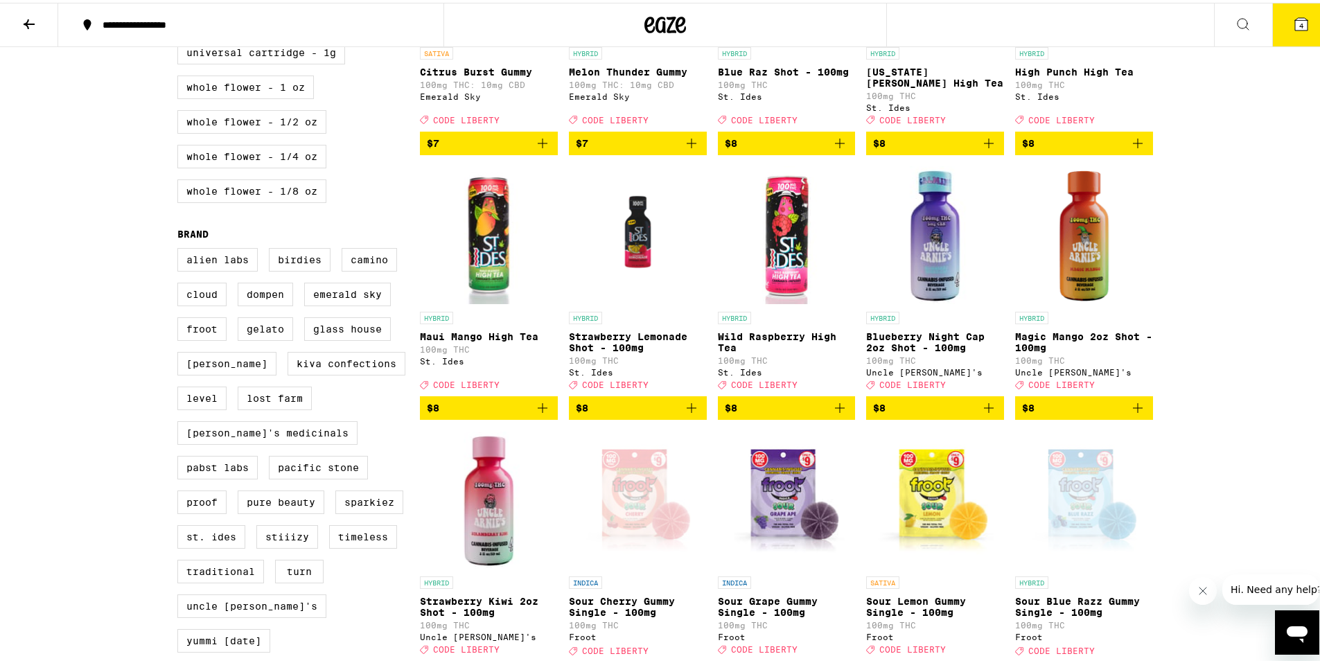
scroll to position [1247, 0]
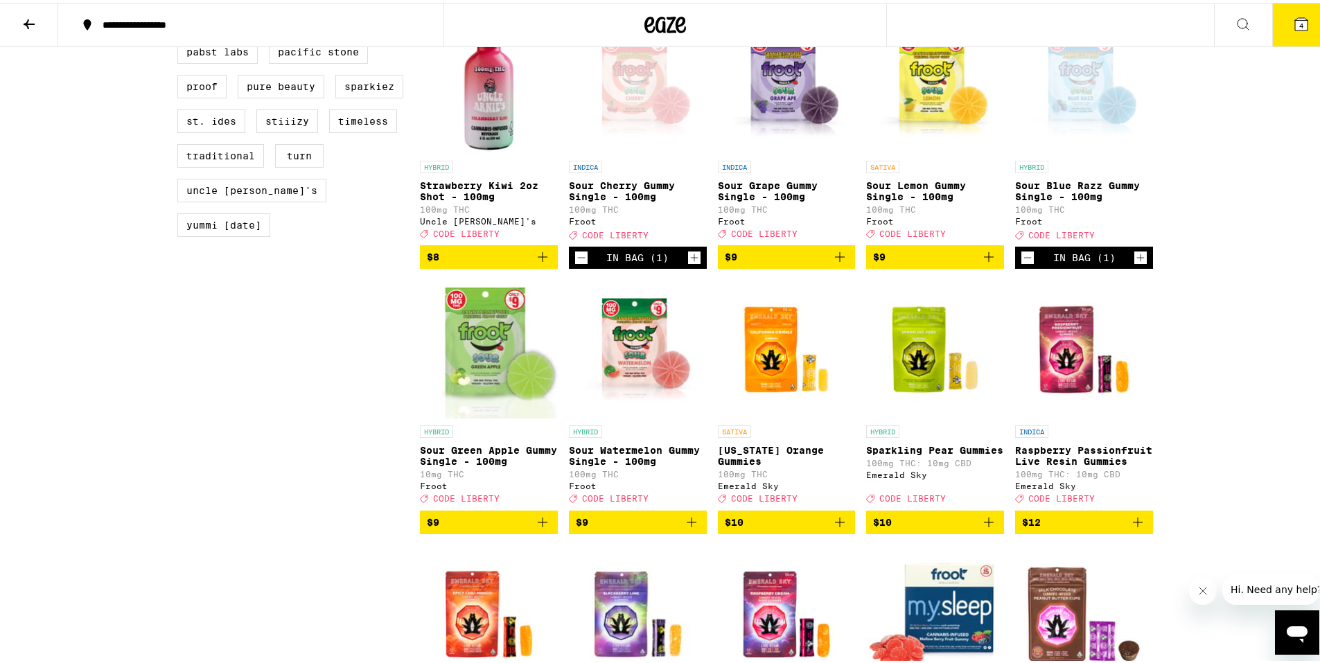
click at [1134, 263] on icon "Increment" at bounding box center [1140, 255] width 12 height 17
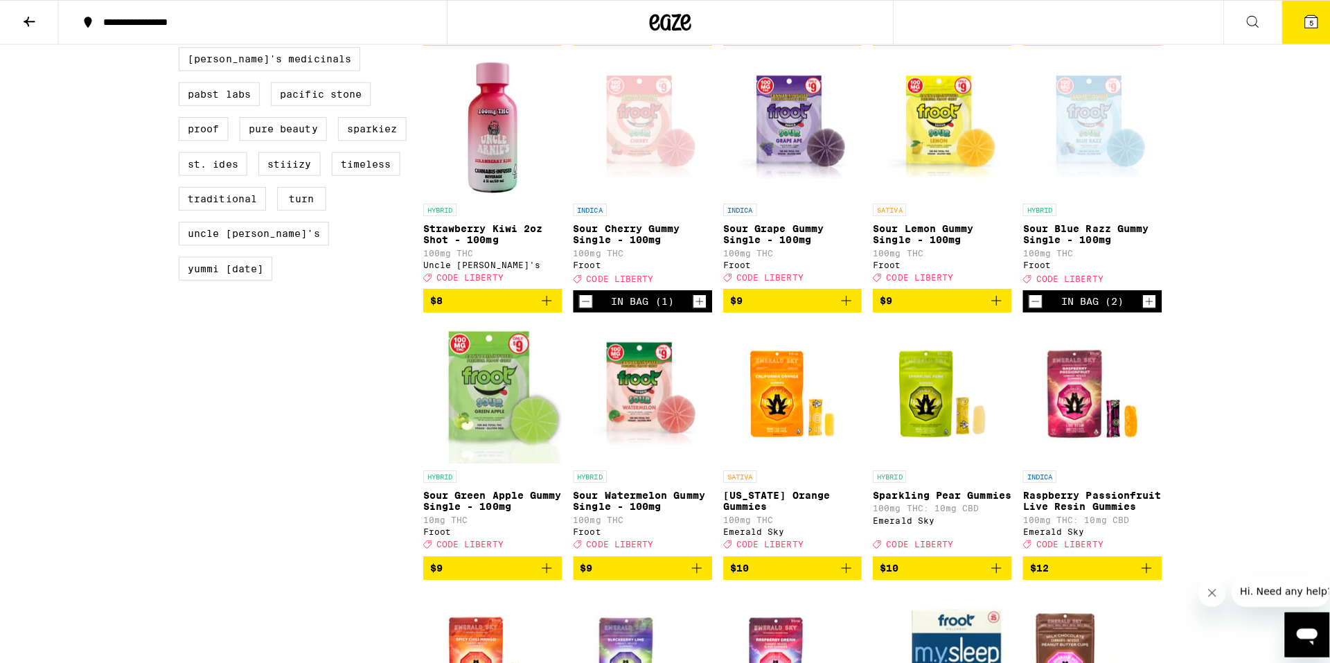
scroll to position [1178, 0]
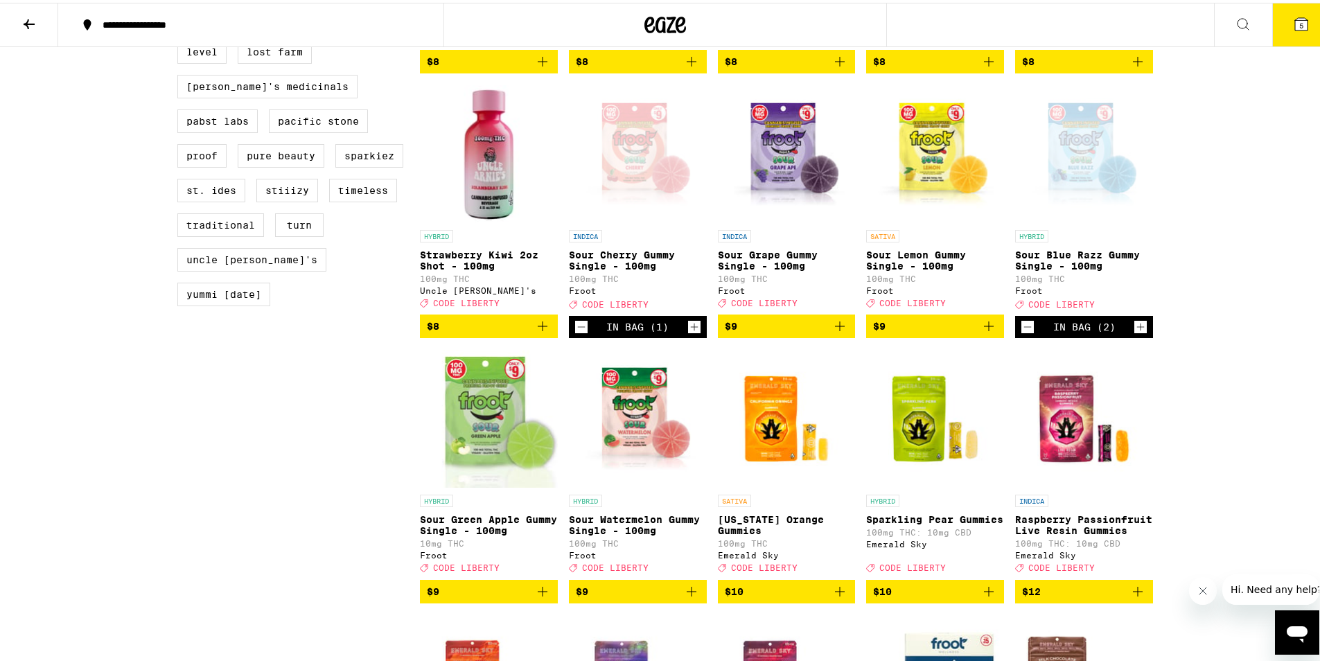
click at [688, 333] on icon "Increment" at bounding box center [694, 324] width 12 height 17
click at [1293, 26] on icon at bounding box center [1301, 21] width 17 height 17
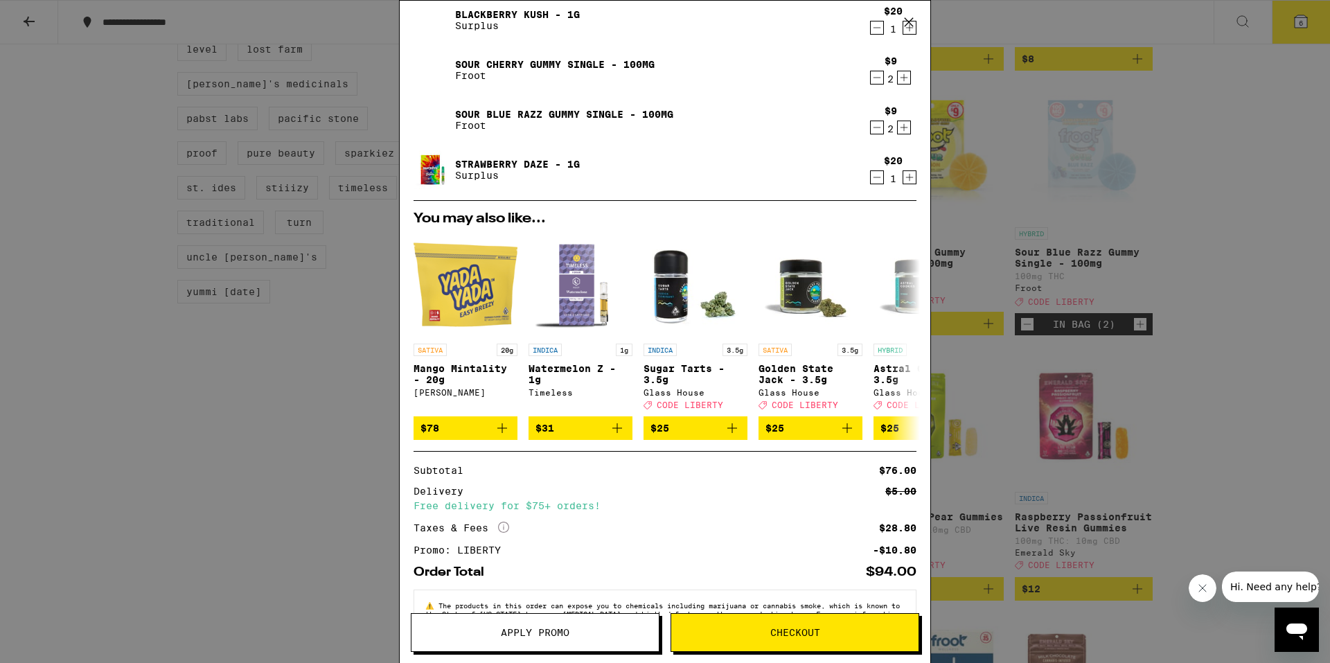
scroll to position [97, 0]
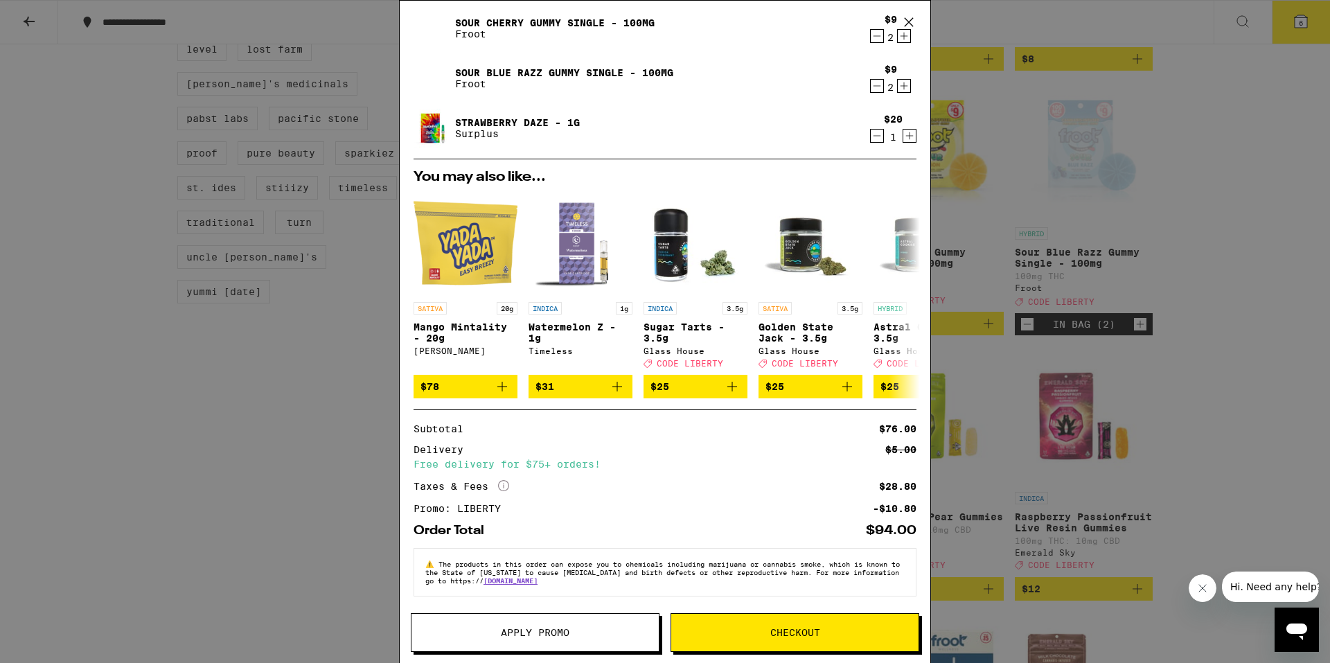
click at [766, 637] on button "Checkout" at bounding box center [795, 632] width 249 height 39
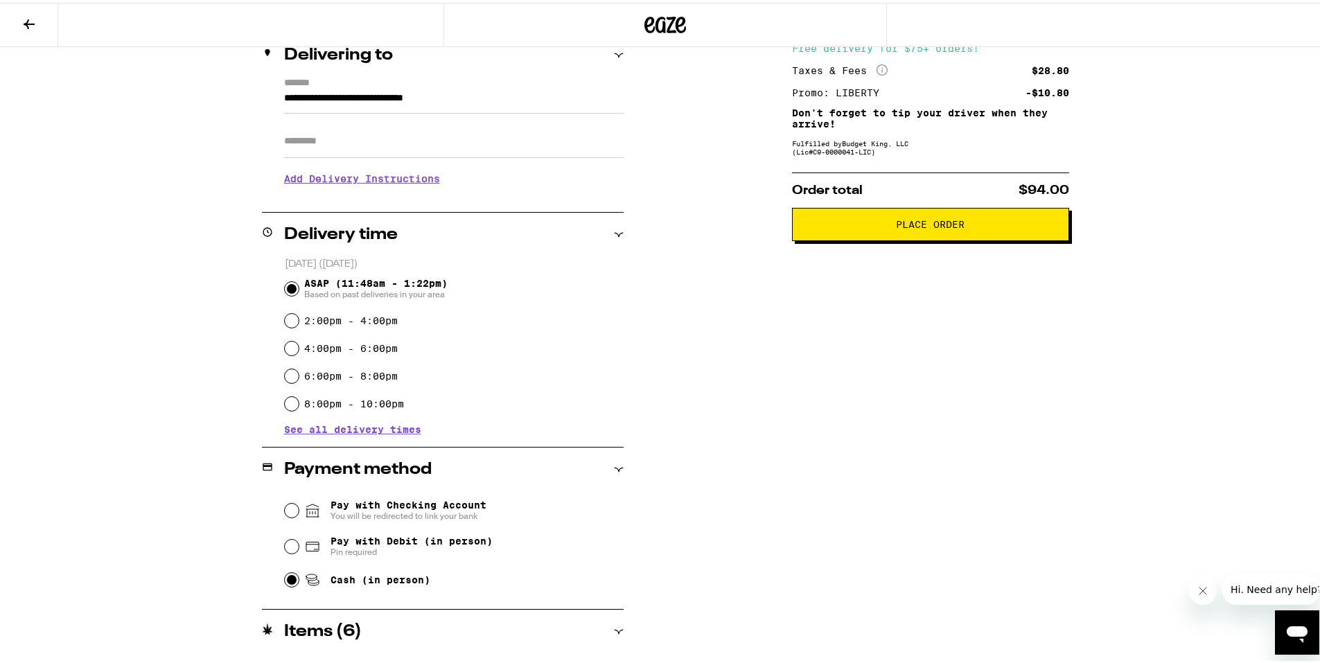
scroll to position [157, 0]
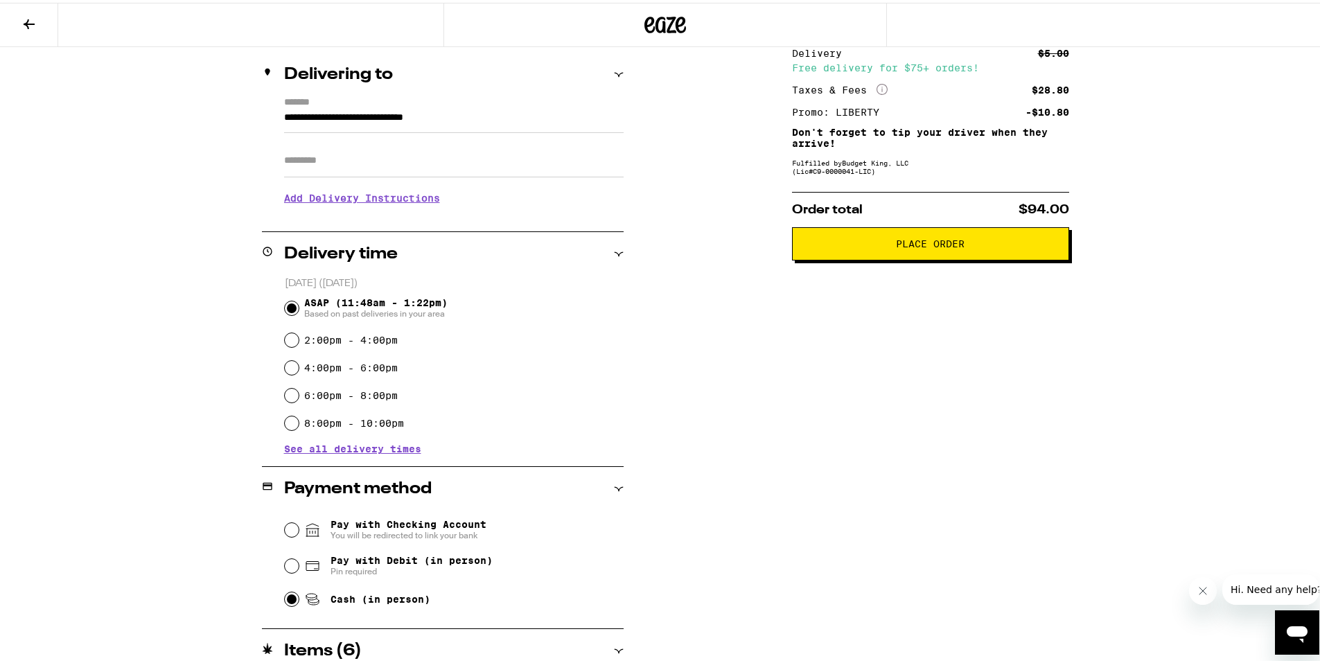
click at [918, 246] on span "Place Order" at bounding box center [930, 241] width 69 height 10
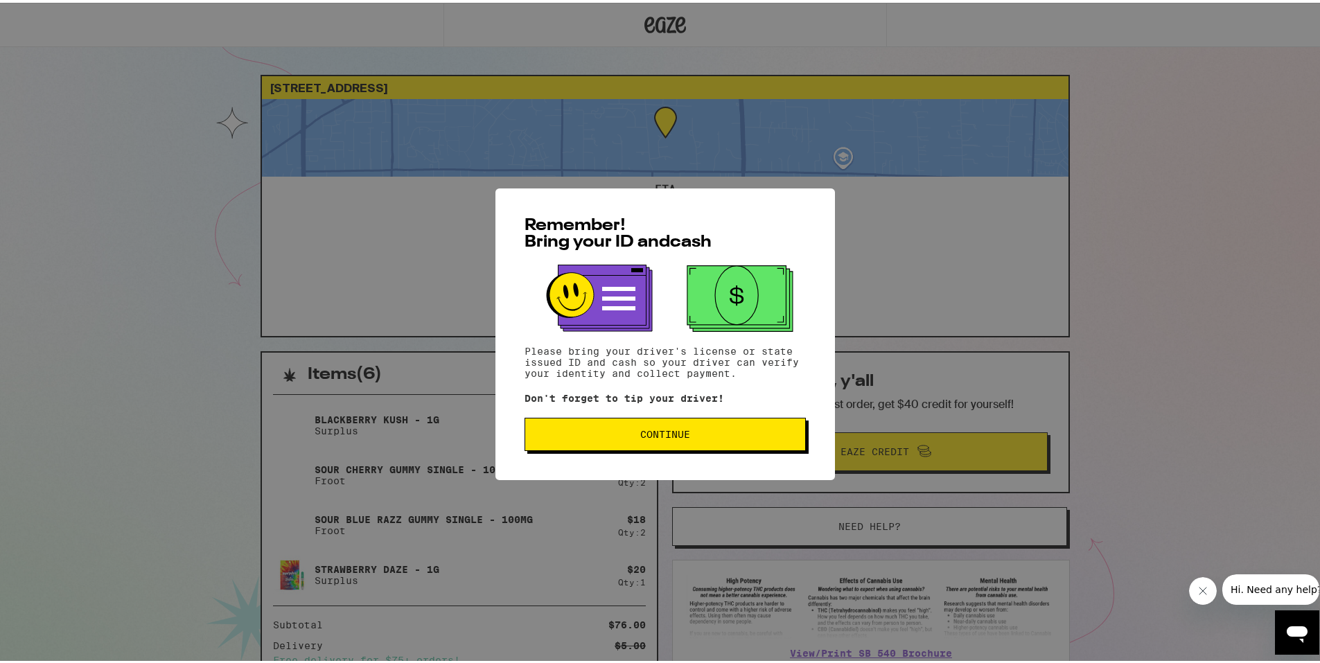
click at [662, 437] on span "Continue" at bounding box center [665, 432] width 50 height 10
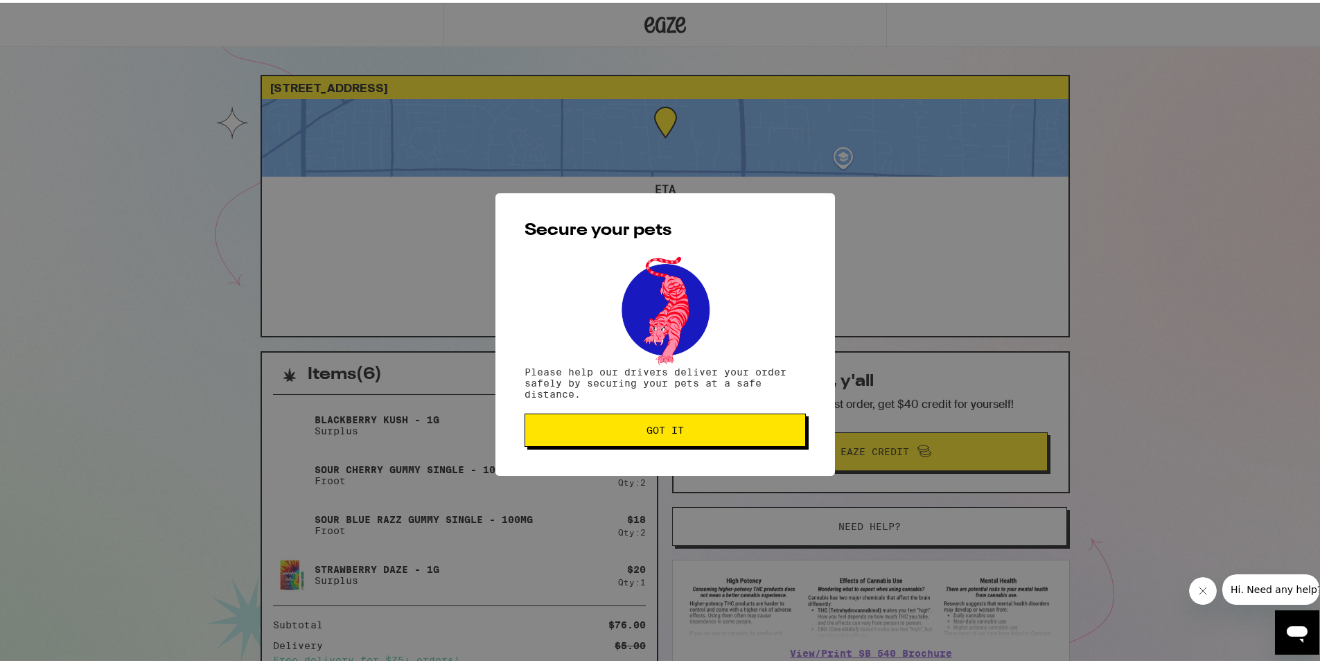
click at [648, 427] on span "Got it" at bounding box center [664, 428] width 37 height 10
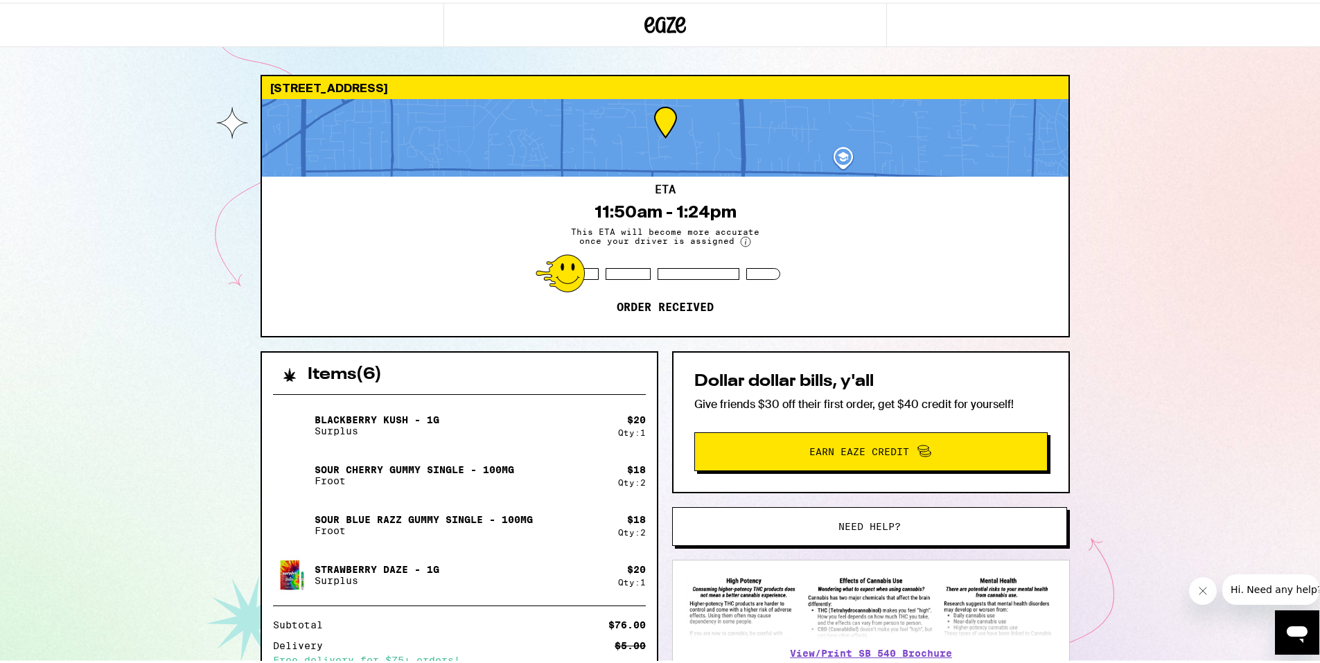
click at [138, 371] on div "8742 Algonquin Way Orangevale 95662 ETA 11:50am - 1:24pm This ETA will become m…" at bounding box center [665, 408] width 1330 height 816
